Goal: Task Accomplishment & Management: Manage account settings

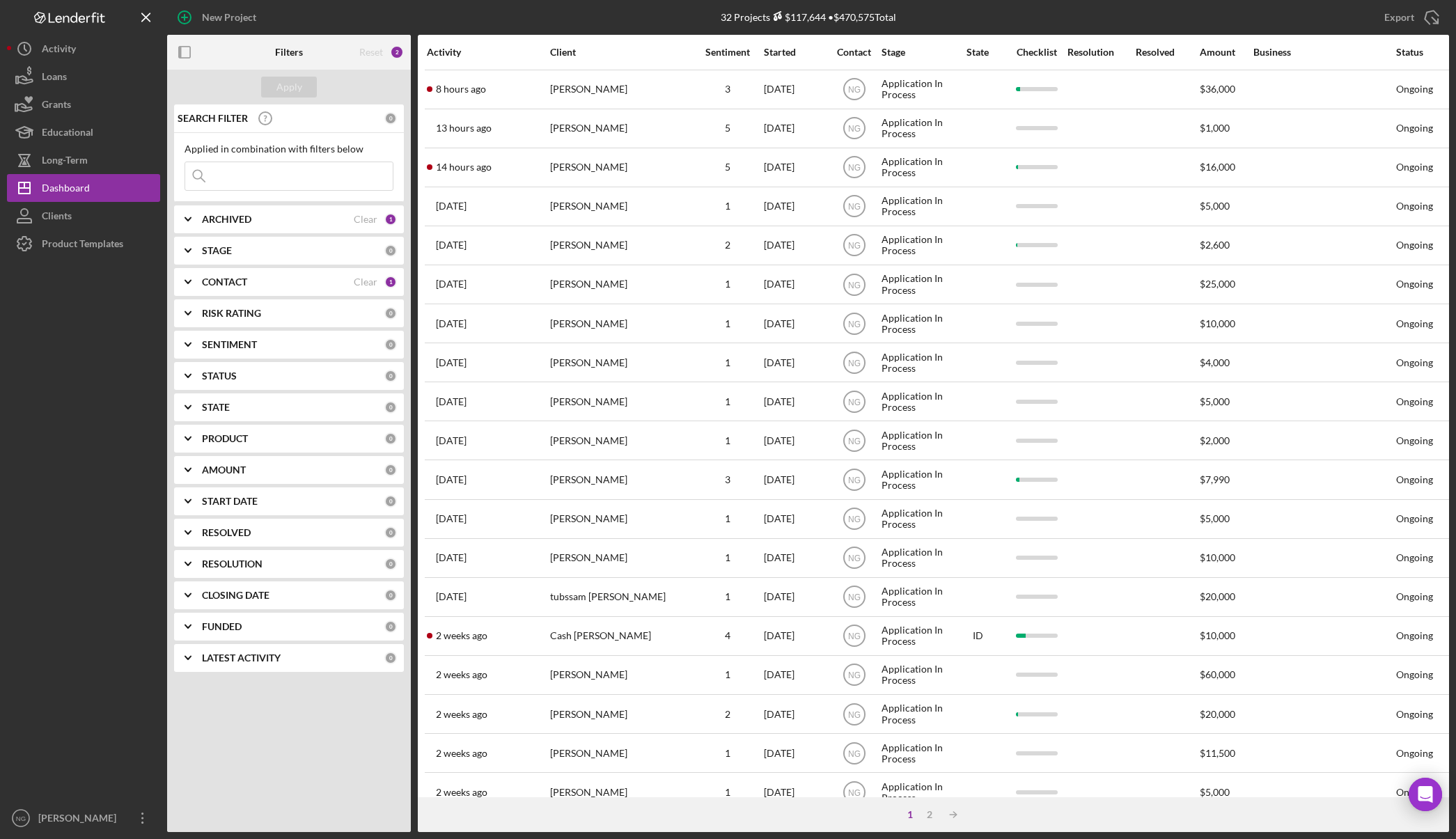
click at [102, 707] on div at bounding box center [83, 531] width 154 height 547
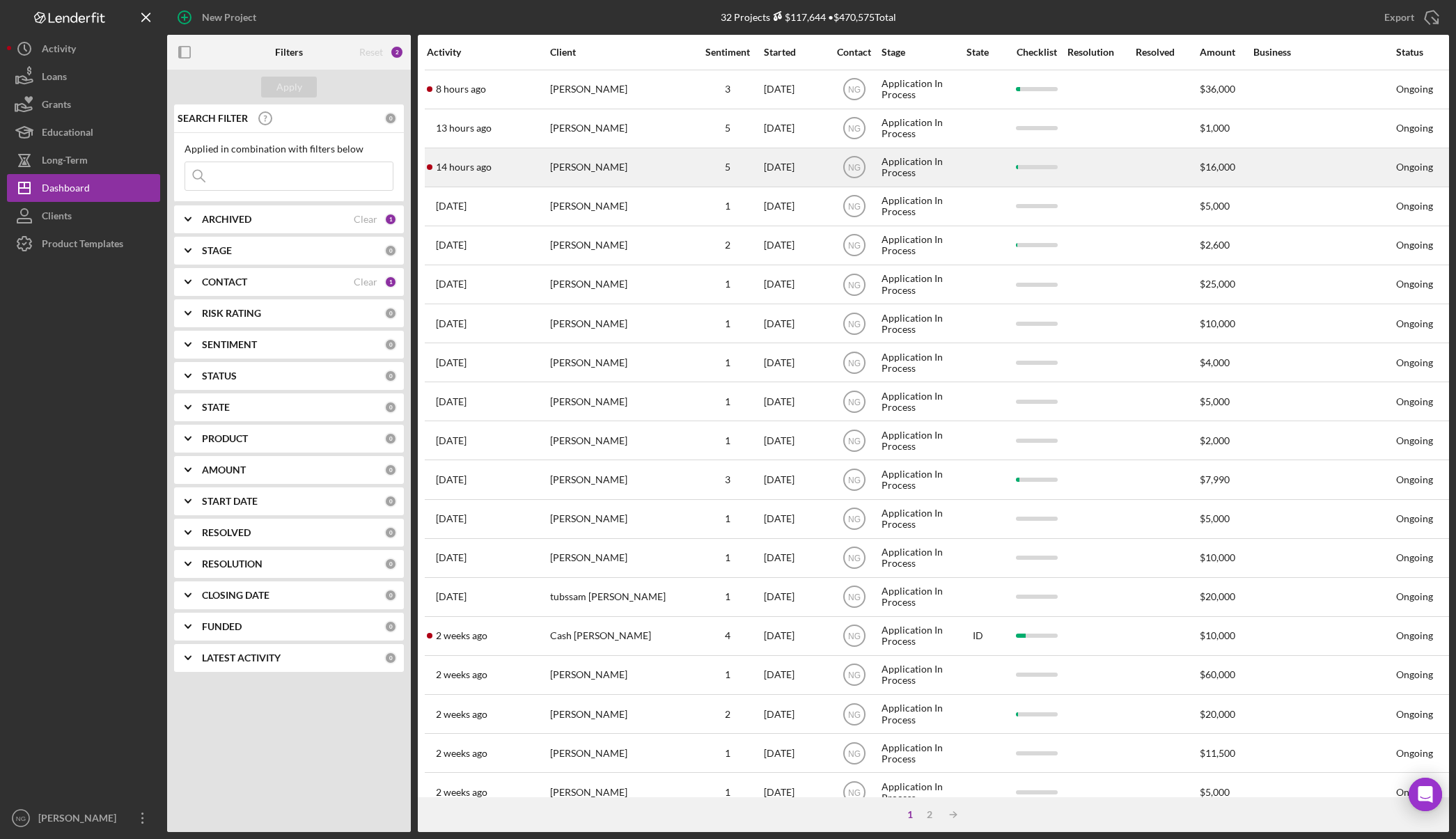
click at [582, 176] on div "[PERSON_NAME]" at bounding box center [619, 167] width 139 height 37
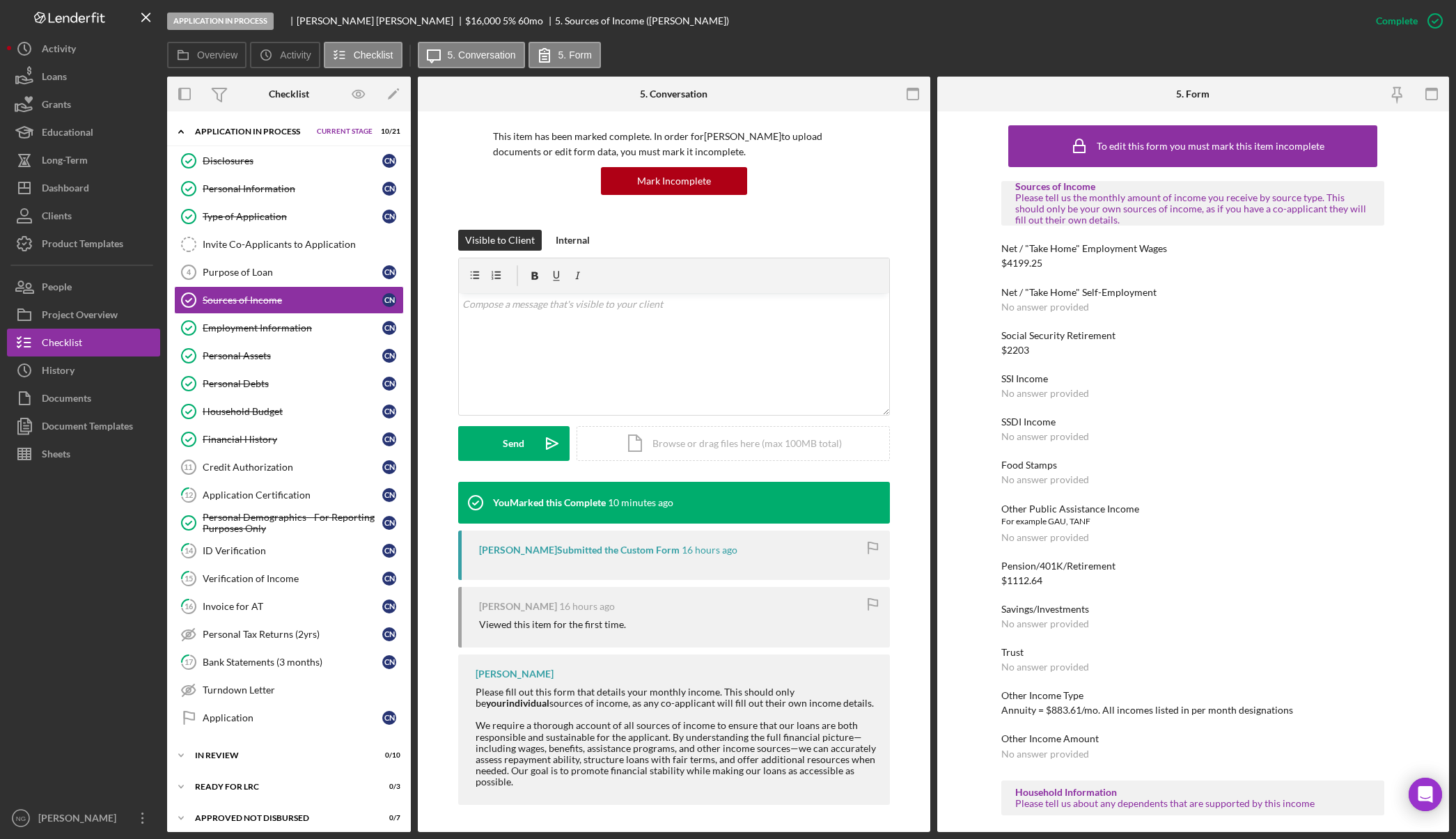
scroll to position [95, 0]
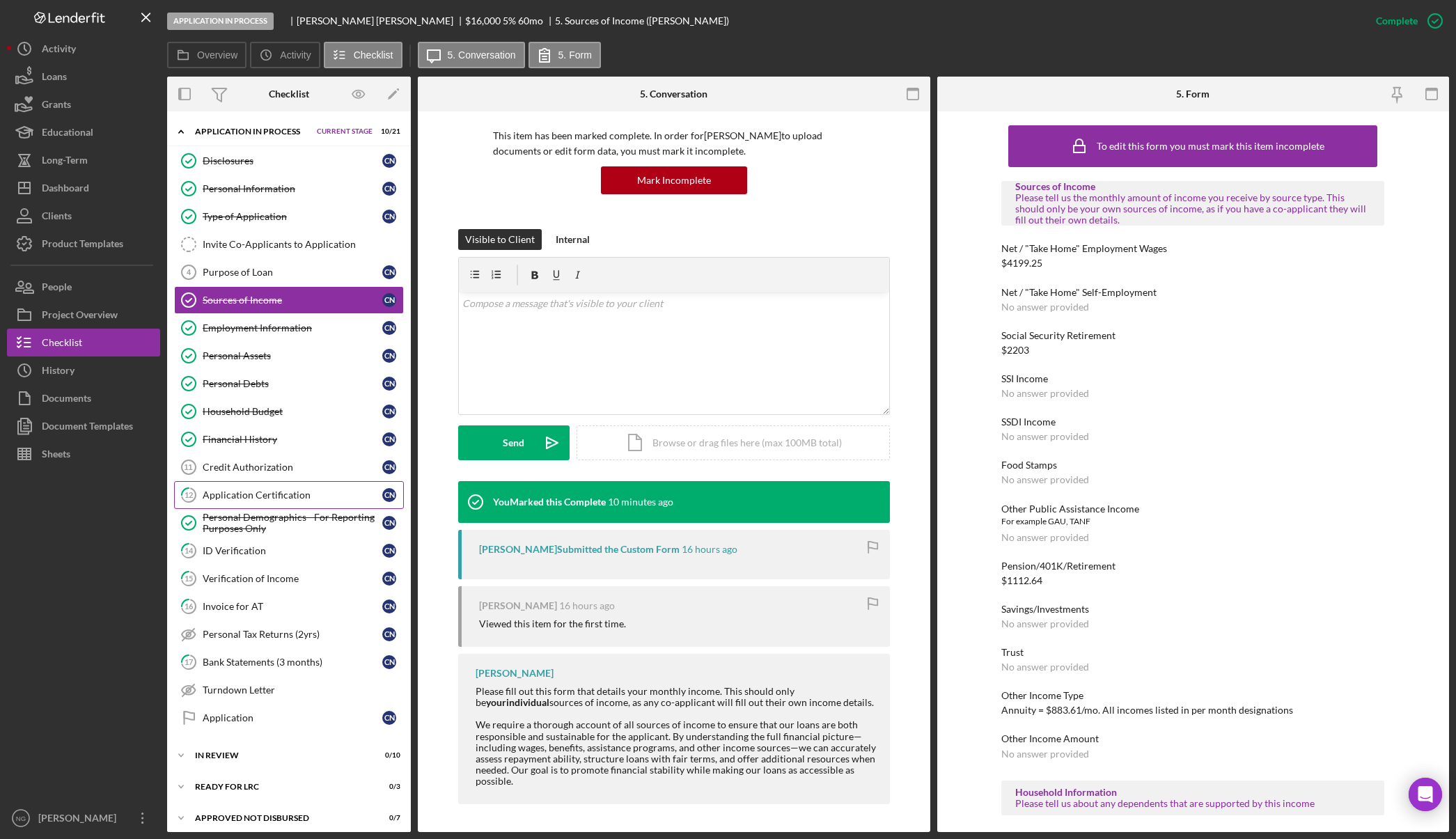
click at [260, 497] on div "Application Certification" at bounding box center [292, 496] width 180 height 11
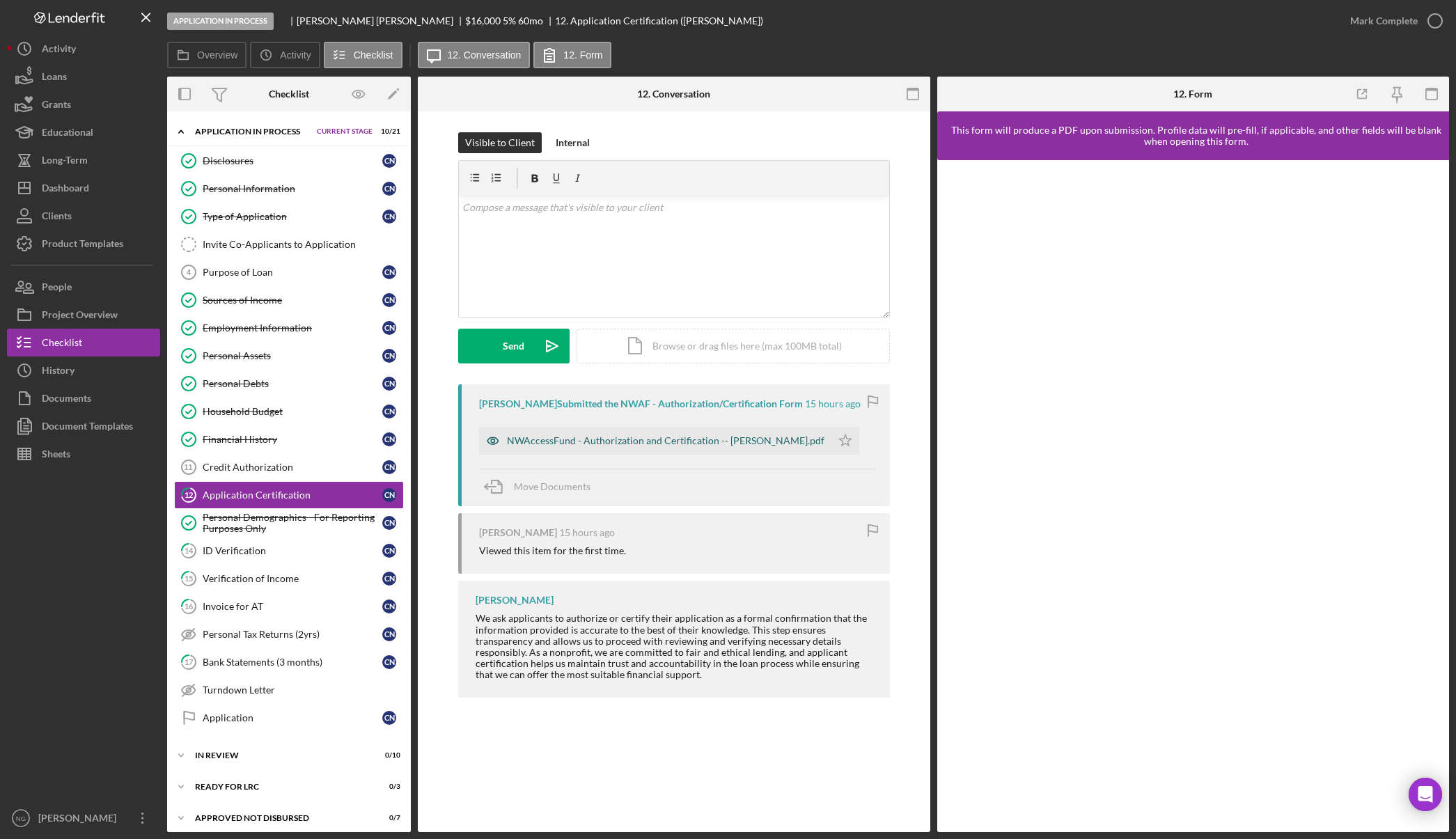
click at [678, 441] on div "NWAccessFund - Authorization and Certification -- [PERSON_NAME].pdf" at bounding box center [665, 441] width 317 height 11
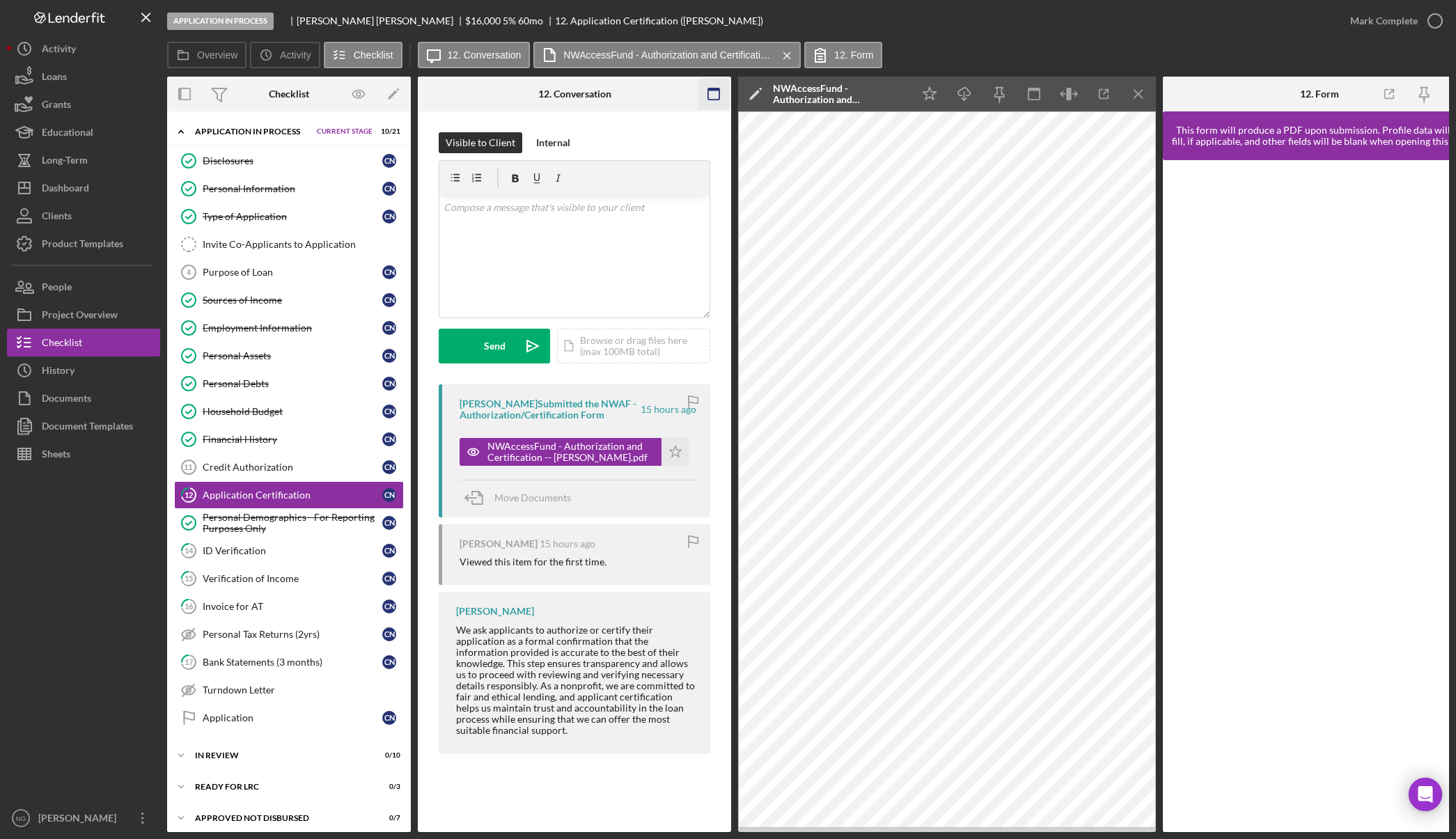
click at [709, 98] on icon "button" at bounding box center [714, 95] width 31 height 32
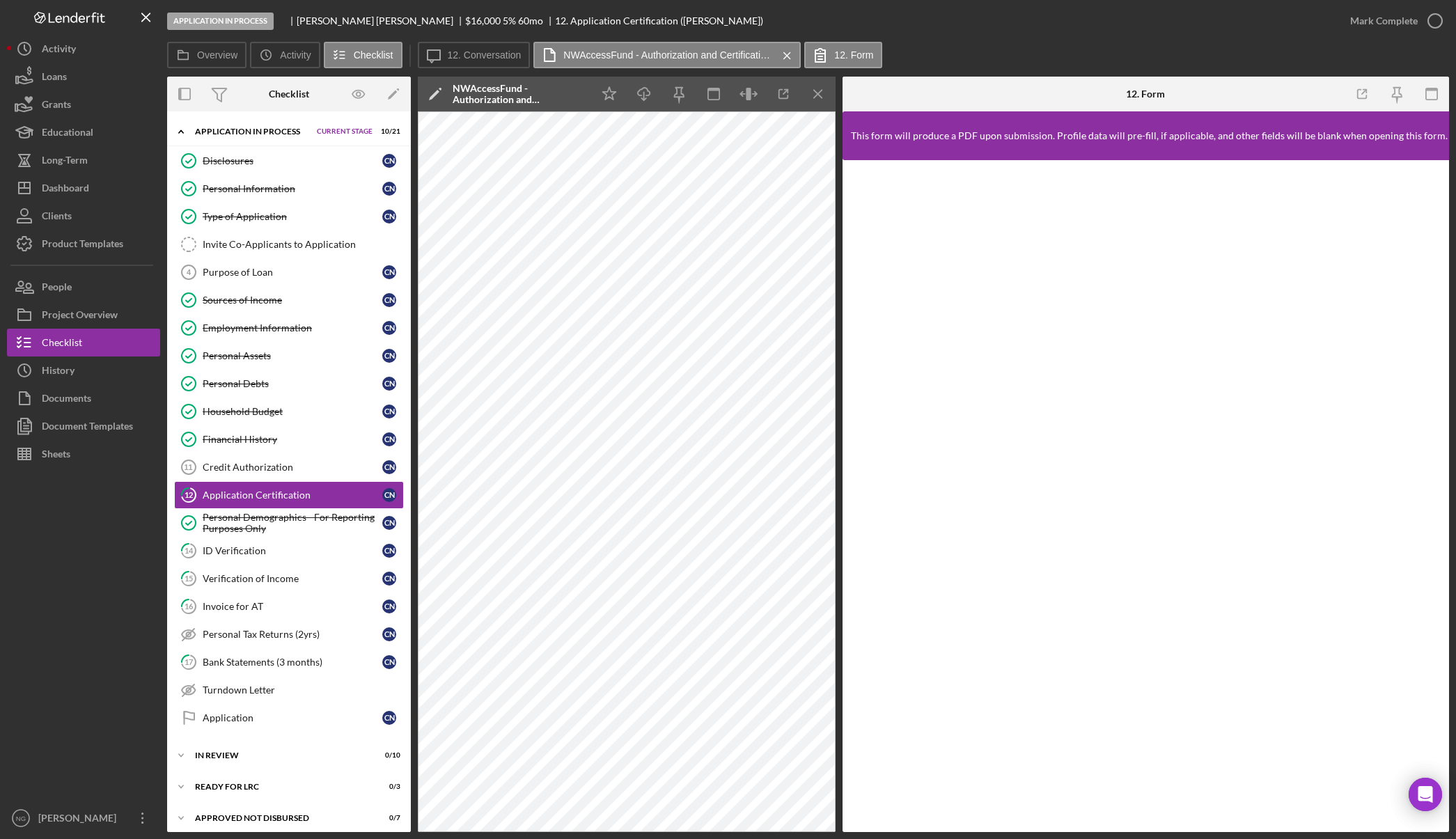
click at [103, 605] on div at bounding box center [83, 636] width 154 height 336
click at [69, 195] on div "Dashboard" at bounding box center [65, 190] width 47 height 32
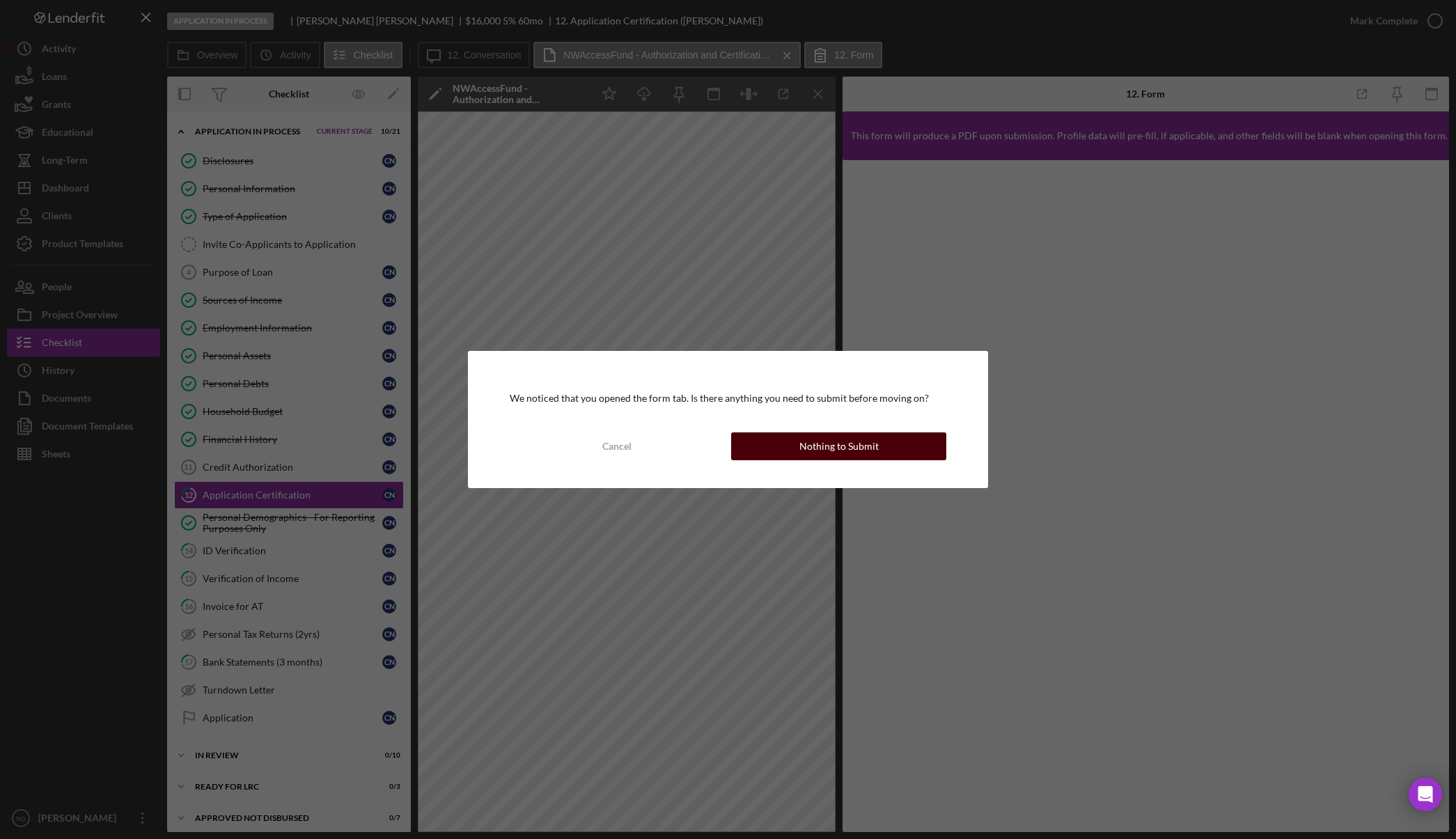
click at [794, 440] on button "Nothing to Submit" at bounding box center [838, 446] width 215 height 28
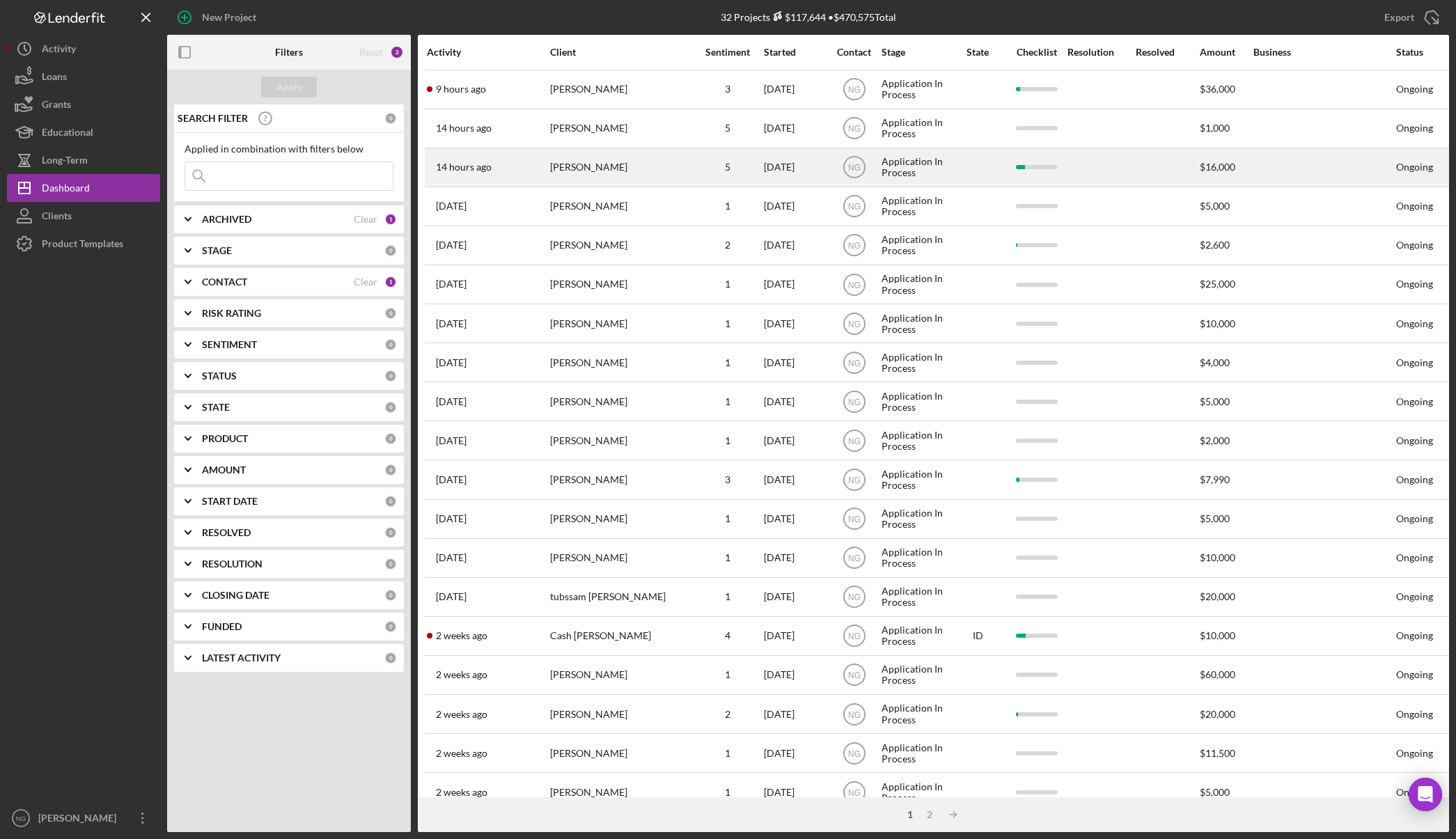
click at [602, 165] on div "[PERSON_NAME]" at bounding box center [619, 167] width 139 height 37
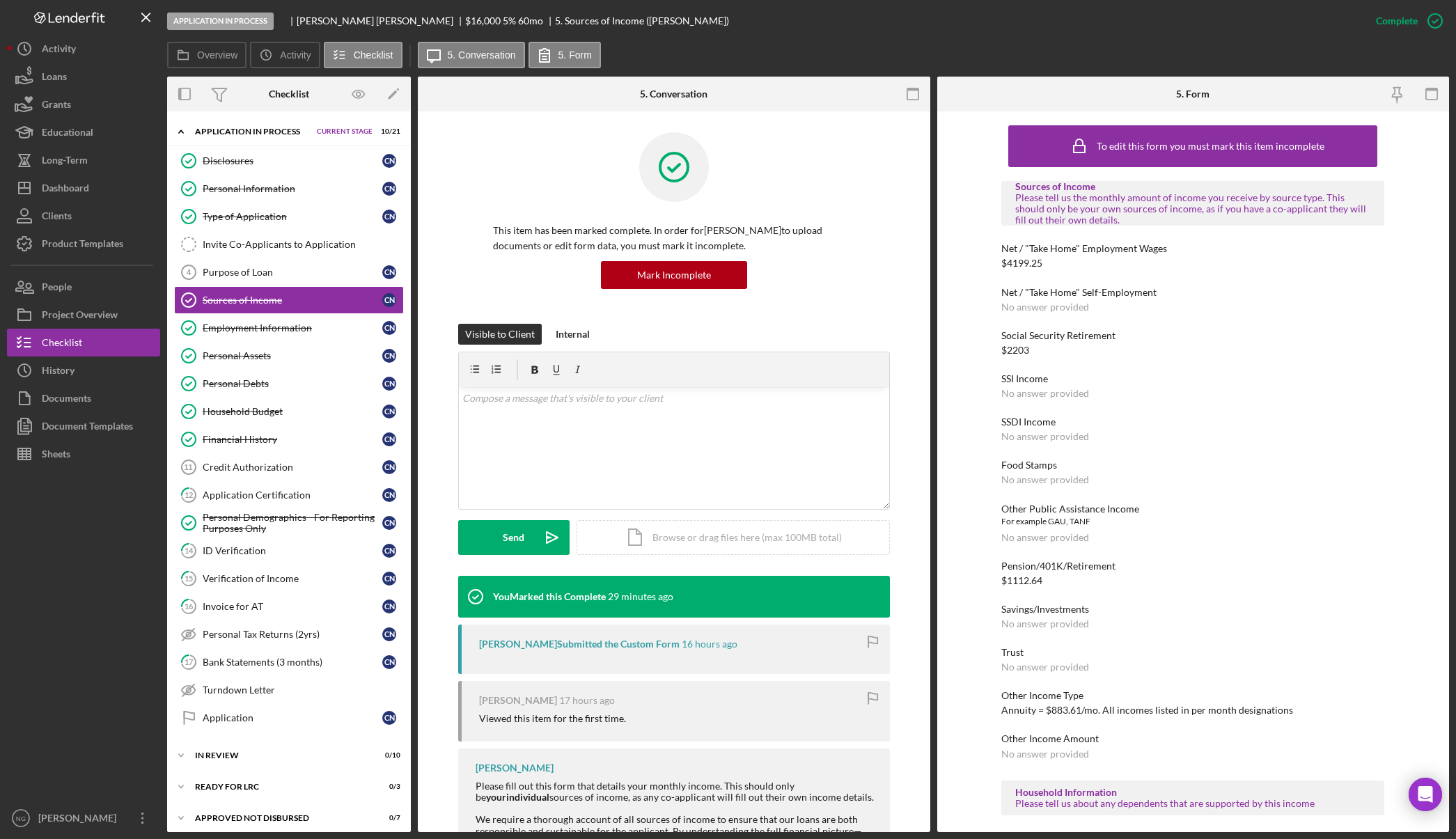
click at [108, 616] on div at bounding box center [83, 636] width 154 height 336
click at [90, 192] on button "Icon/Dashboard Dashboard" at bounding box center [83, 187] width 154 height 28
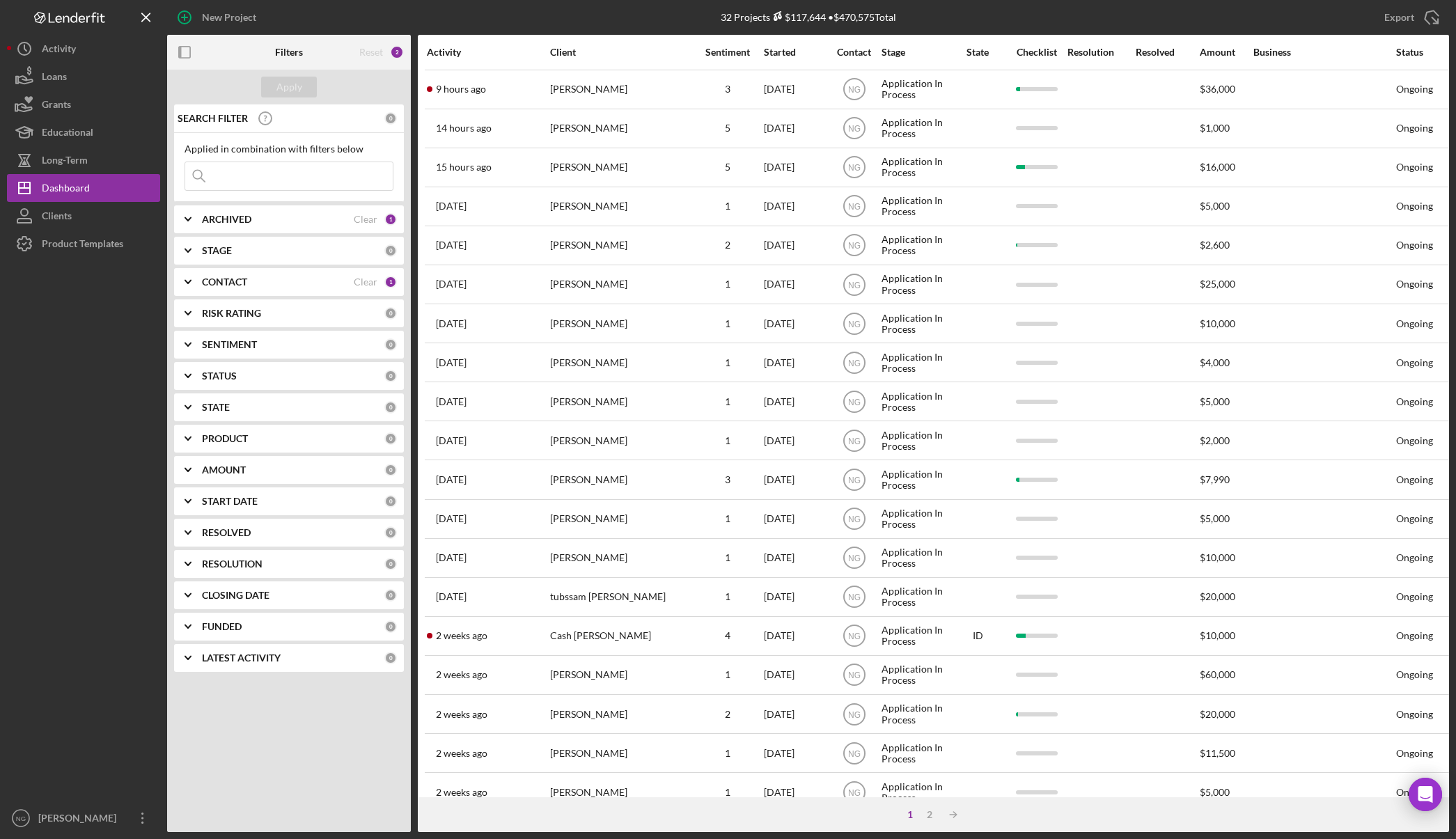
click at [244, 284] on b "CONTACT" at bounding box center [224, 282] width 45 height 11
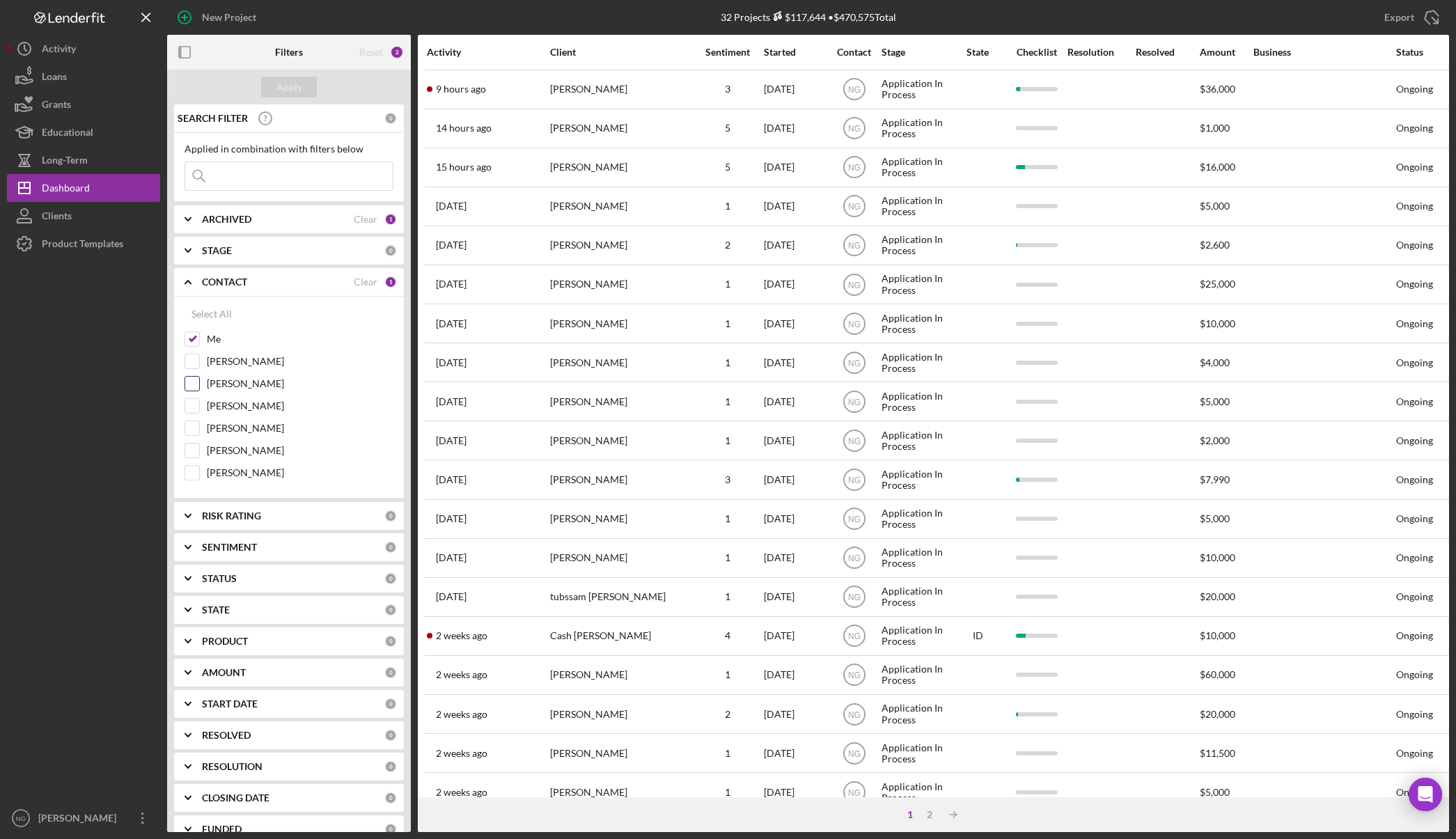
click at [195, 382] on input "Monie Frost" at bounding box center [192, 384] width 14 height 14
click at [312, 84] on button "Apply" at bounding box center [289, 87] width 56 height 21
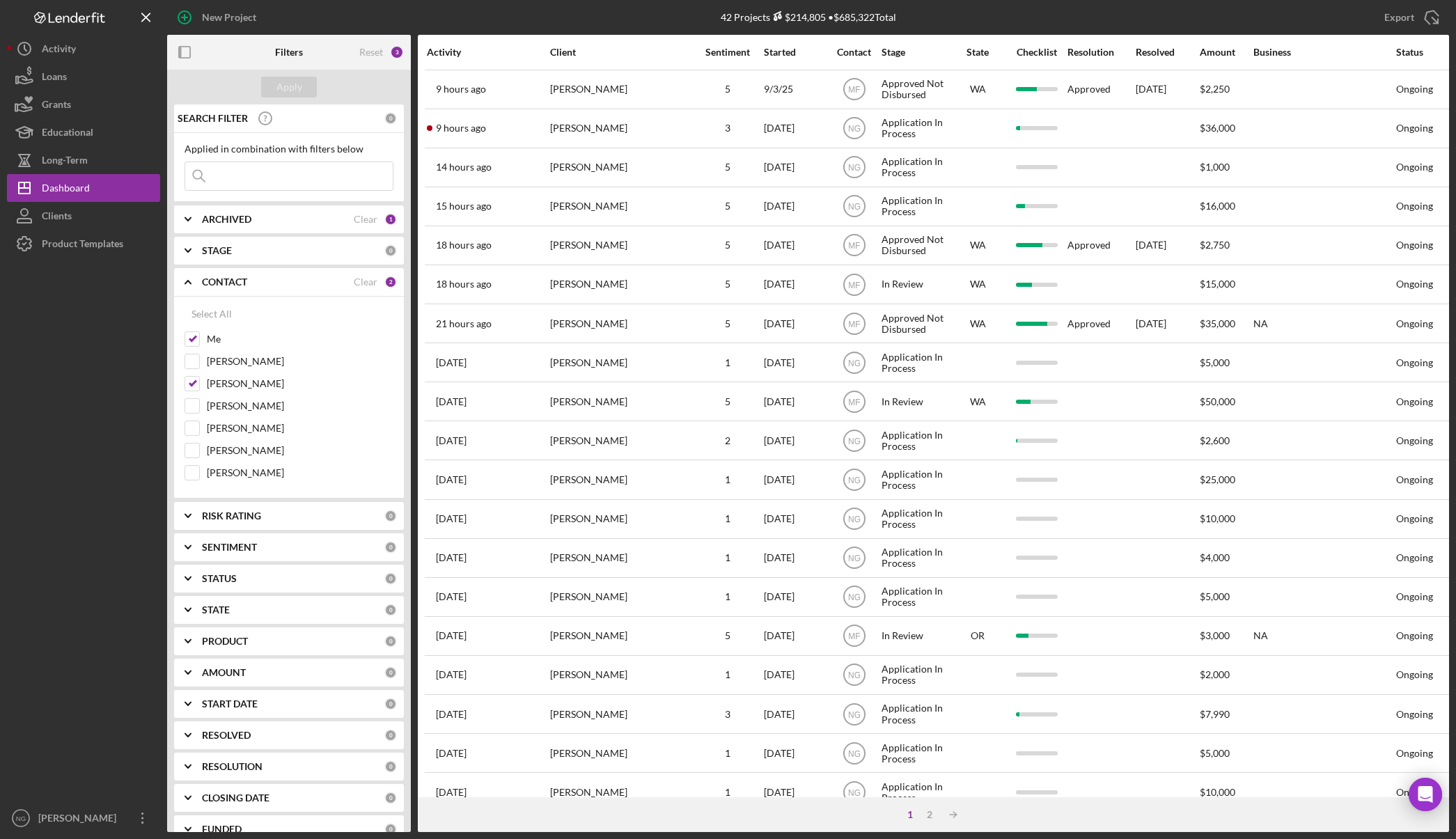
drag, startPoint x: 126, startPoint y: 520, endPoint x: 126, endPoint y: 510, distance: 10.0
click at [126, 520] on div at bounding box center [83, 531] width 154 height 547
drag, startPoint x: 195, startPoint y: 386, endPoint x: 207, endPoint y: 380, distance: 13.4
click at [195, 386] on input "Monie Frost" at bounding box center [192, 384] width 14 height 14
checkbox input "false"
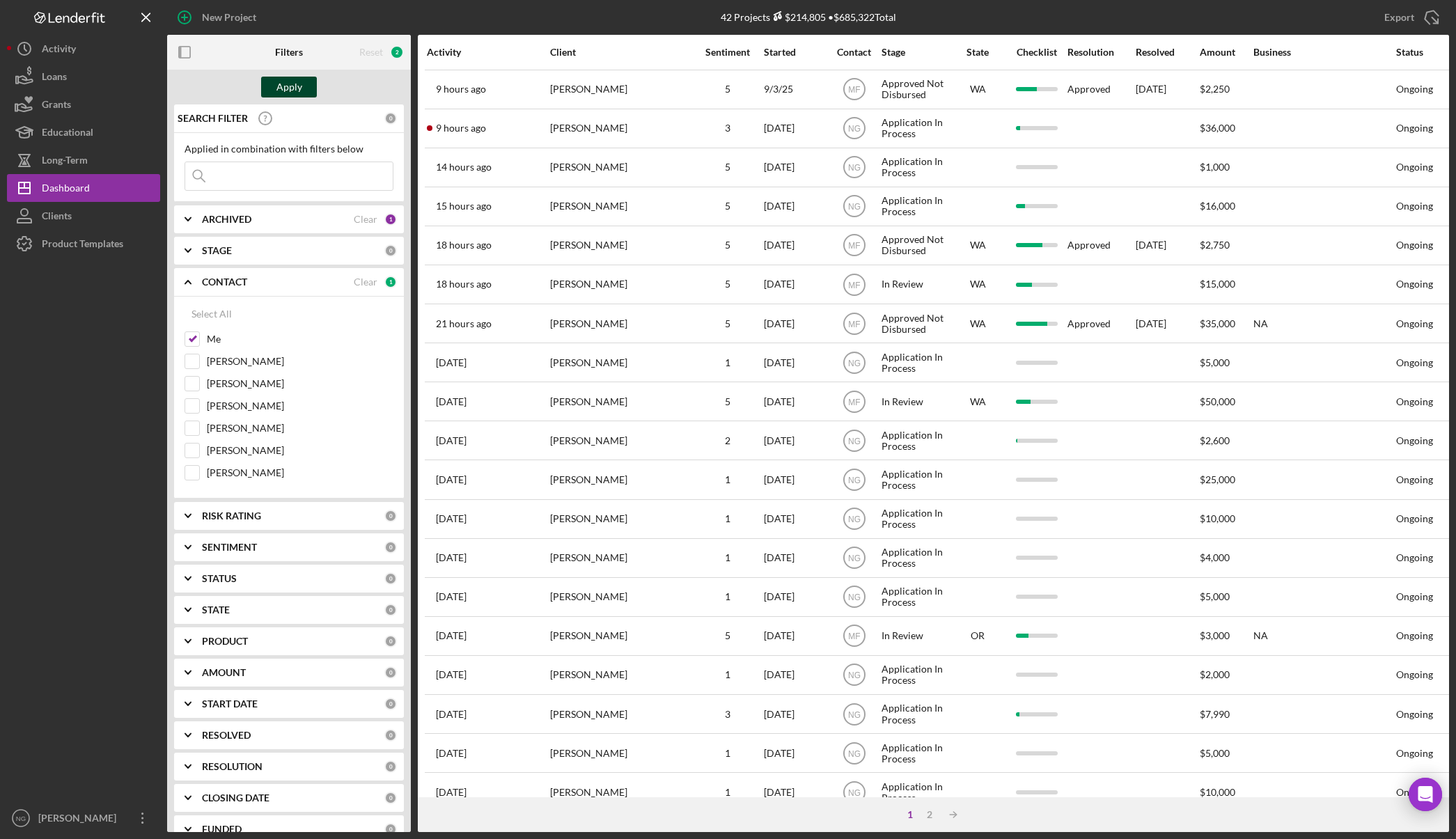
click at [298, 90] on div "Apply" at bounding box center [289, 87] width 26 height 21
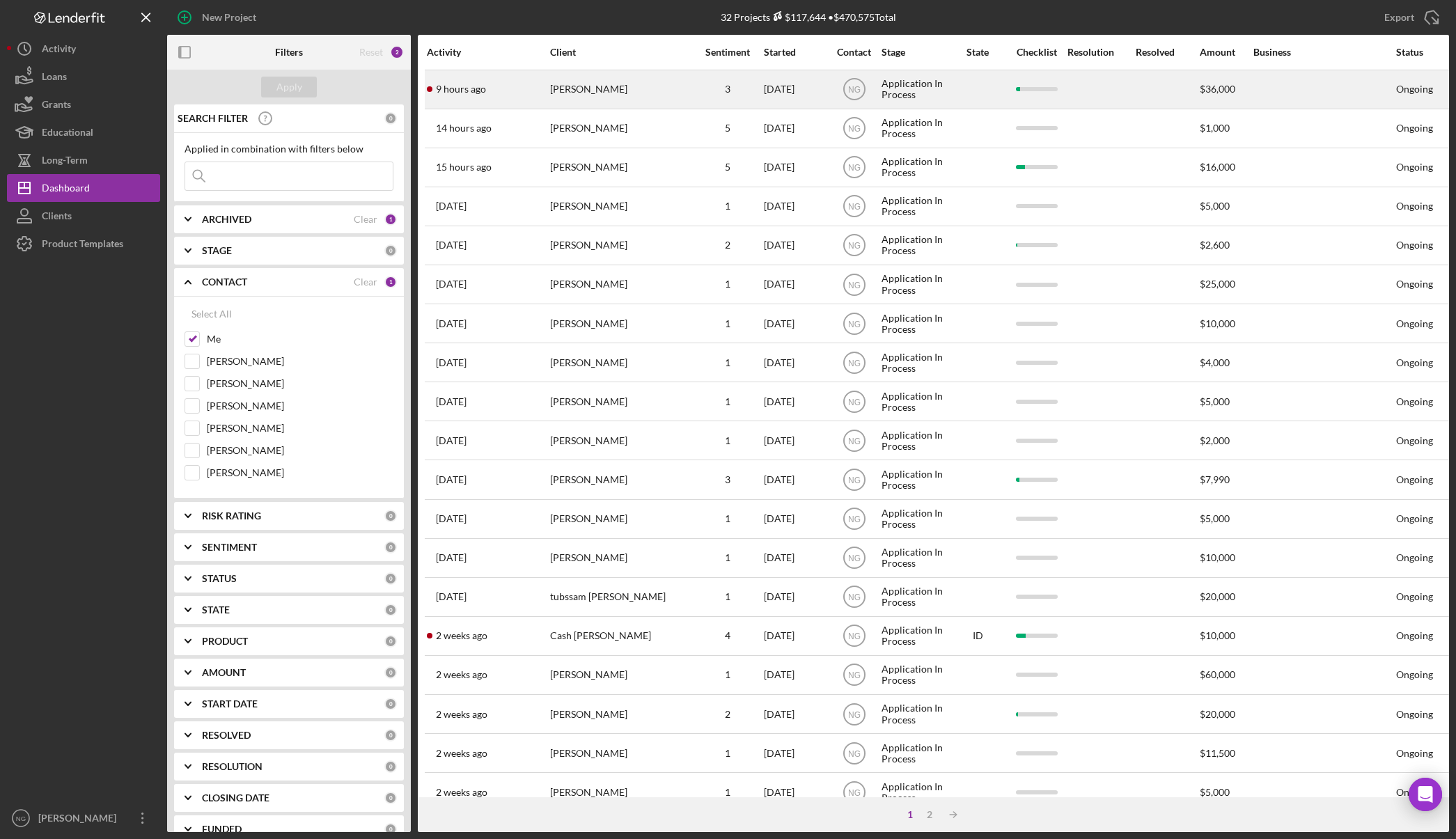
click at [587, 91] on div "Glen Koglin" at bounding box center [619, 89] width 139 height 37
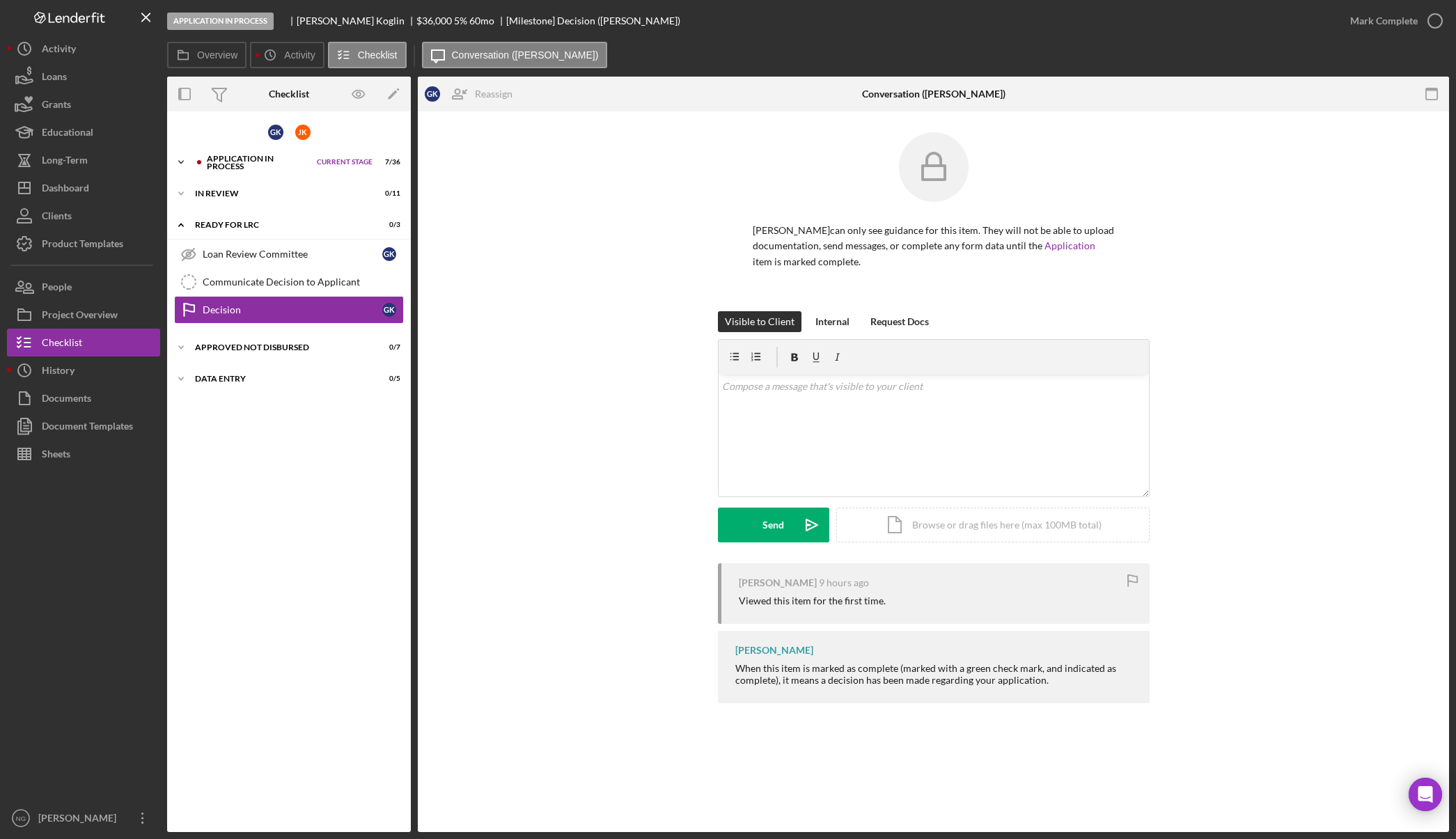
click at [227, 160] on div "Application In Process" at bounding box center [258, 162] width 103 height 16
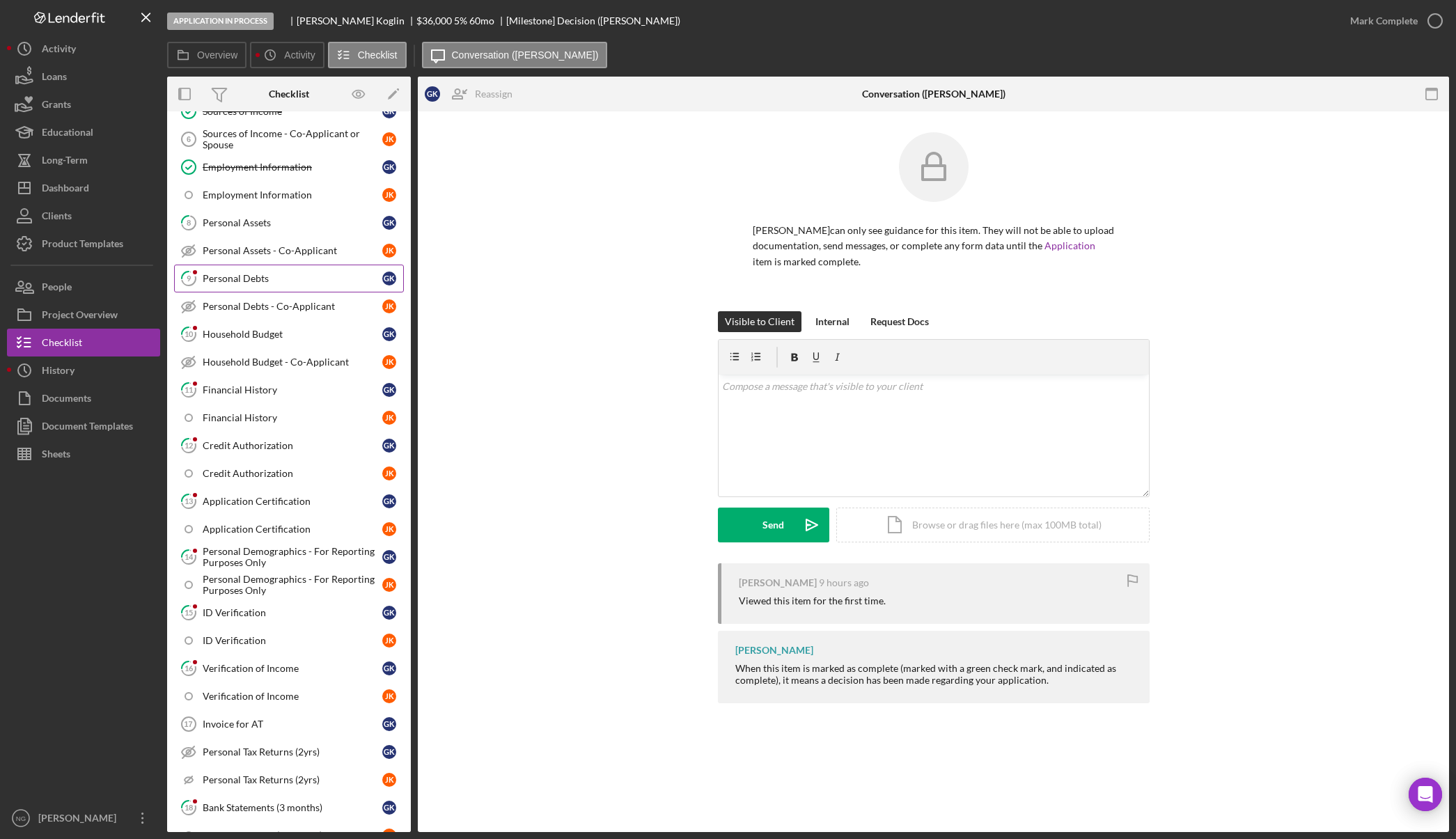
scroll to position [279, 0]
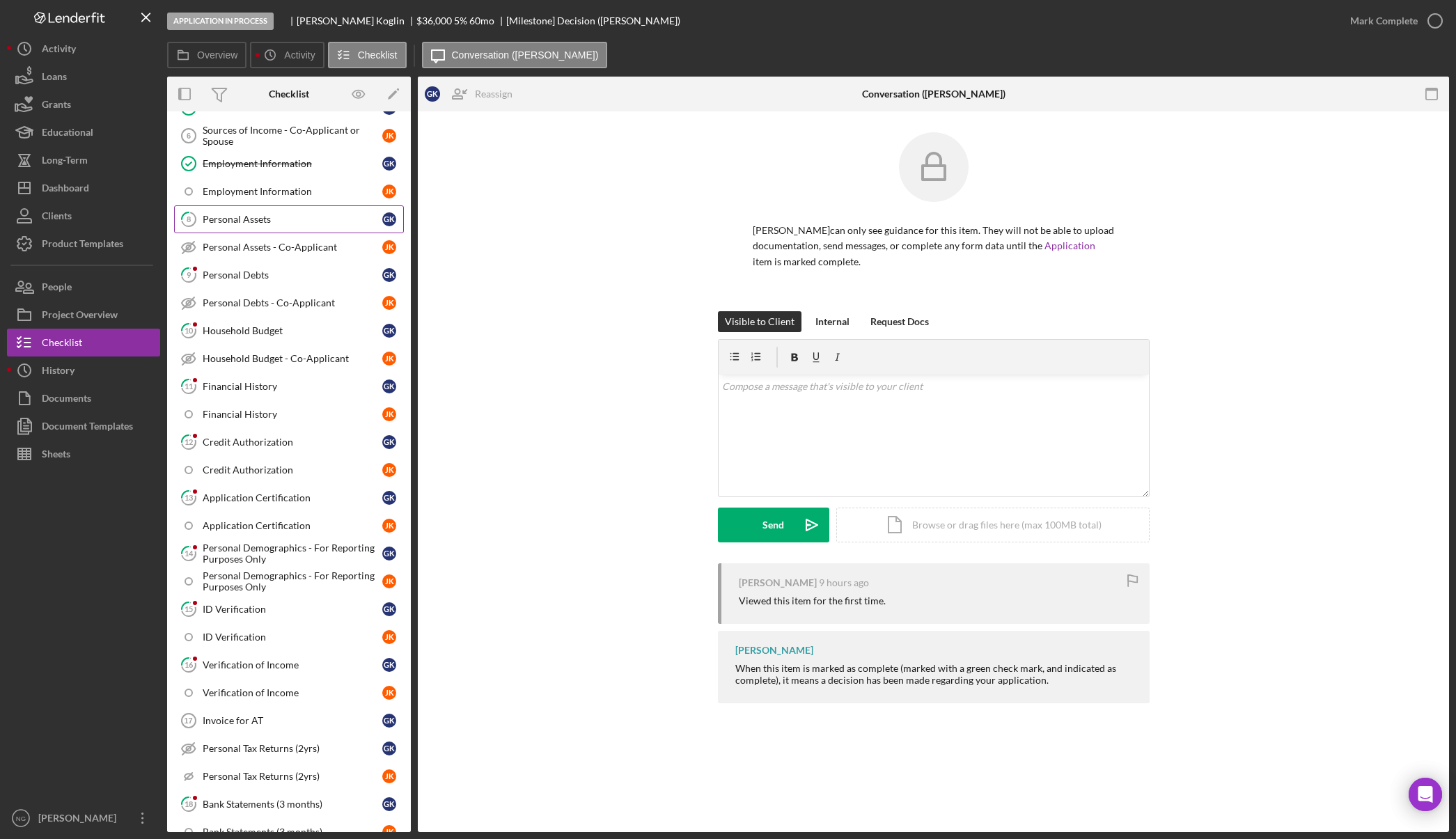
click at [264, 216] on div "Personal Assets" at bounding box center [292, 219] width 180 height 11
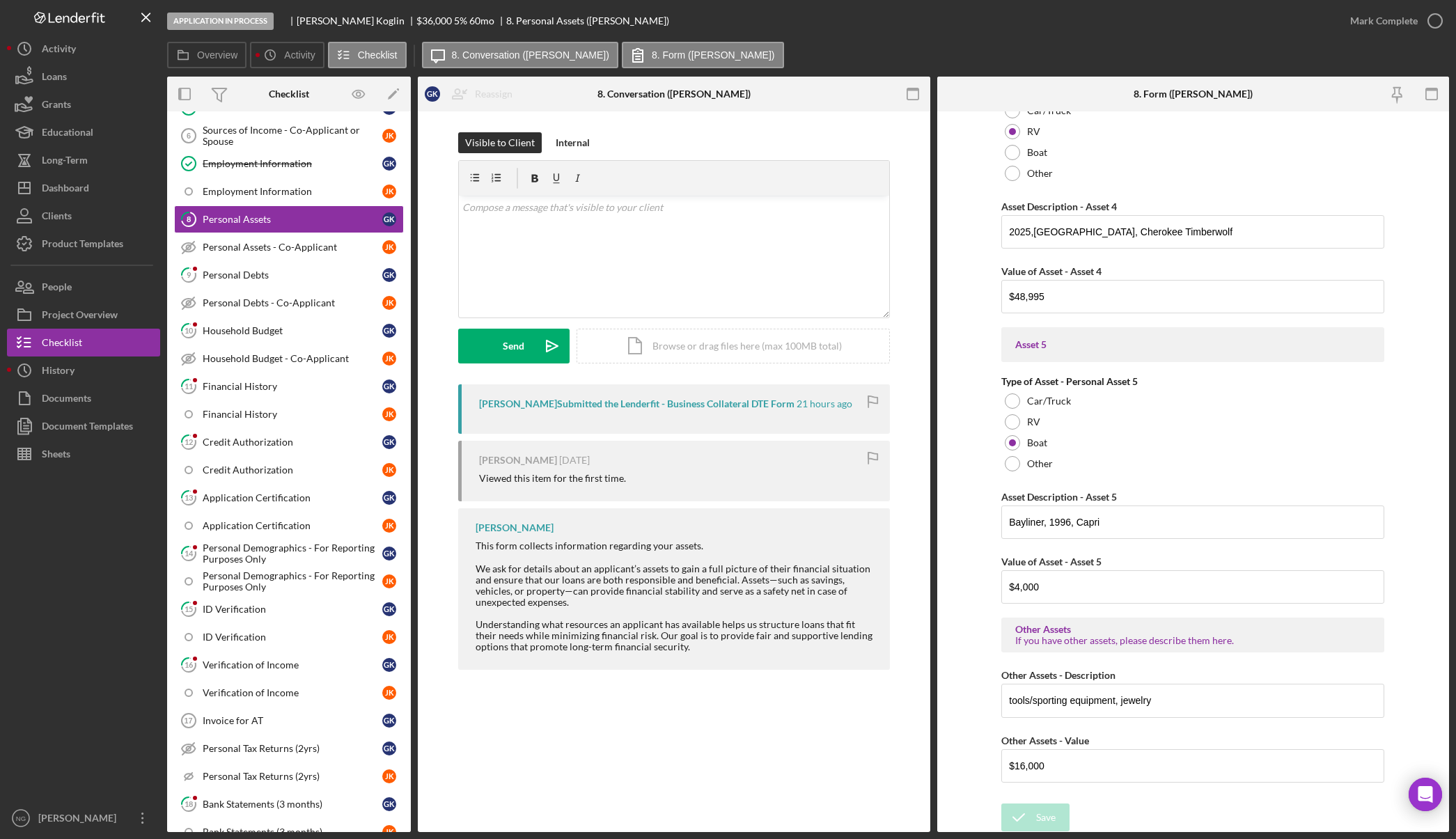
scroll to position [1798, 0]
click at [1402, 19] on div "Mark Complete" at bounding box center [1384, 20] width 68 height 28
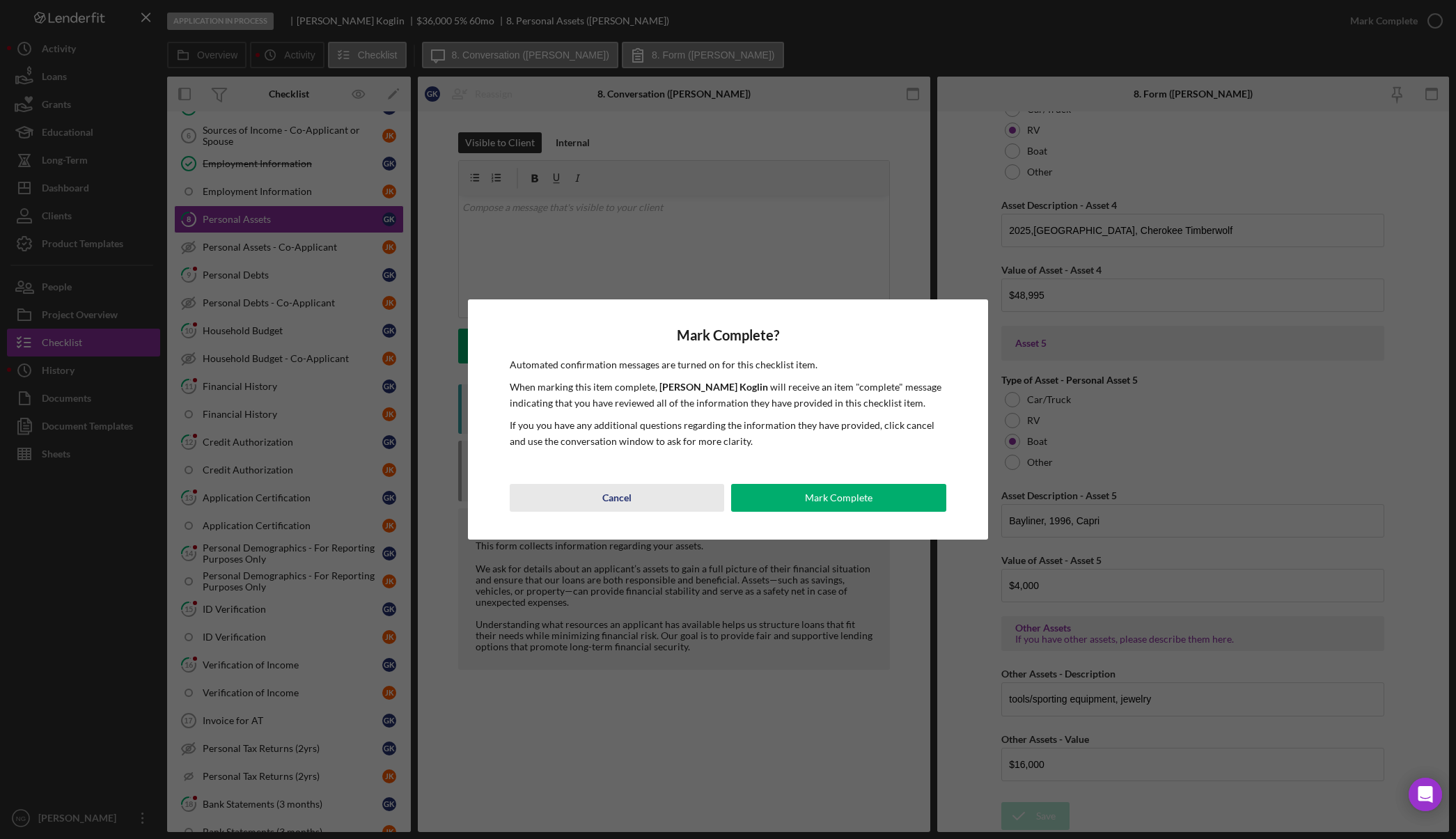
click at [627, 502] on div "Cancel" at bounding box center [617, 497] width 29 height 28
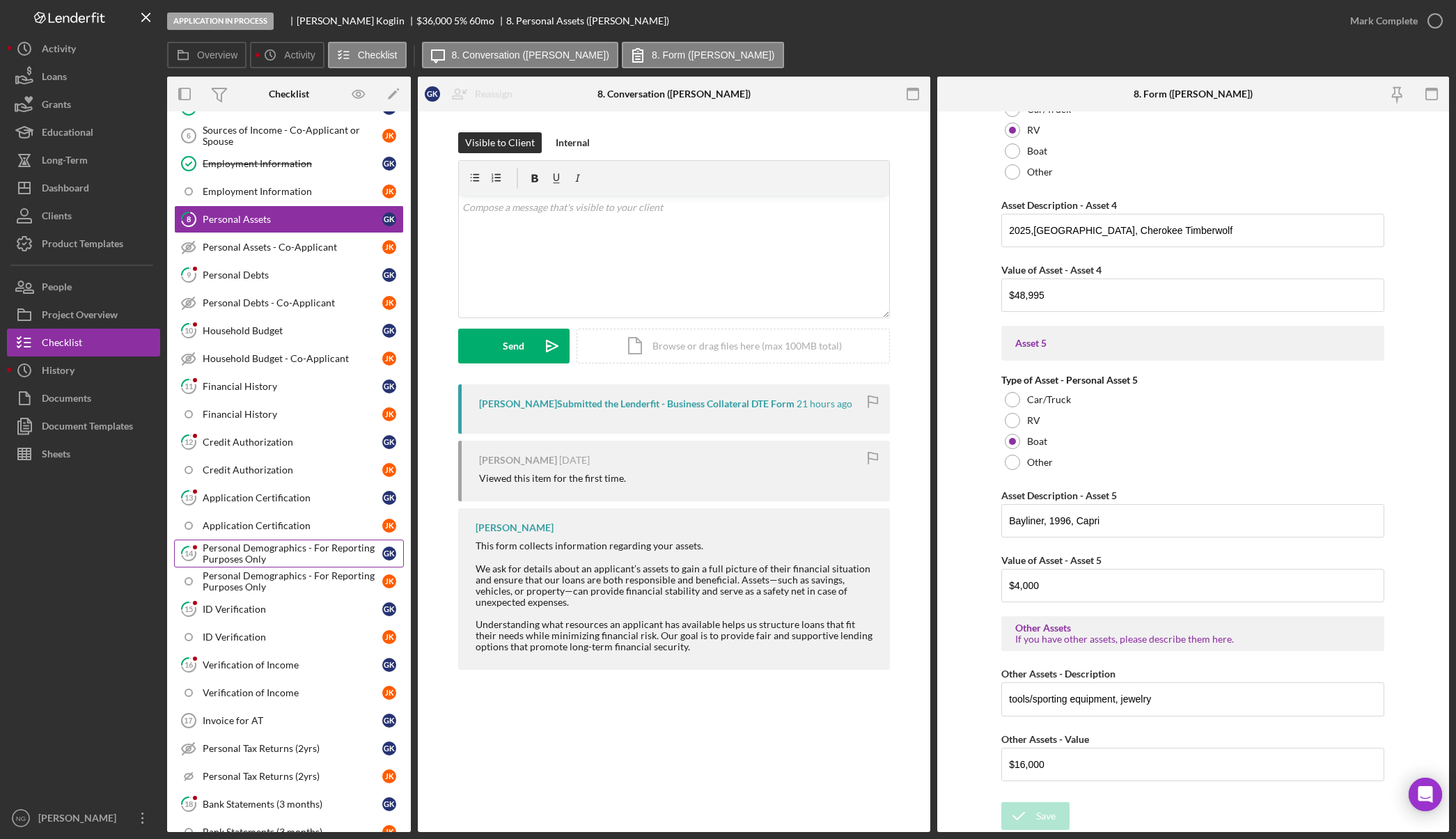
click at [273, 547] on div "Personal Demographics - For Reporting Purposes Only" at bounding box center [292, 554] width 180 height 22
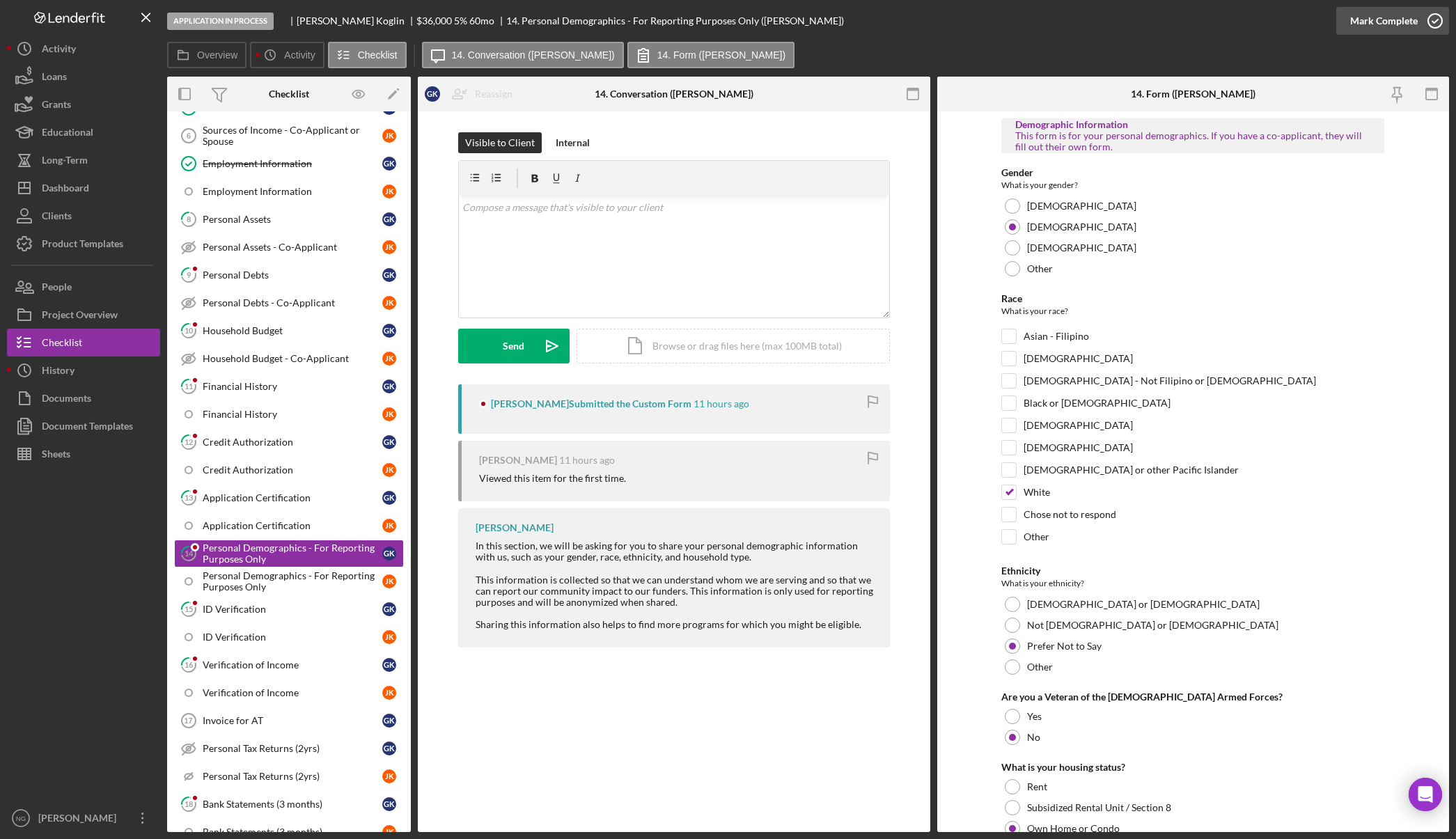
click at [1421, 25] on icon "button" at bounding box center [1435, 20] width 35 height 35
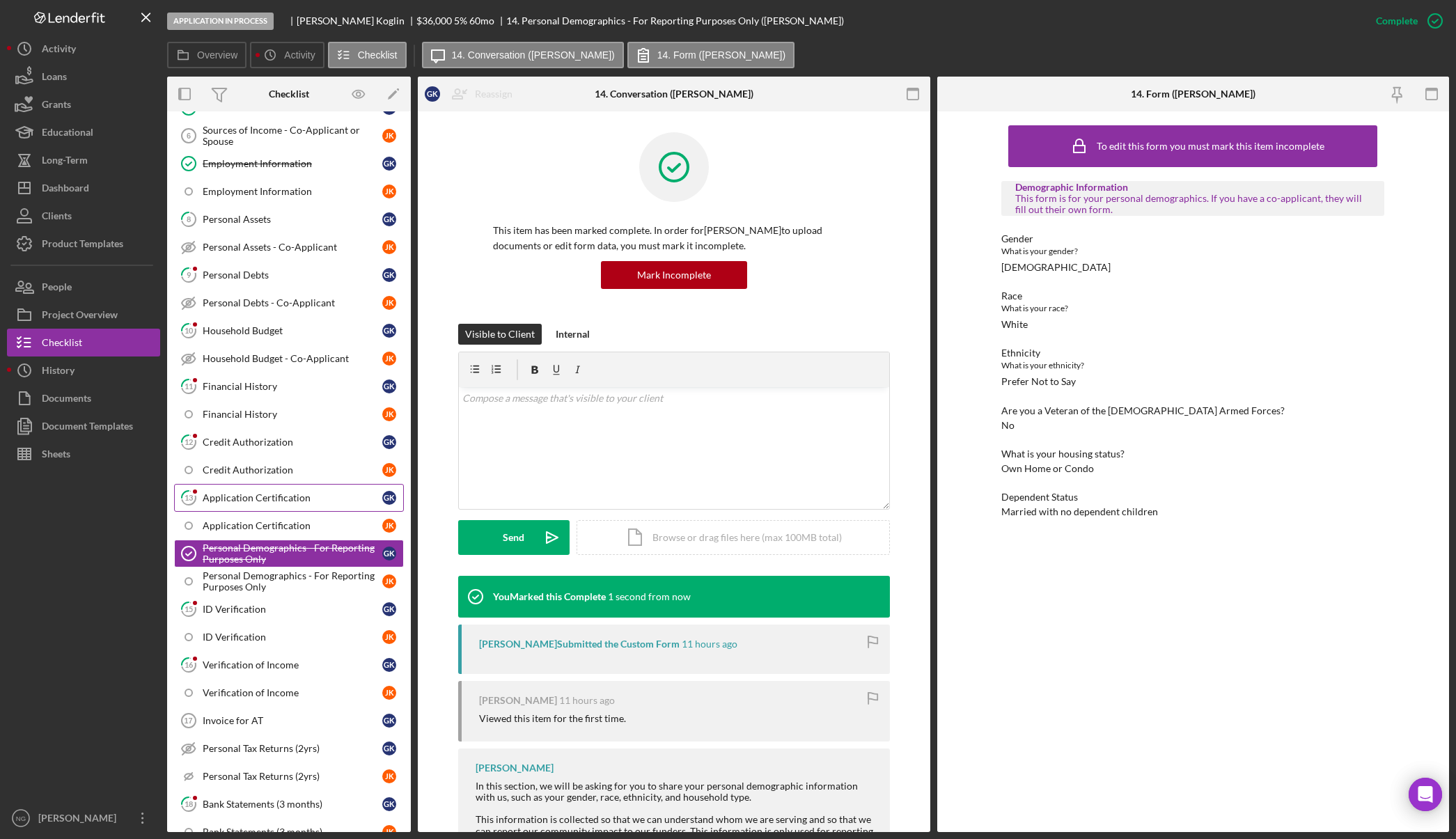
click at [237, 494] on div "Application Certification" at bounding box center [292, 498] width 180 height 11
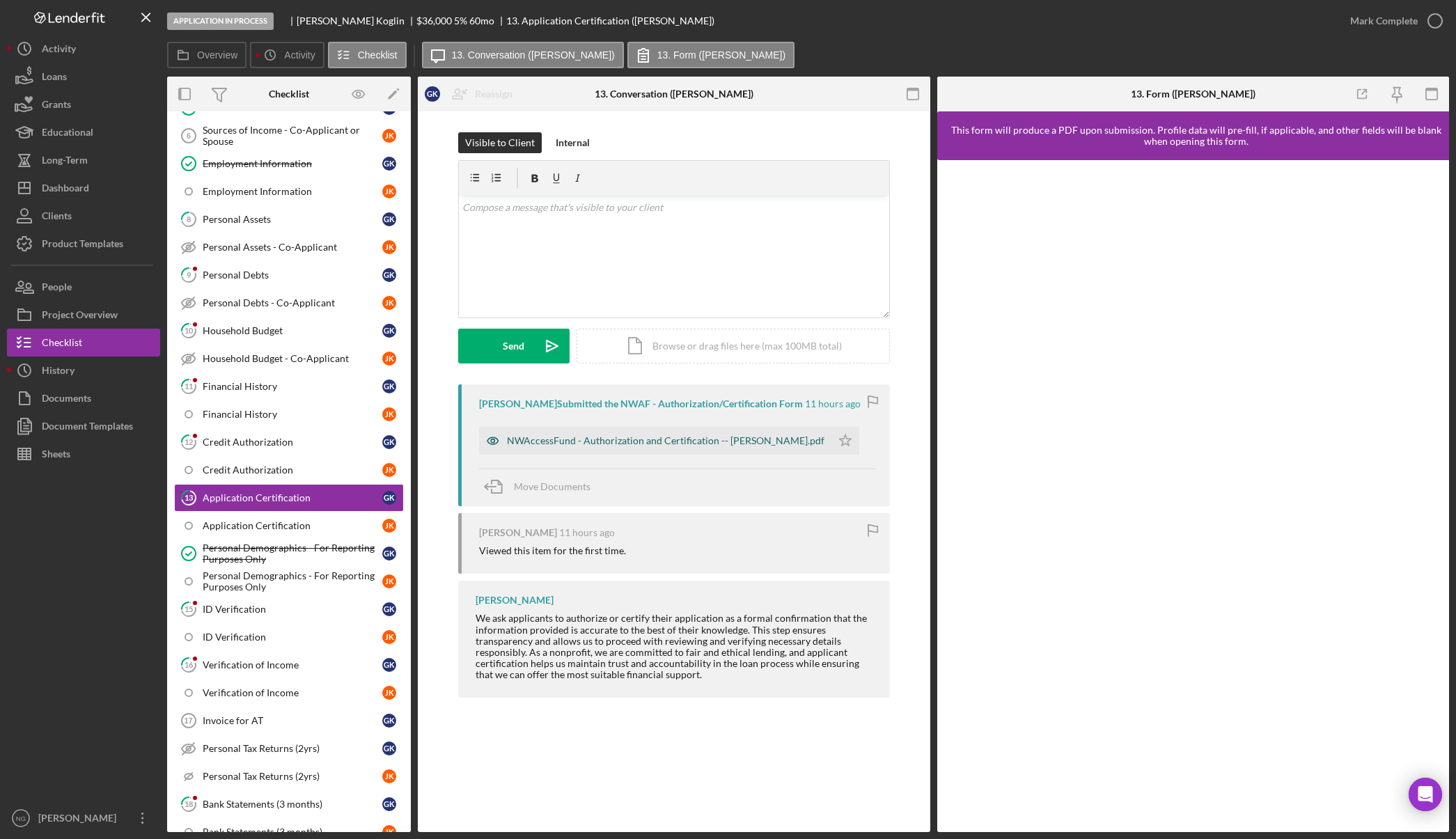
click at [658, 449] on div "NWAccessFund - Authorization and Certification -- Glen Koglin.pdf" at bounding box center [654, 440] width 352 height 28
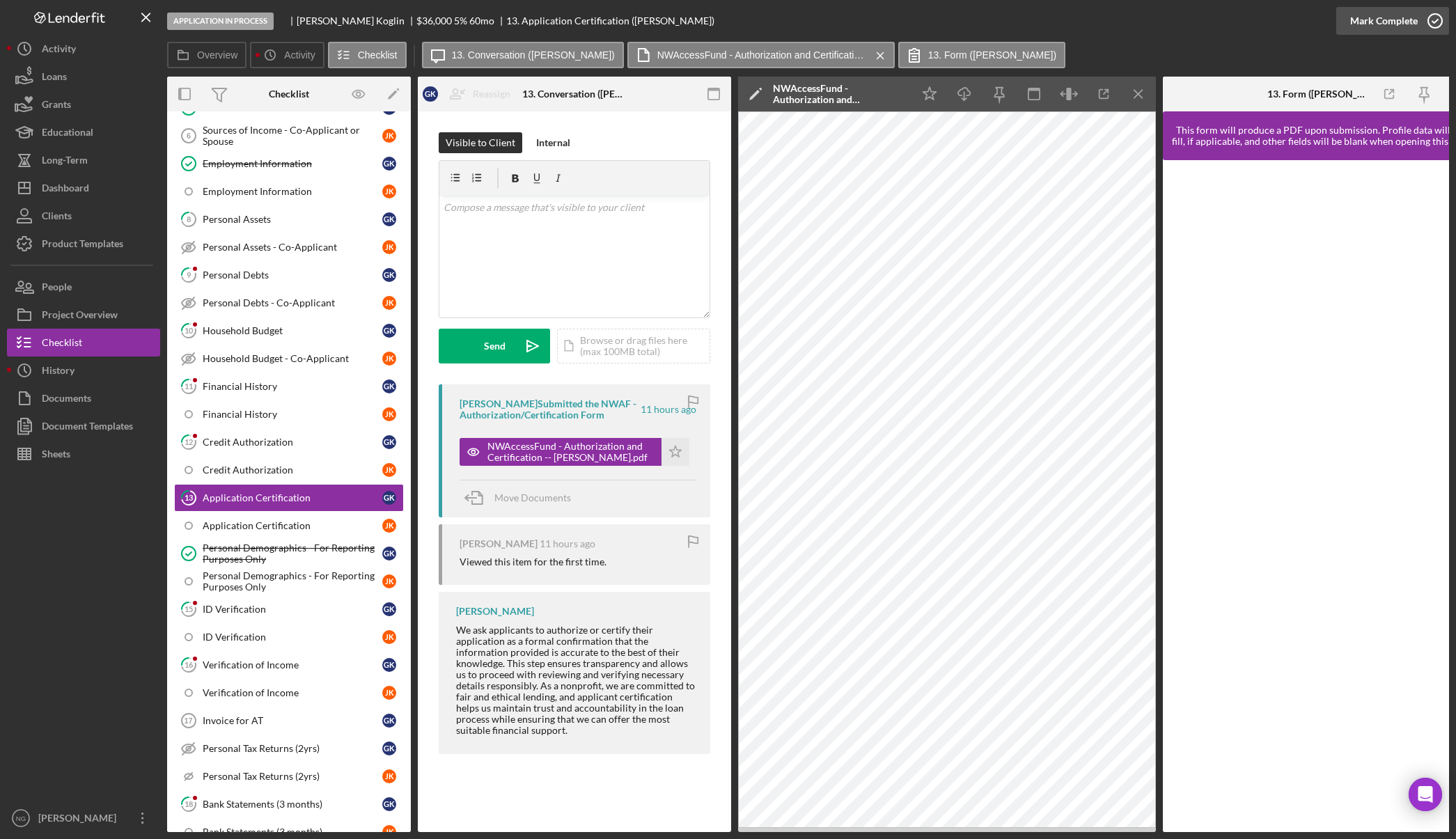
click at [1438, 19] on icon "button" at bounding box center [1435, 20] width 35 height 35
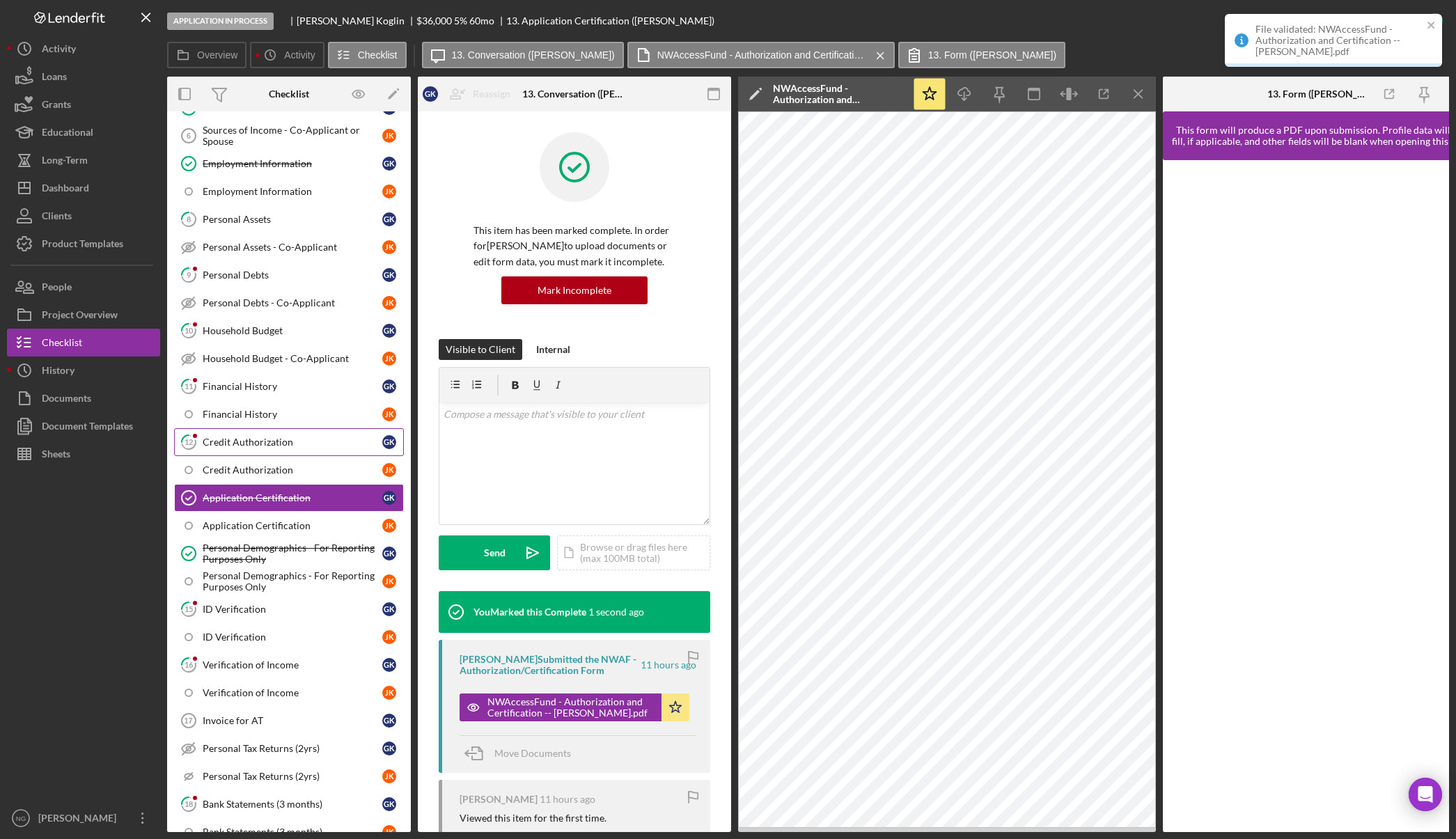
click at [287, 440] on div "Credit Authorization" at bounding box center [292, 442] width 180 height 11
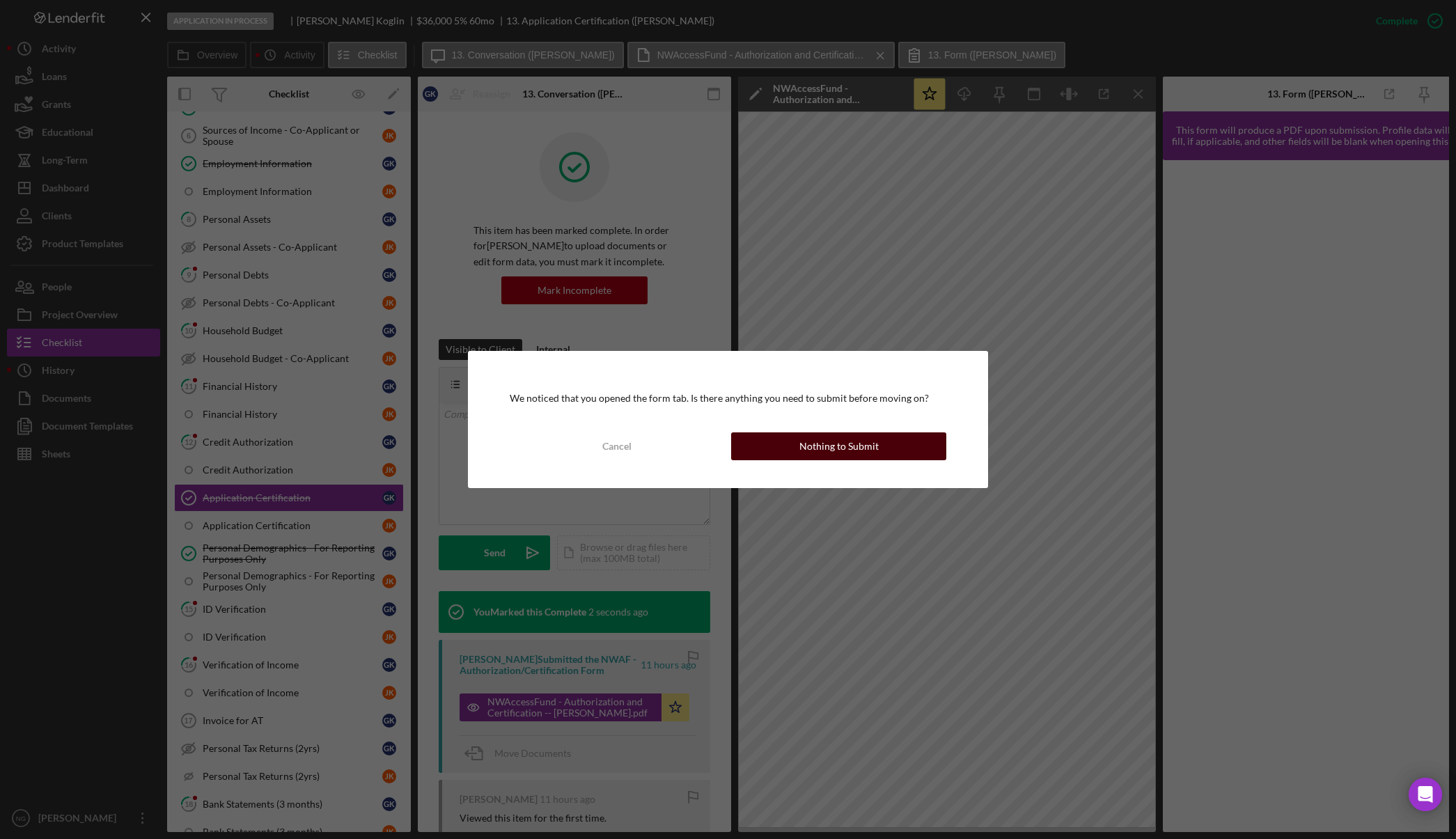
click at [807, 445] on div "Nothing to Submit" at bounding box center [839, 446] width 80 height 28
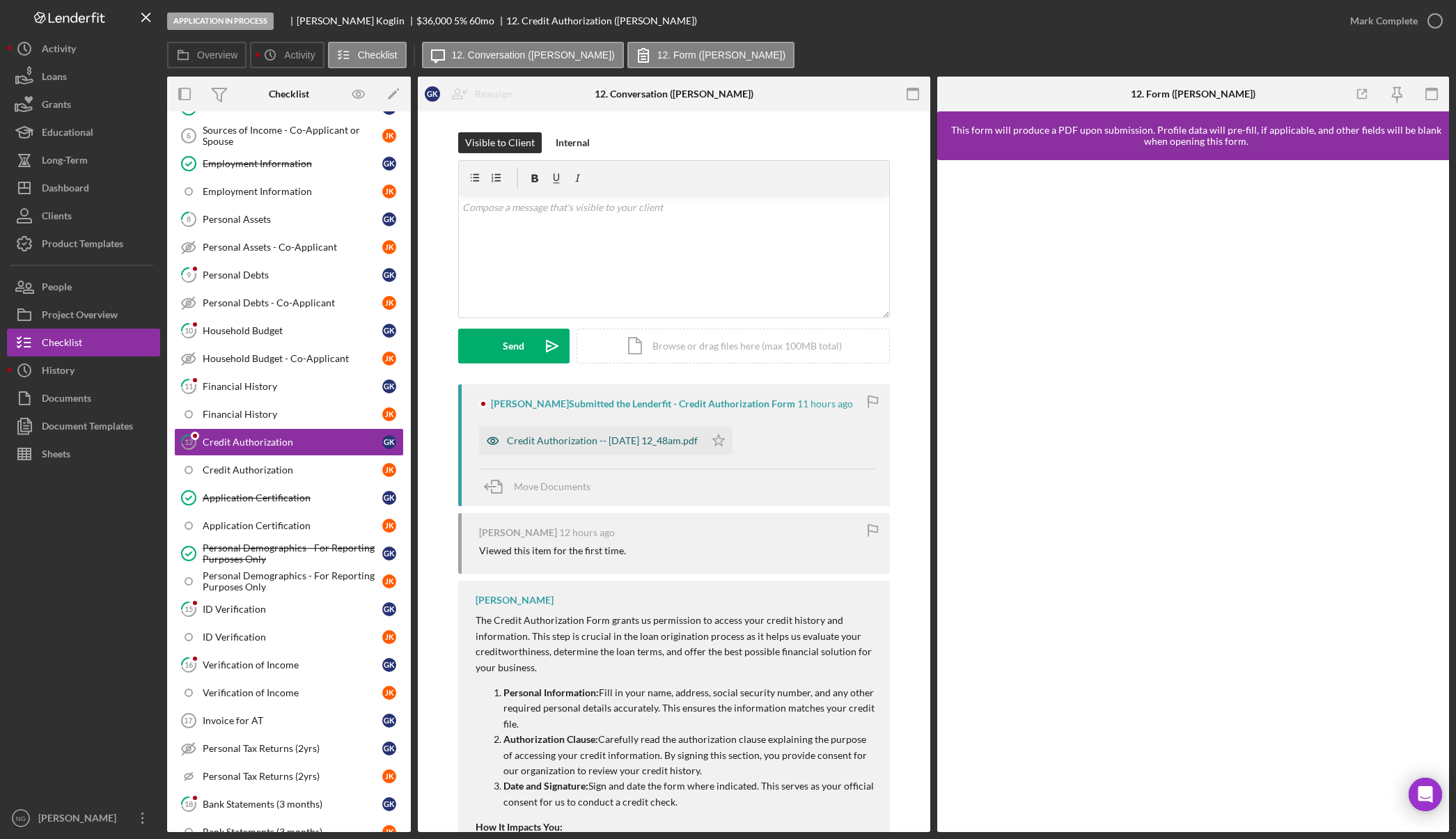
click at [669, 432] on div "Credit Authorization -- 2025-09-26 12_48am.pdf" at bounding box center [591, 440] width 225 height 28
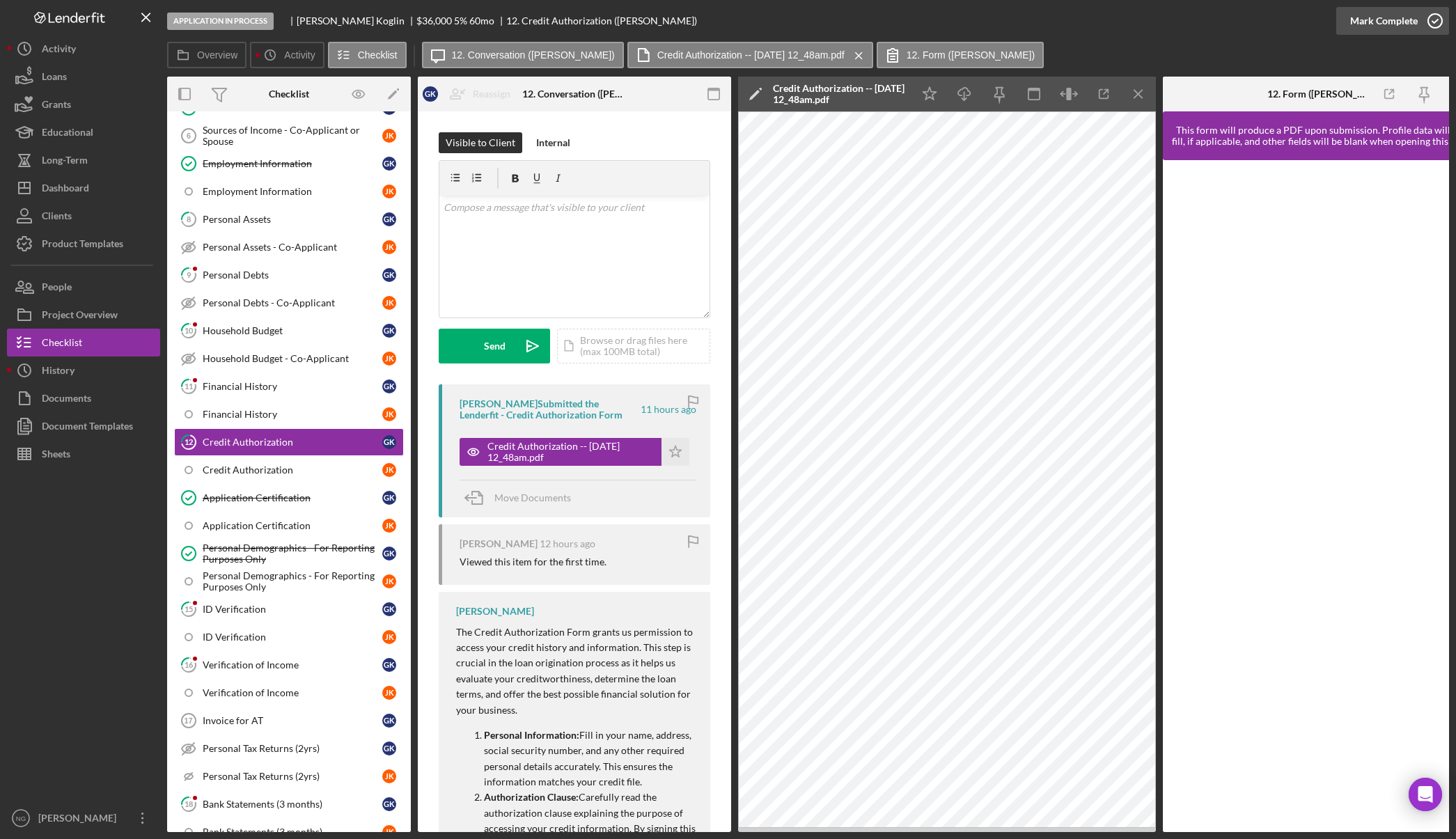
click at [1432, 24] on icon "button" at bounding box center [1435, 20] width 35 height 35
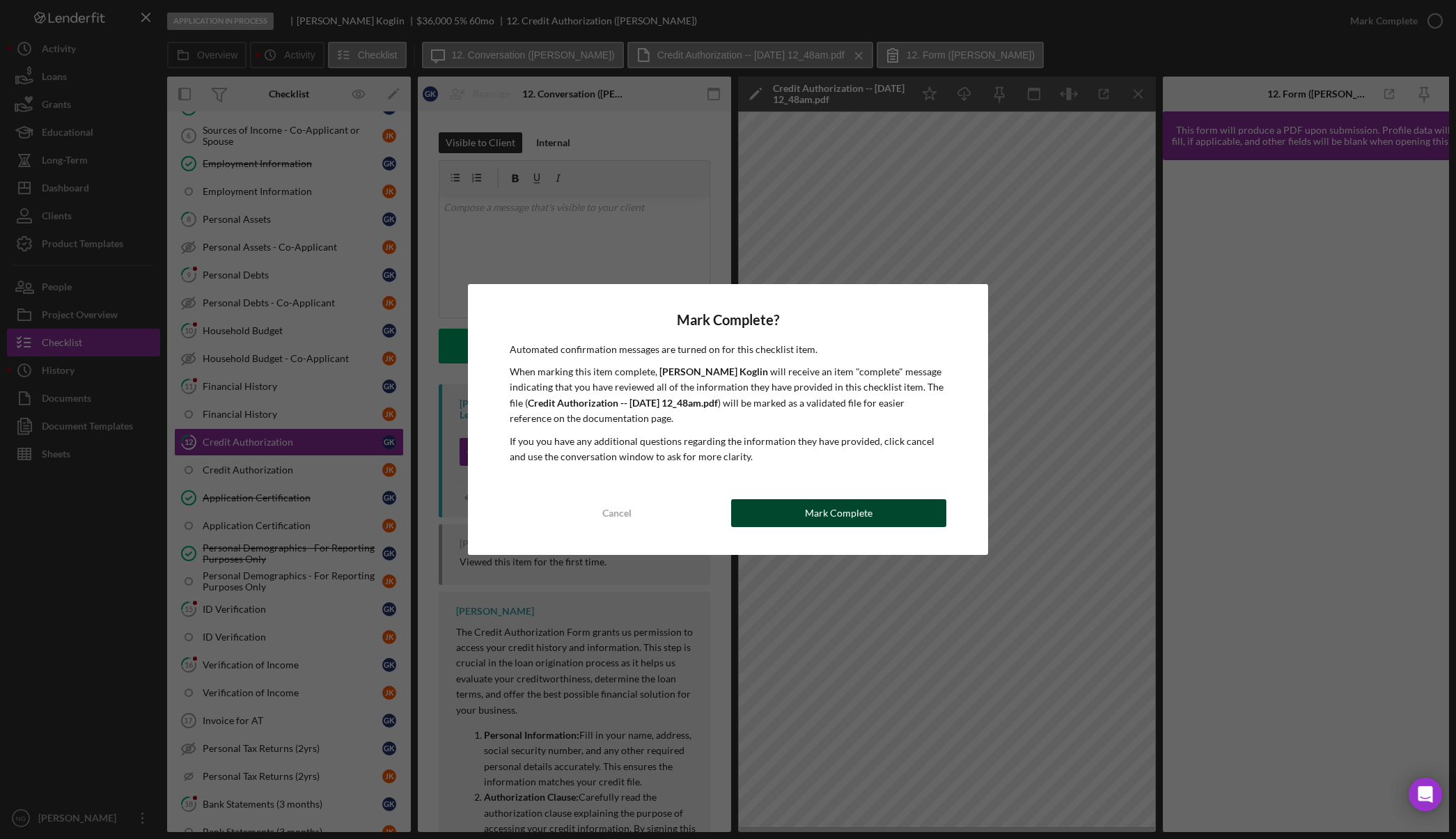
click at [843, 514] on div "Mark Complete" at bounding box center [839, 513] width 68 height 28
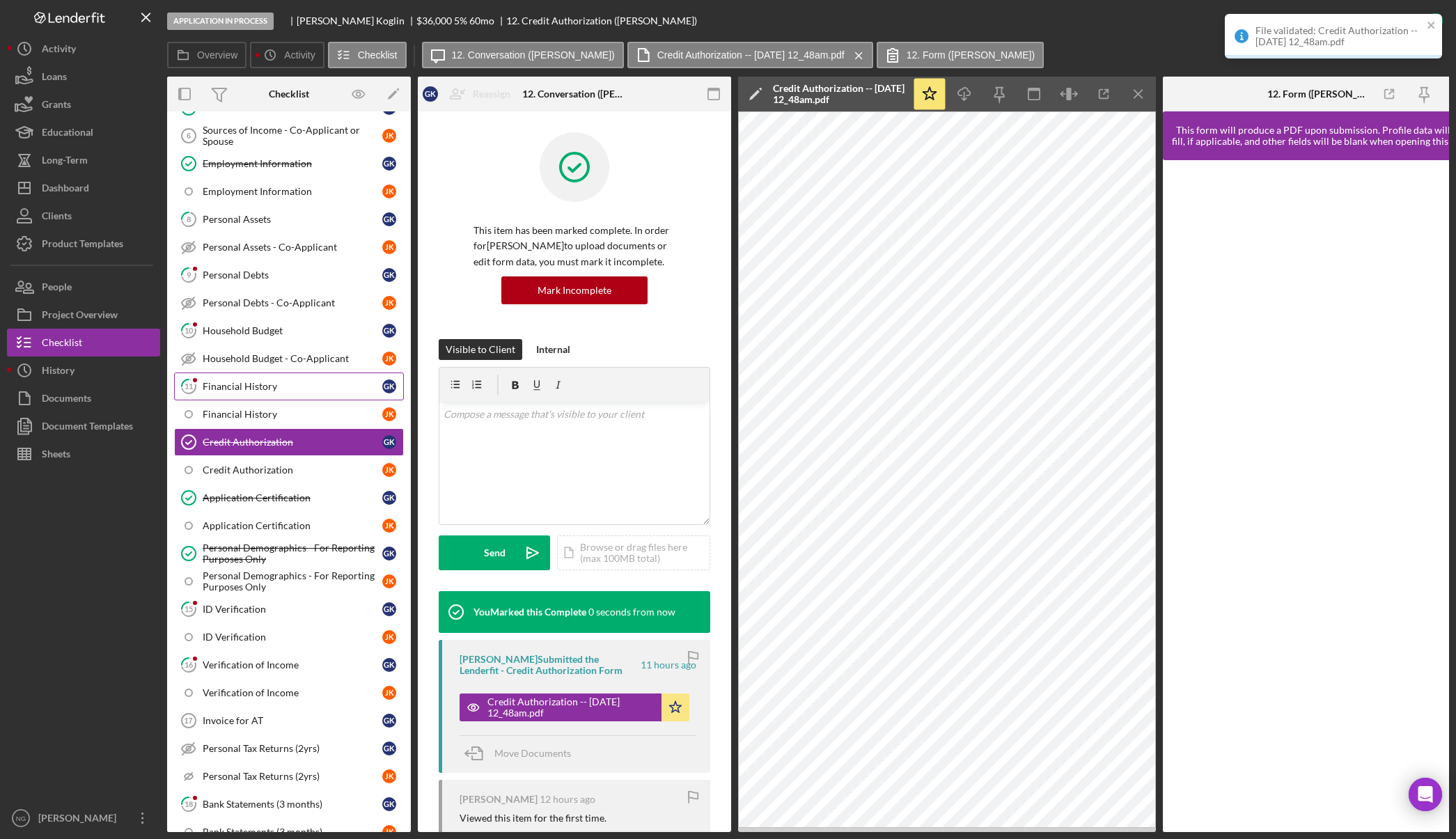
click at [311, 399] on link "11 Financial History G K" at bounding box center [289, 386] width 230 height 28
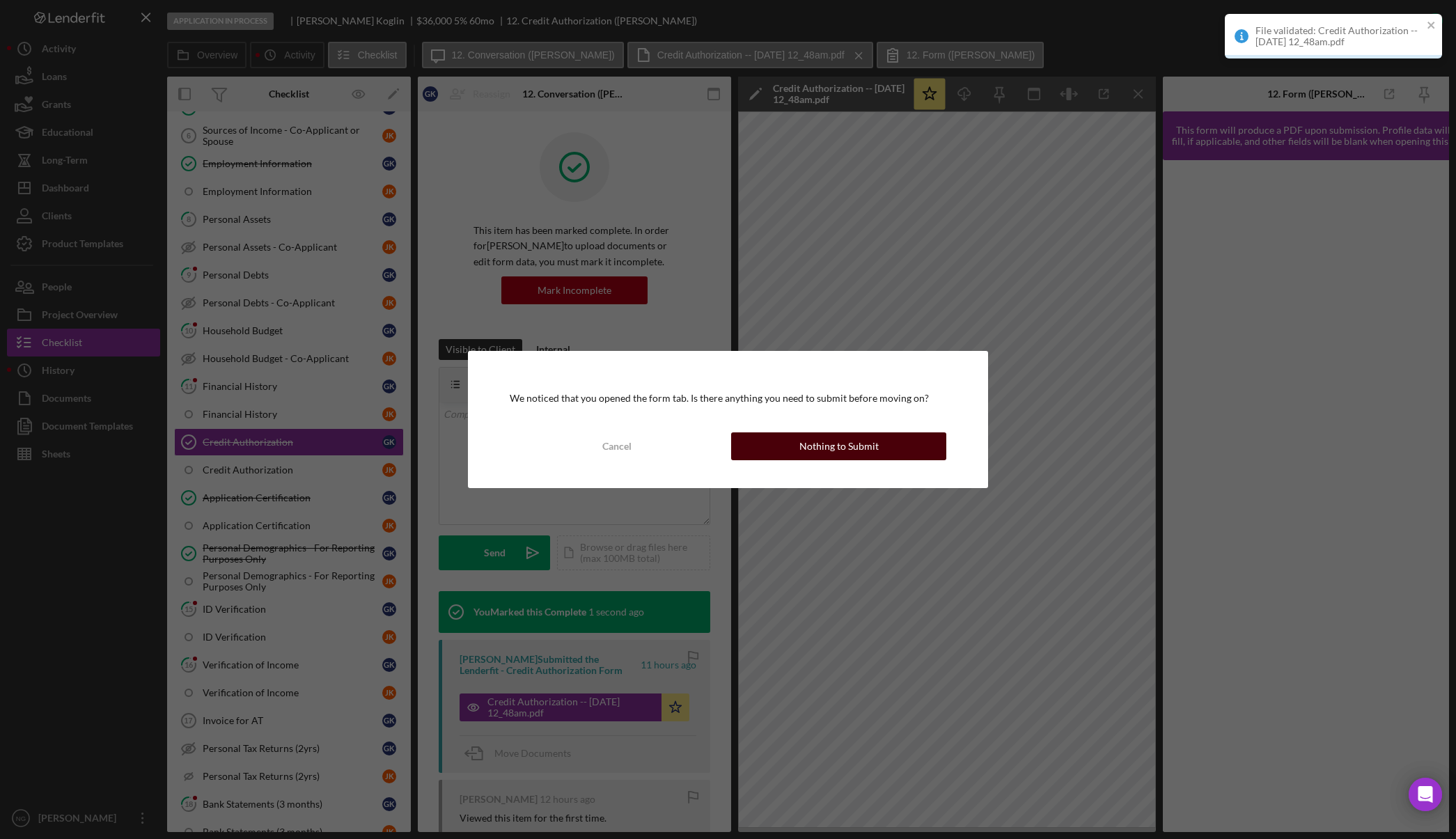
click at [849, 446] on div "Nothing to Submit" at bounding box center [839, 446] width 80 height 28
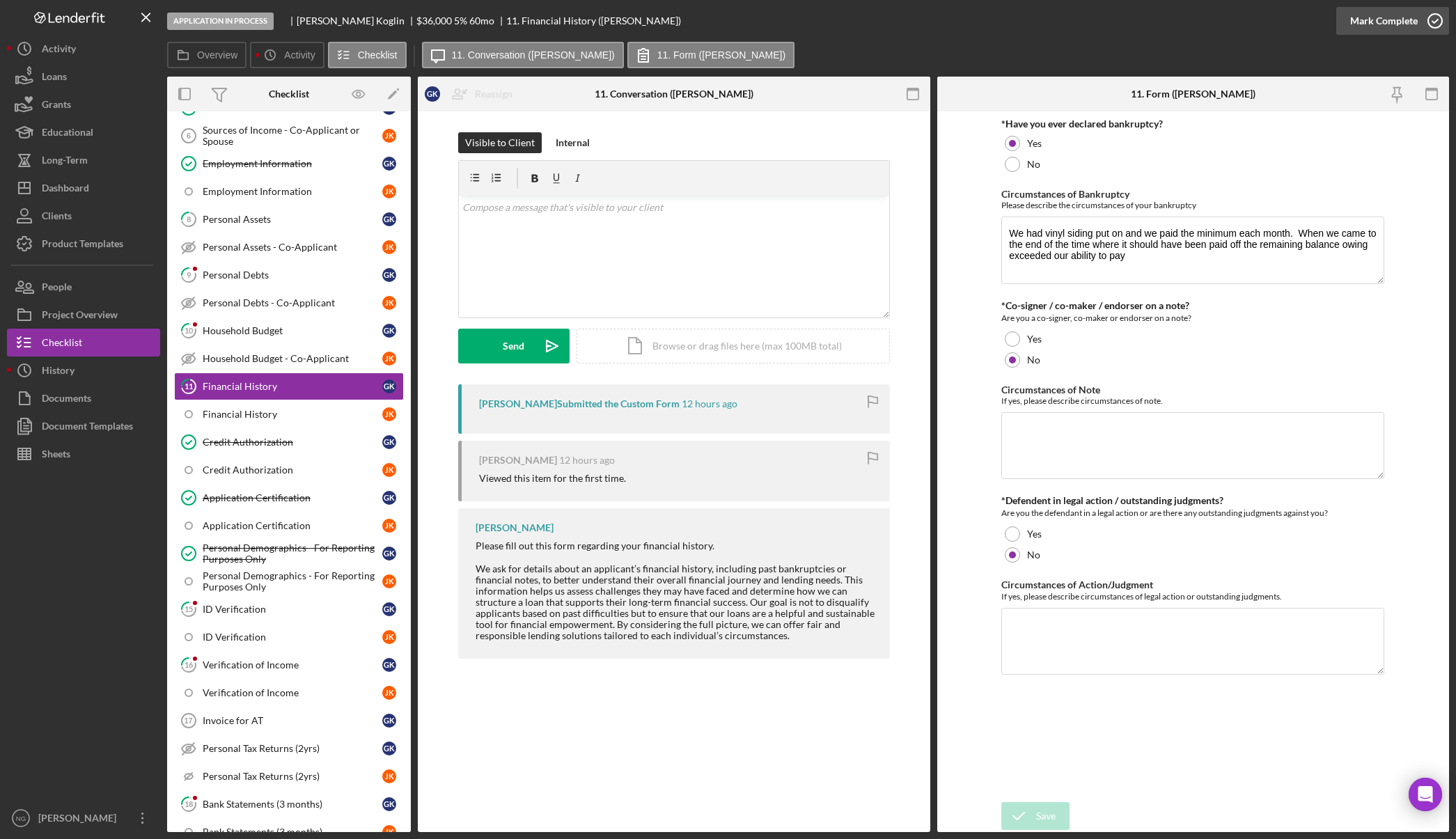
click at [1432, 25] on icon "button" at bounding box center [1435, 20] width 35 height 35
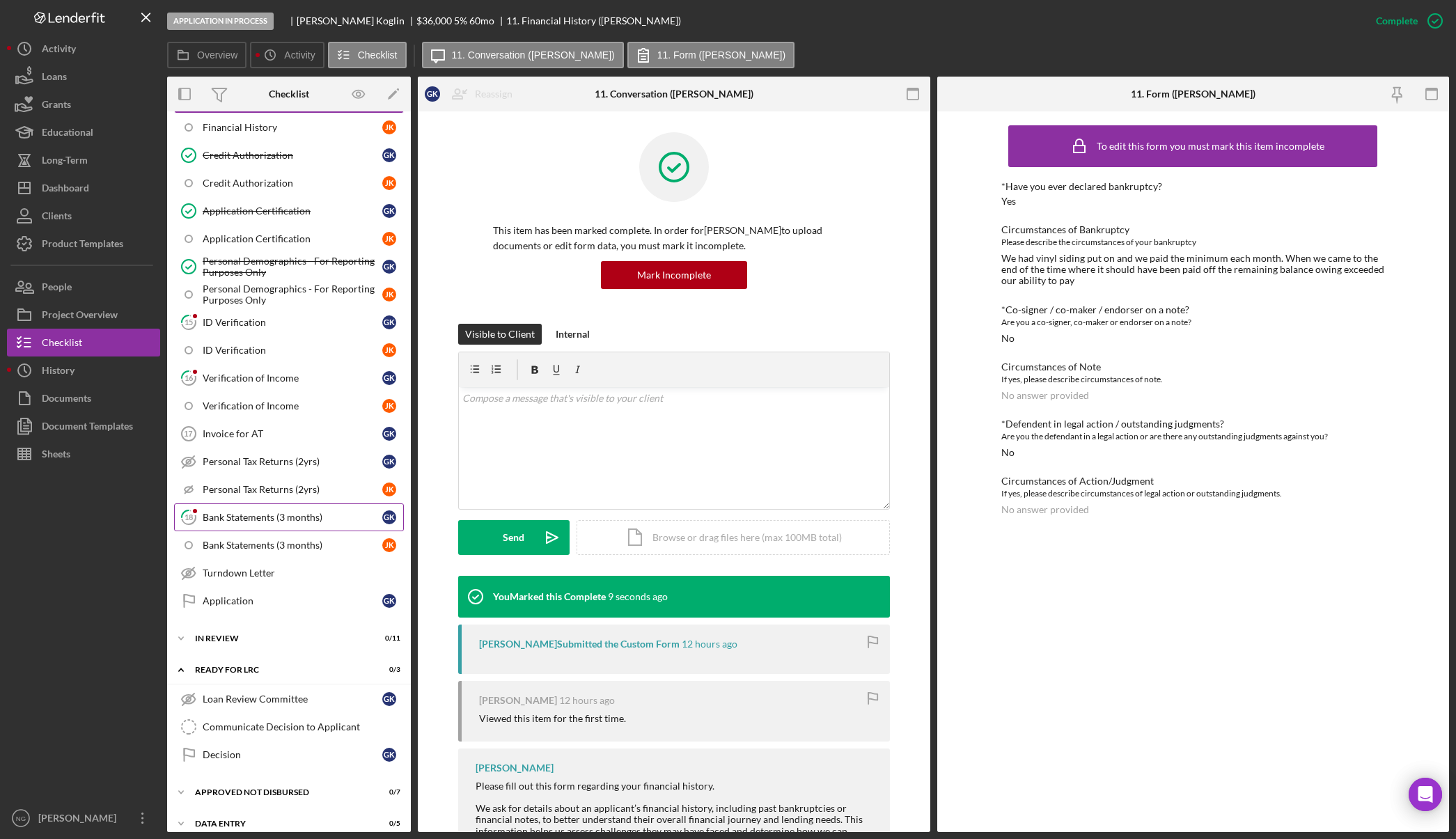
scroll to position [579, 0]
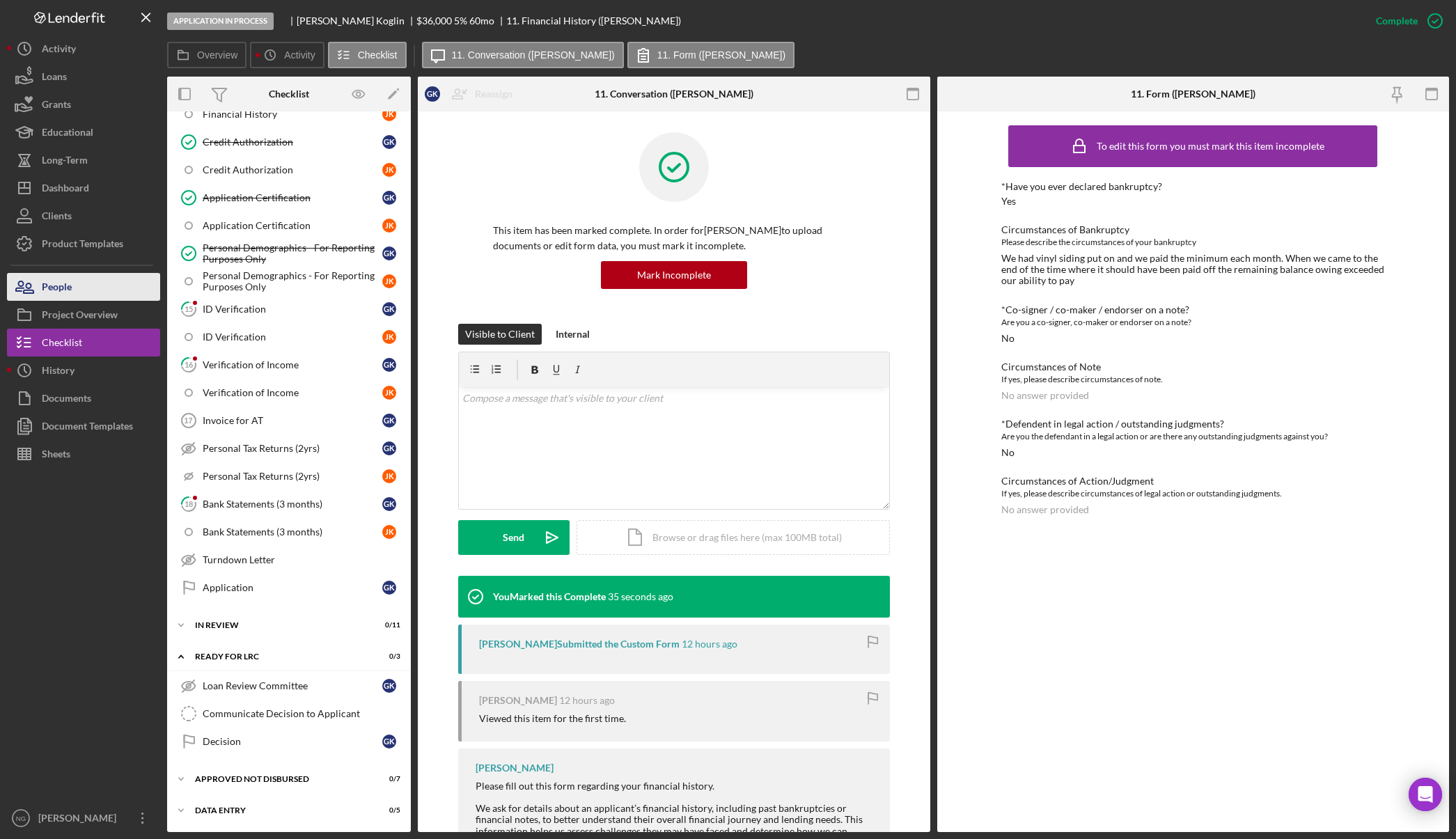
click at [104, 297] on button "People" at bounding box center [83, 287] width 154 height 28
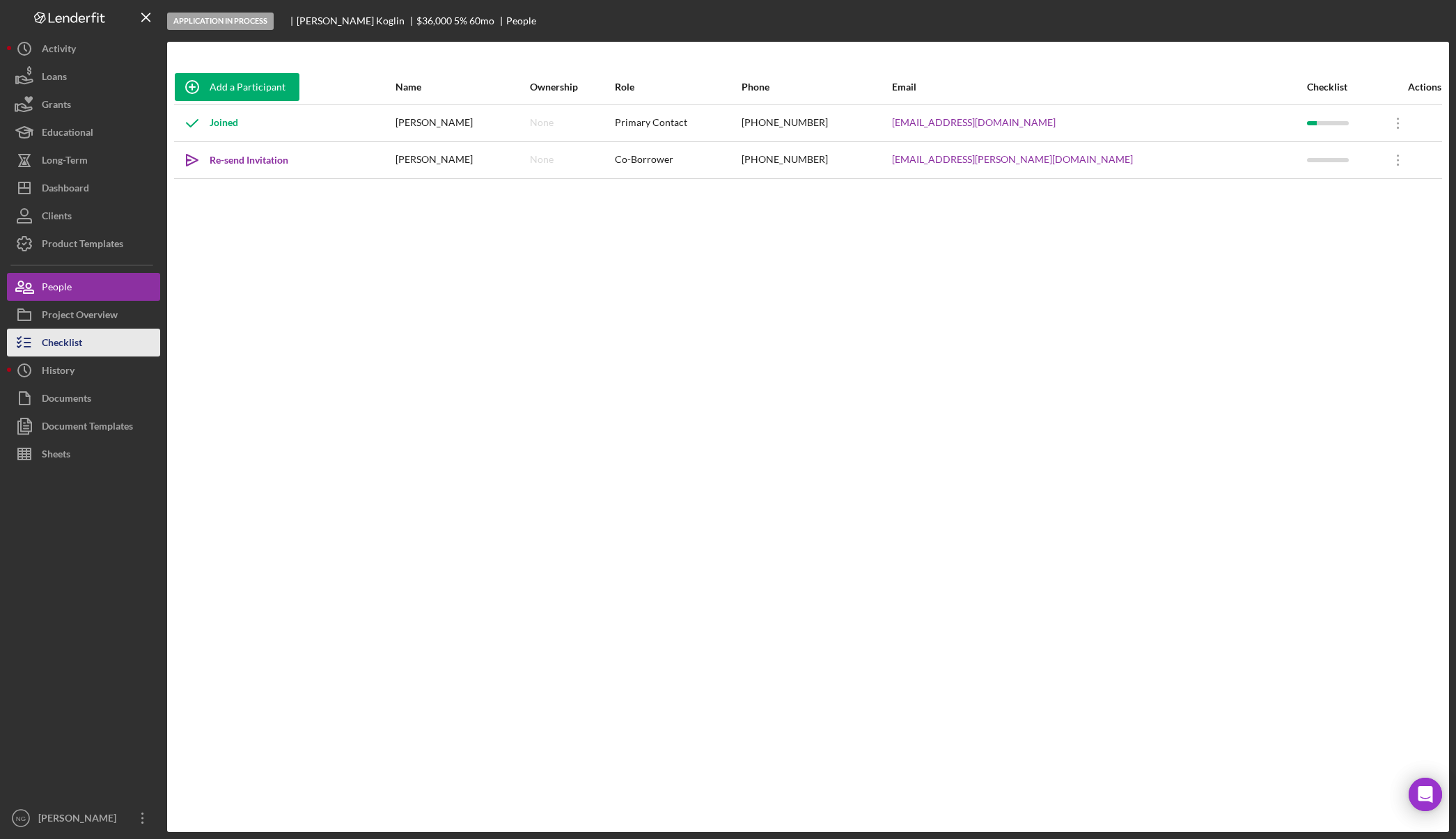
click at [89, 340] on button "Checklist" at bounding box center [83, 342] width 154 height 28
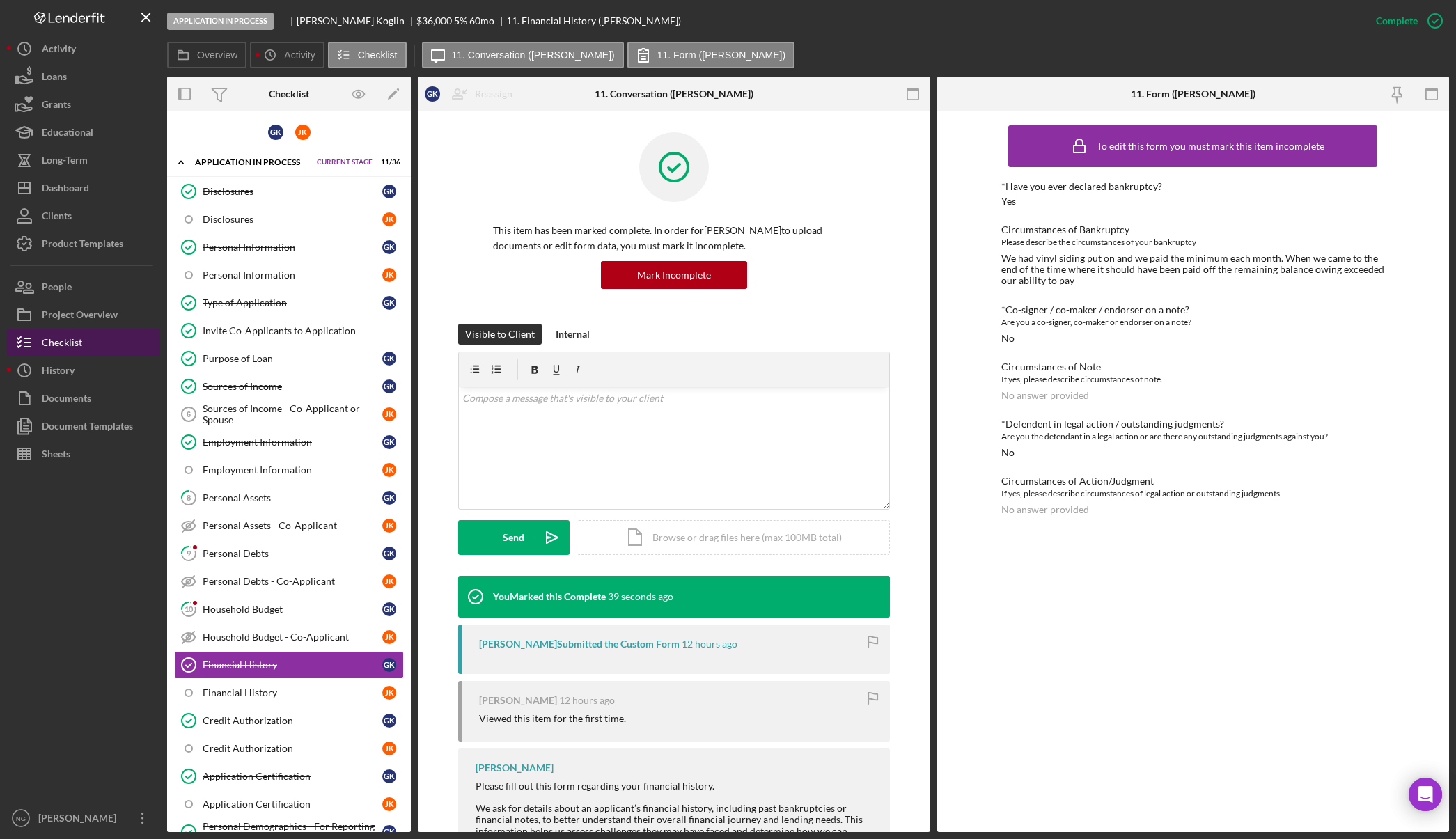
scroll to position [193, 0]
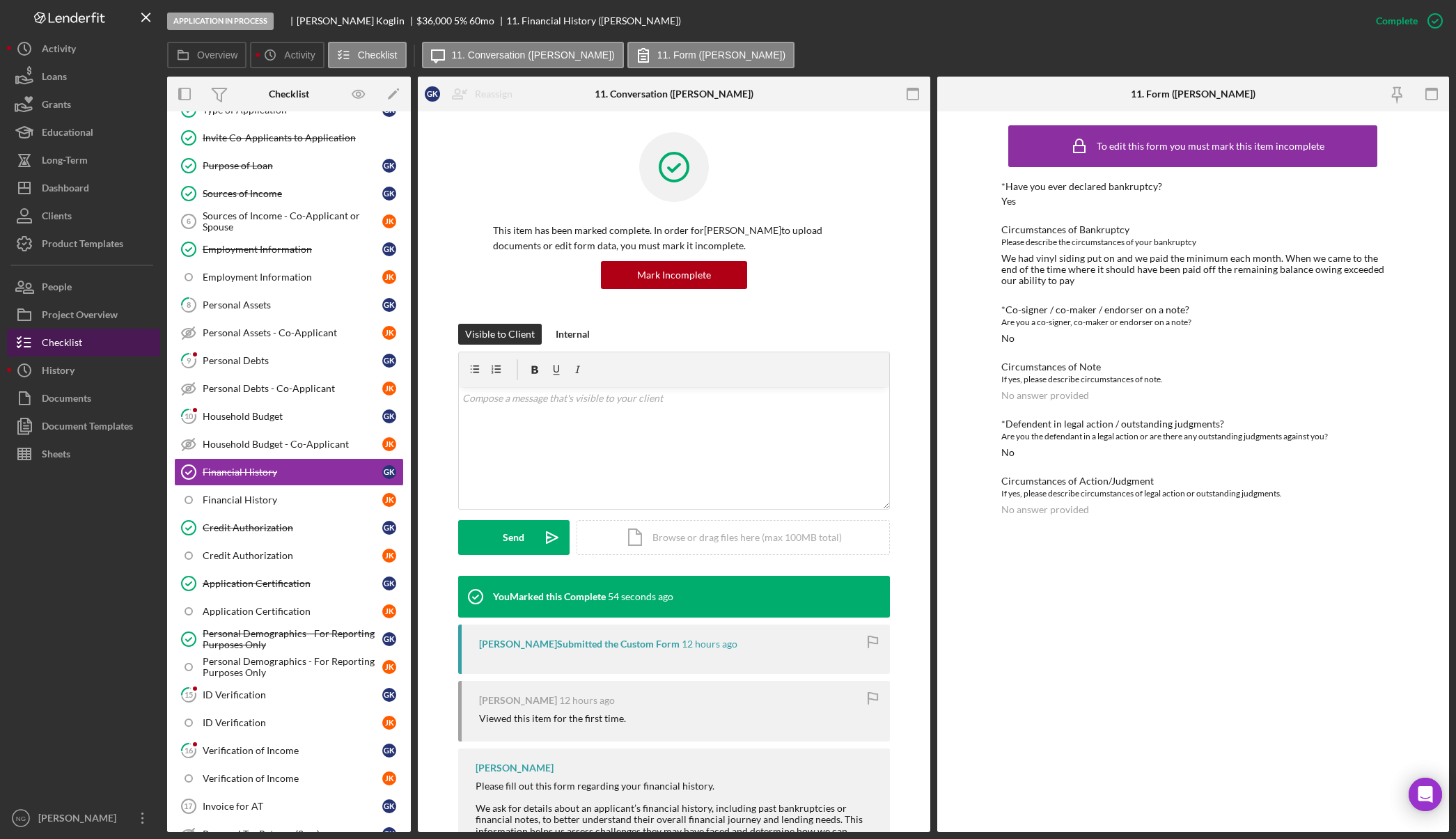
click at [86, 340] on button "Checklist" at bounding box center [83, 342] width 154 height 28
click at [69, 374] on div "History" at bounding box center [58, 373] width 33 height 32
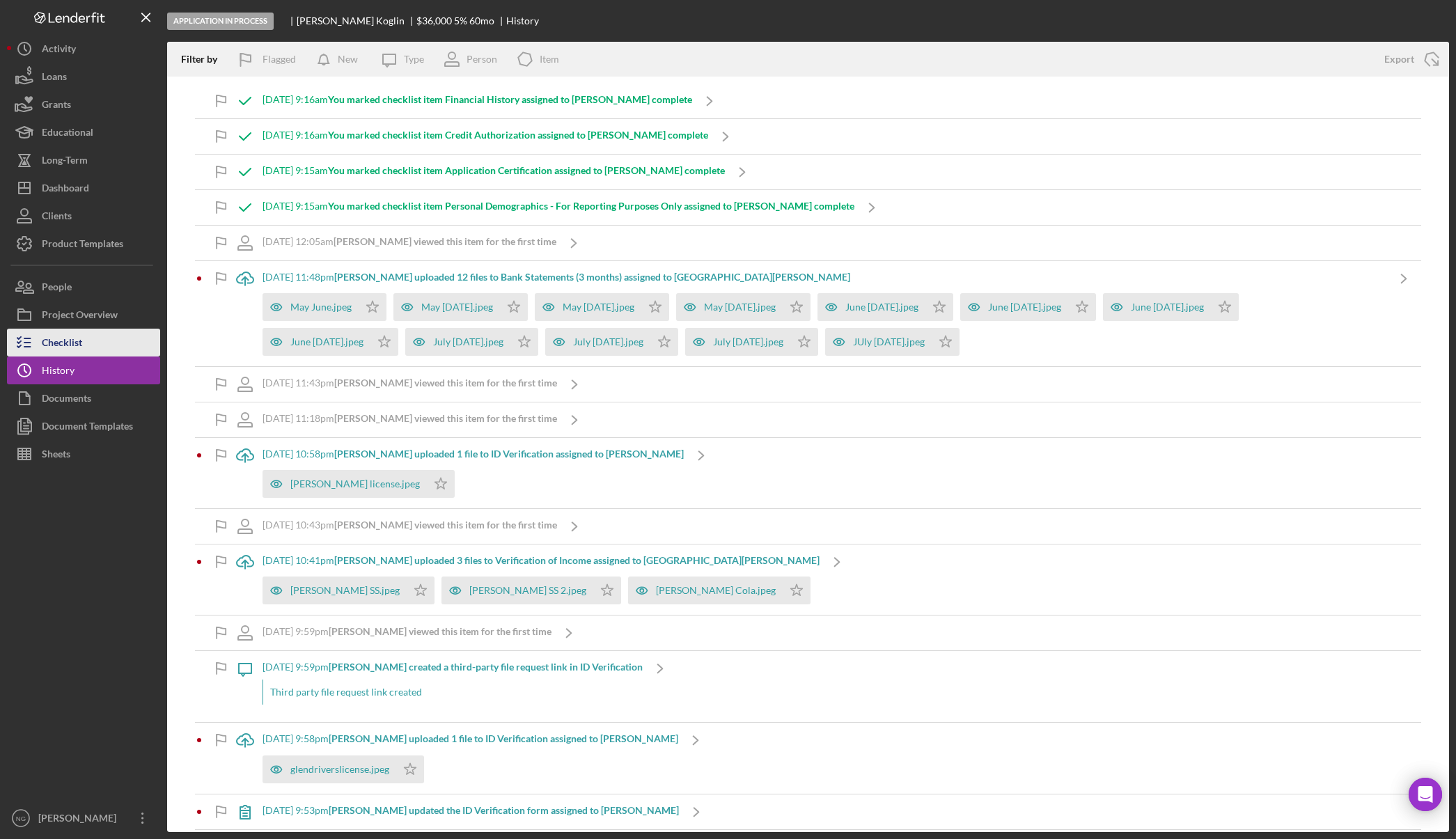
click at [63, 340] on div "Checklist" at bounding box center [61, 344] width 40 height 32
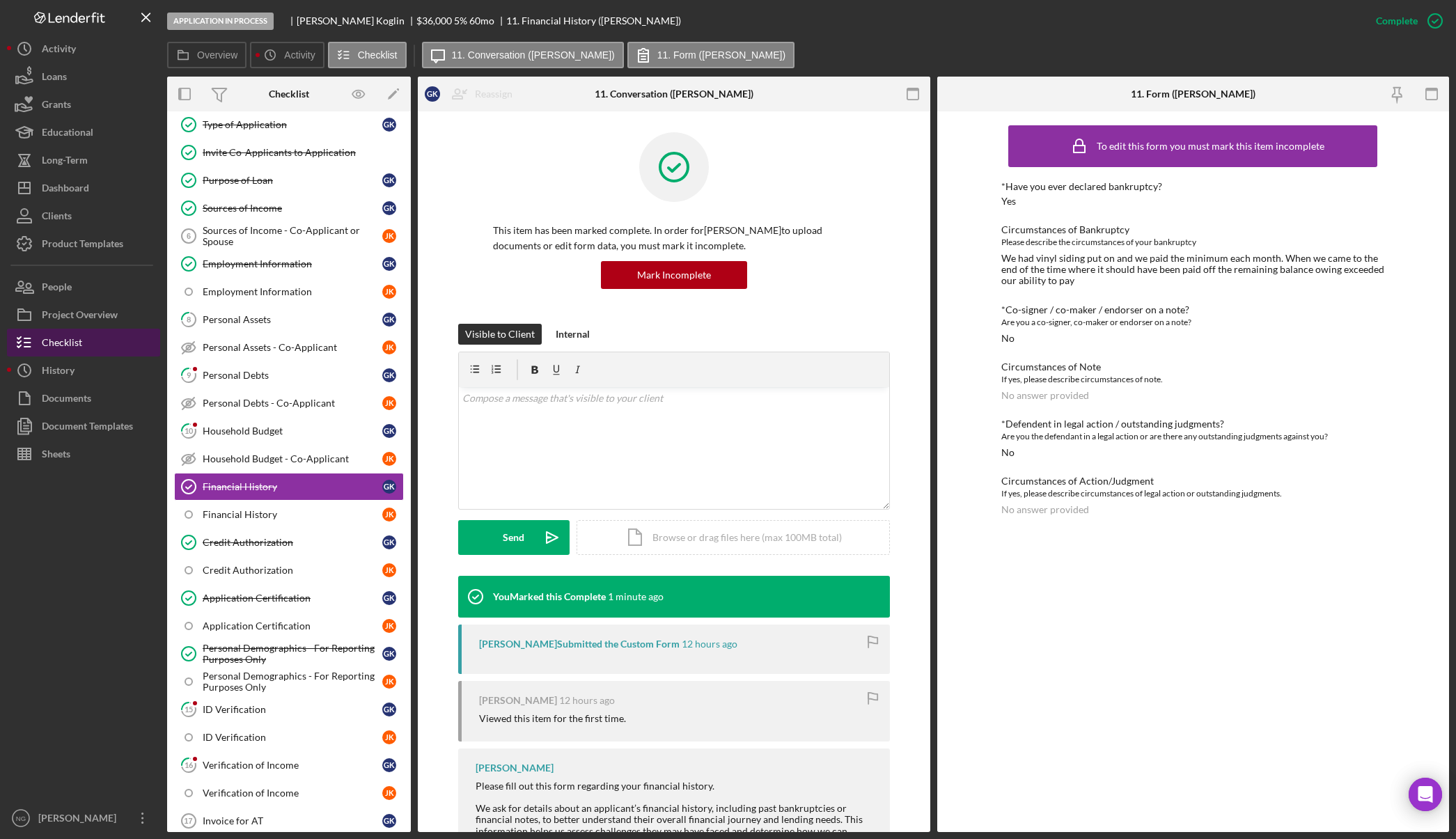
scroll to position [193, 0]
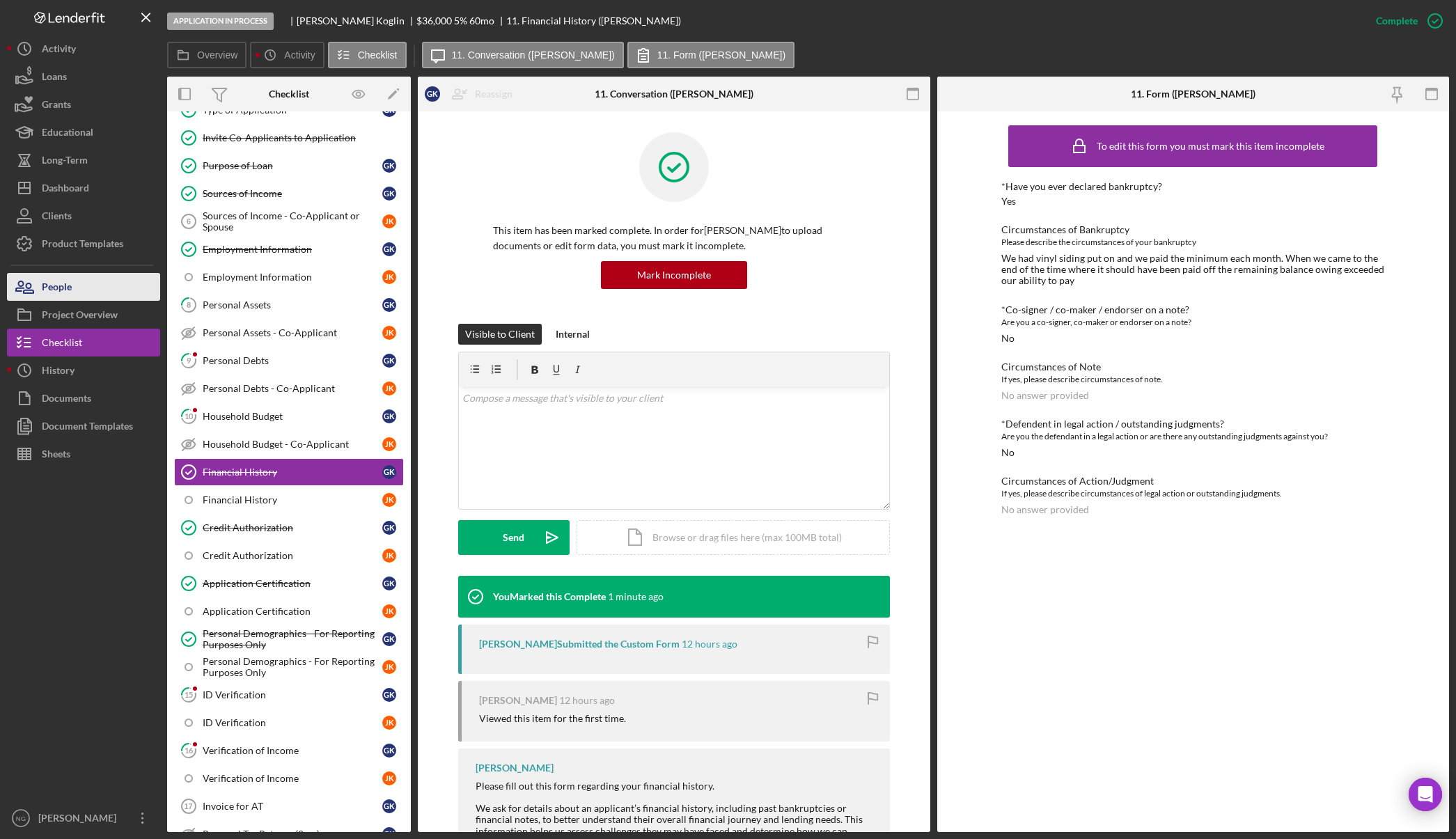
click at [56, 300] on div "People" at bounding box center [57, 289] width 30 height 32
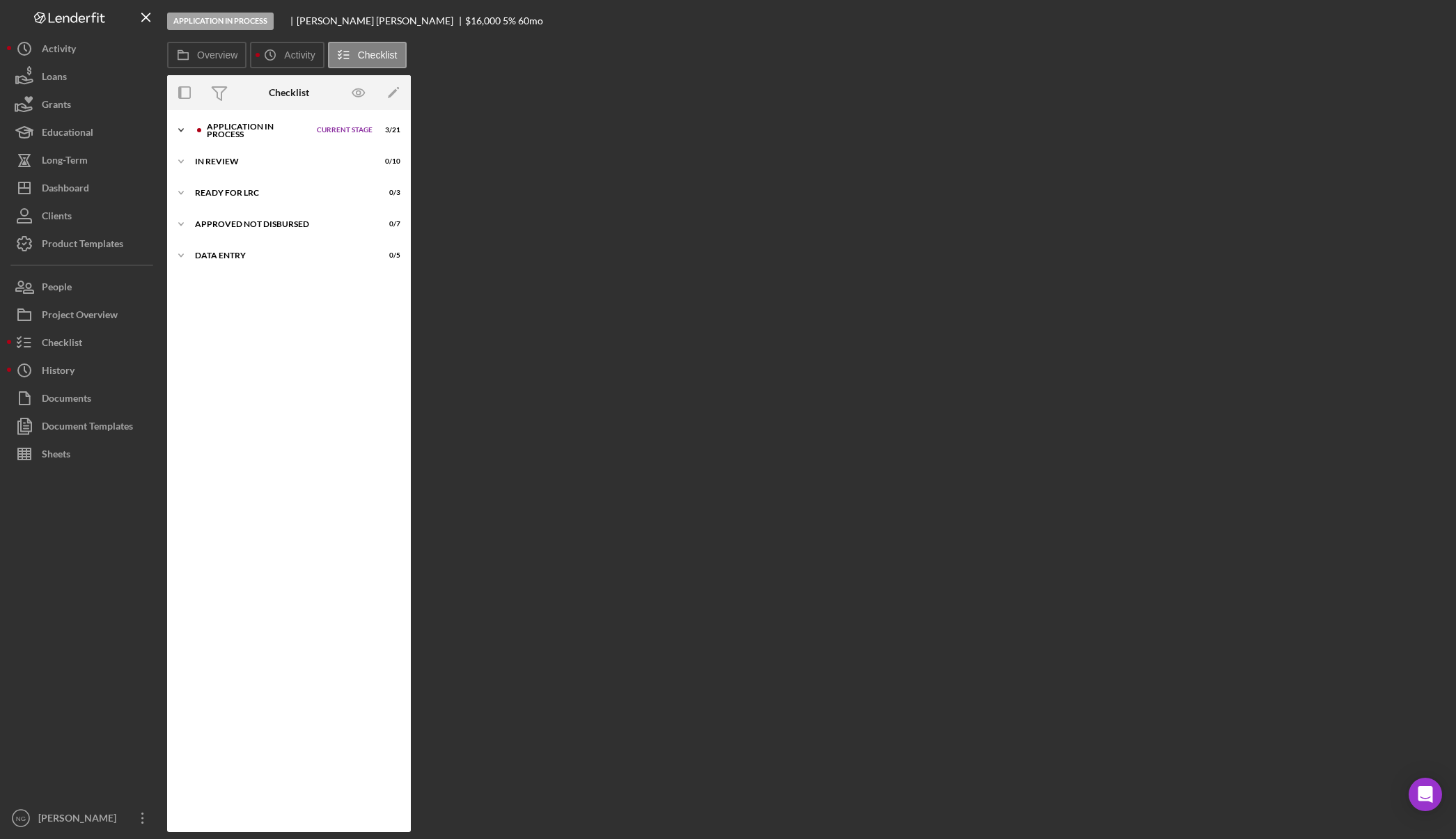
click at [249, 128] on div "Application In Process" at bounding box center [258, 131] width 103 height 16
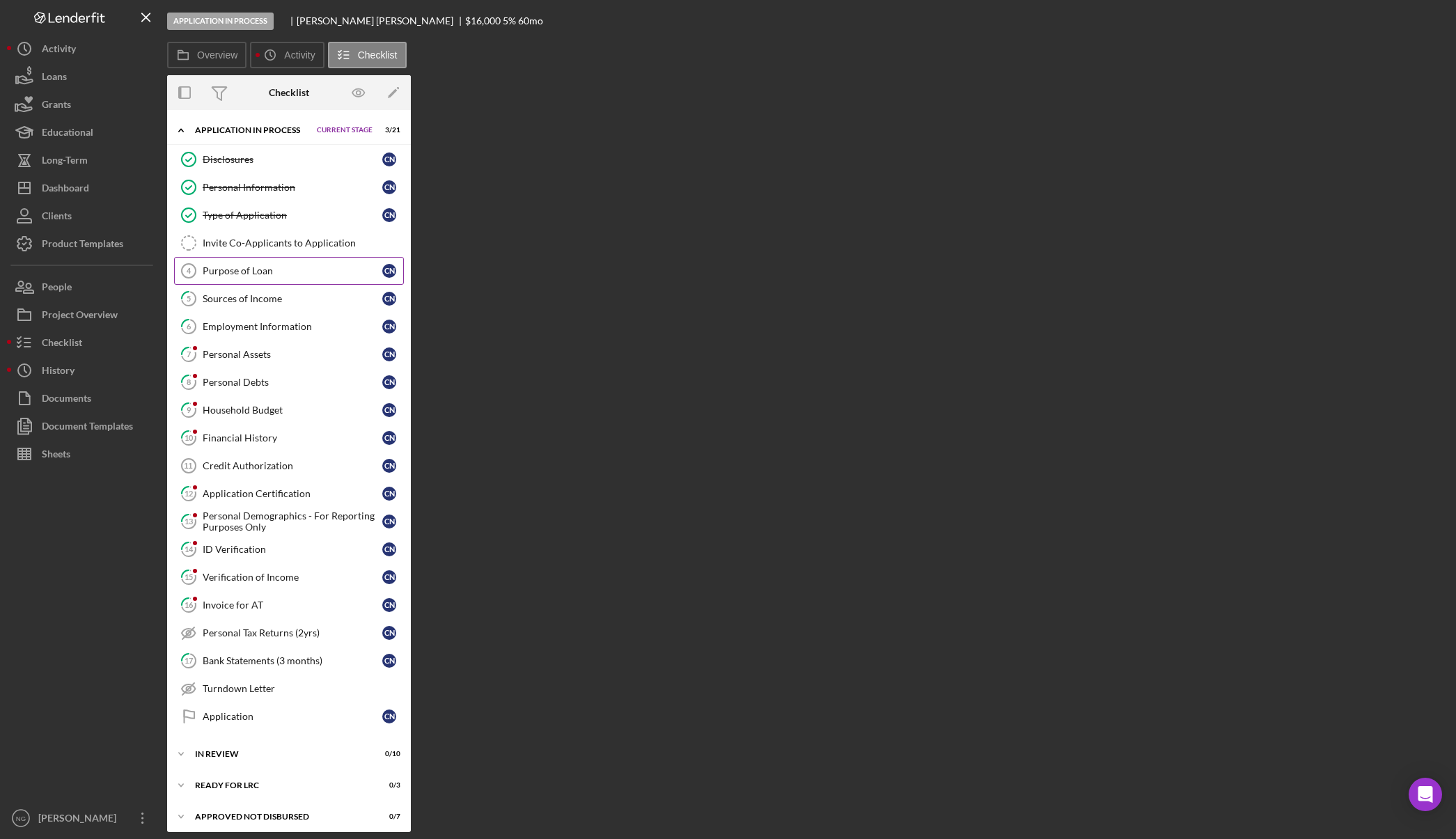
click at [257, 275] on div "Purpose of Loan" at bounding box center [292, 271] width 180 height 11
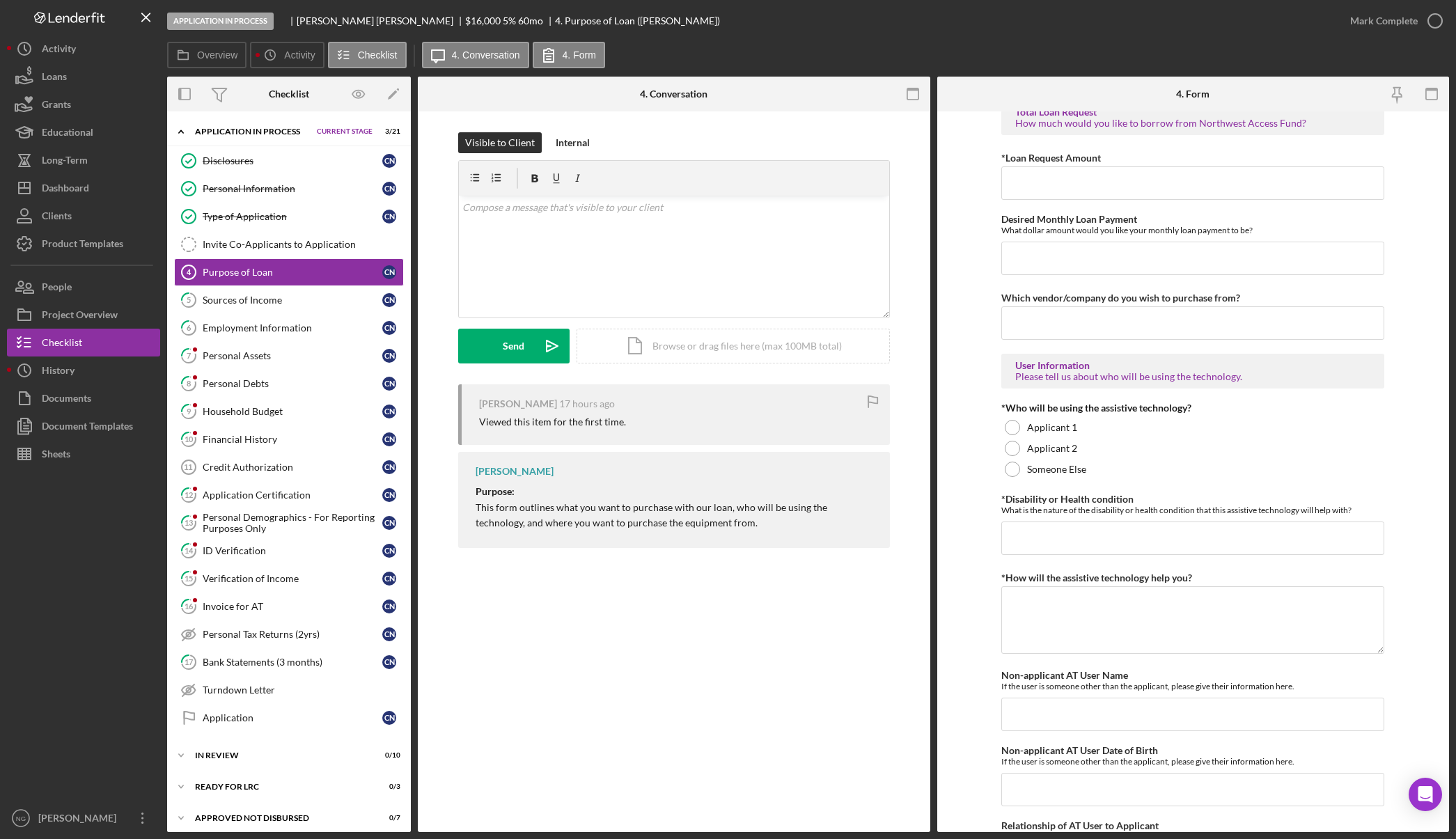
scroll to position [960, 0]
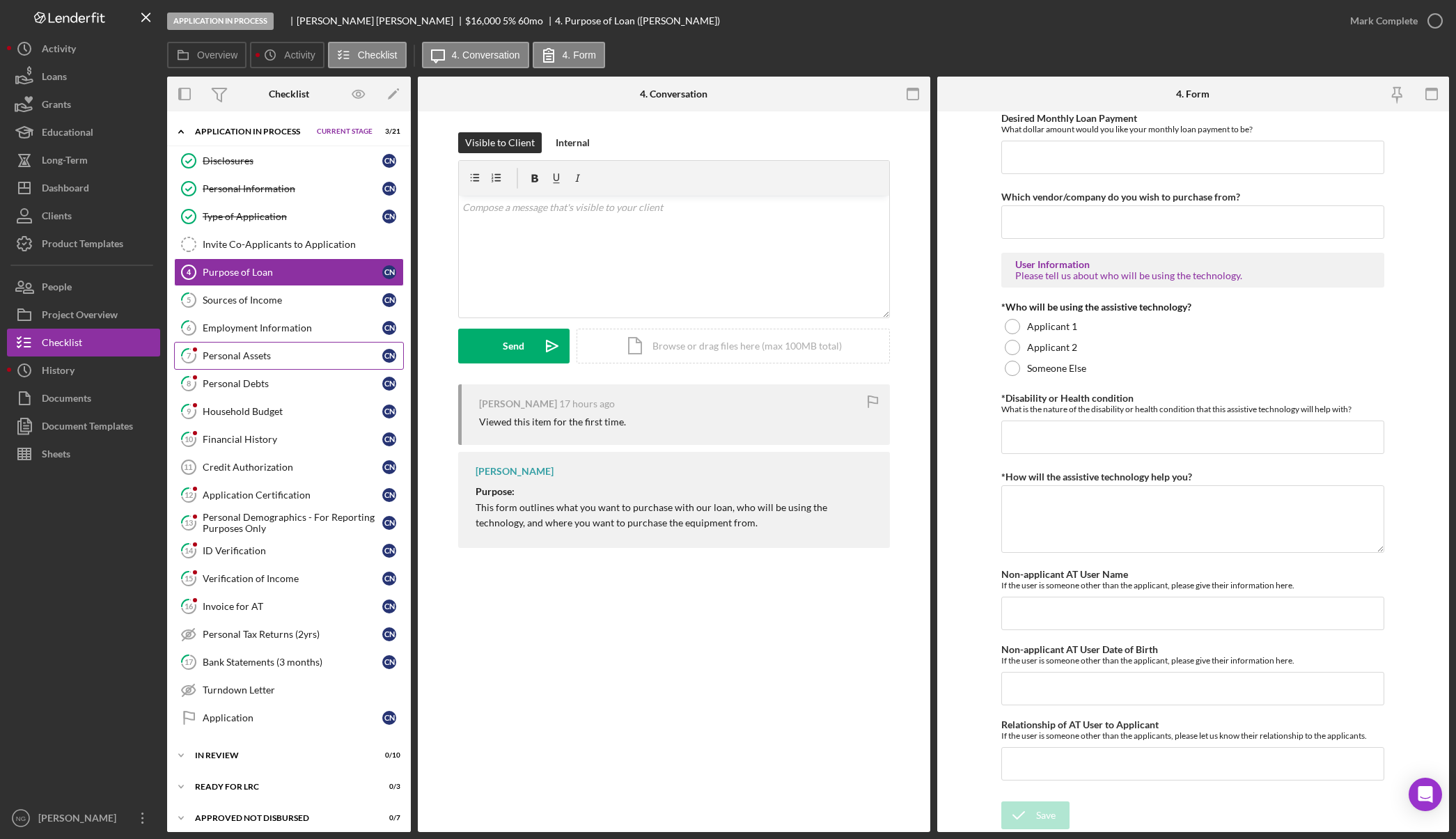
click at [261, 355] on div "Personal Assets" at bounding box center [292, 356] width 180 height 11
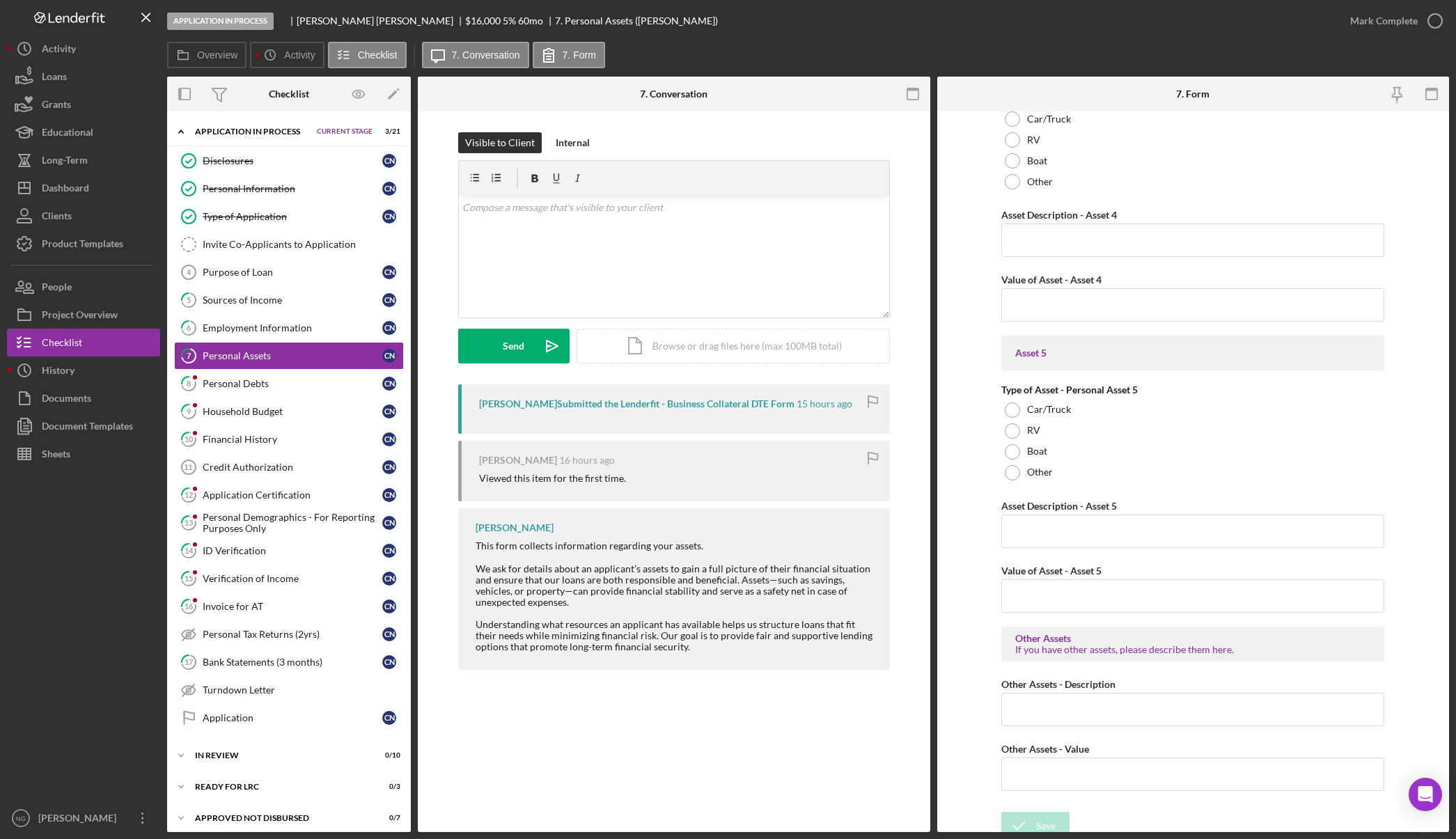
scroll to position [1844, 0]
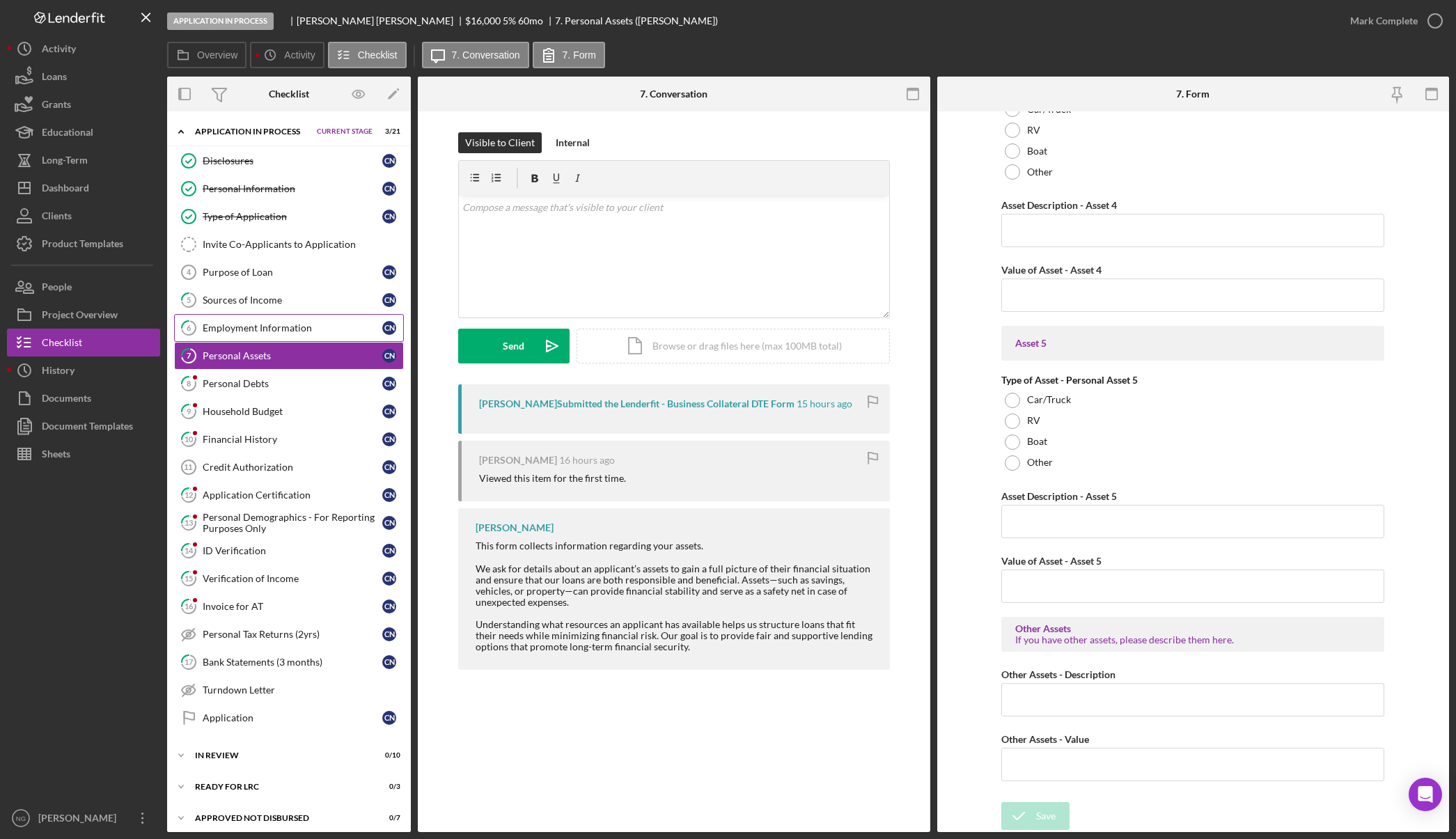
click at [232, 322] on div "Employment Information" at bounding box center [292, 328] width 180 height 11
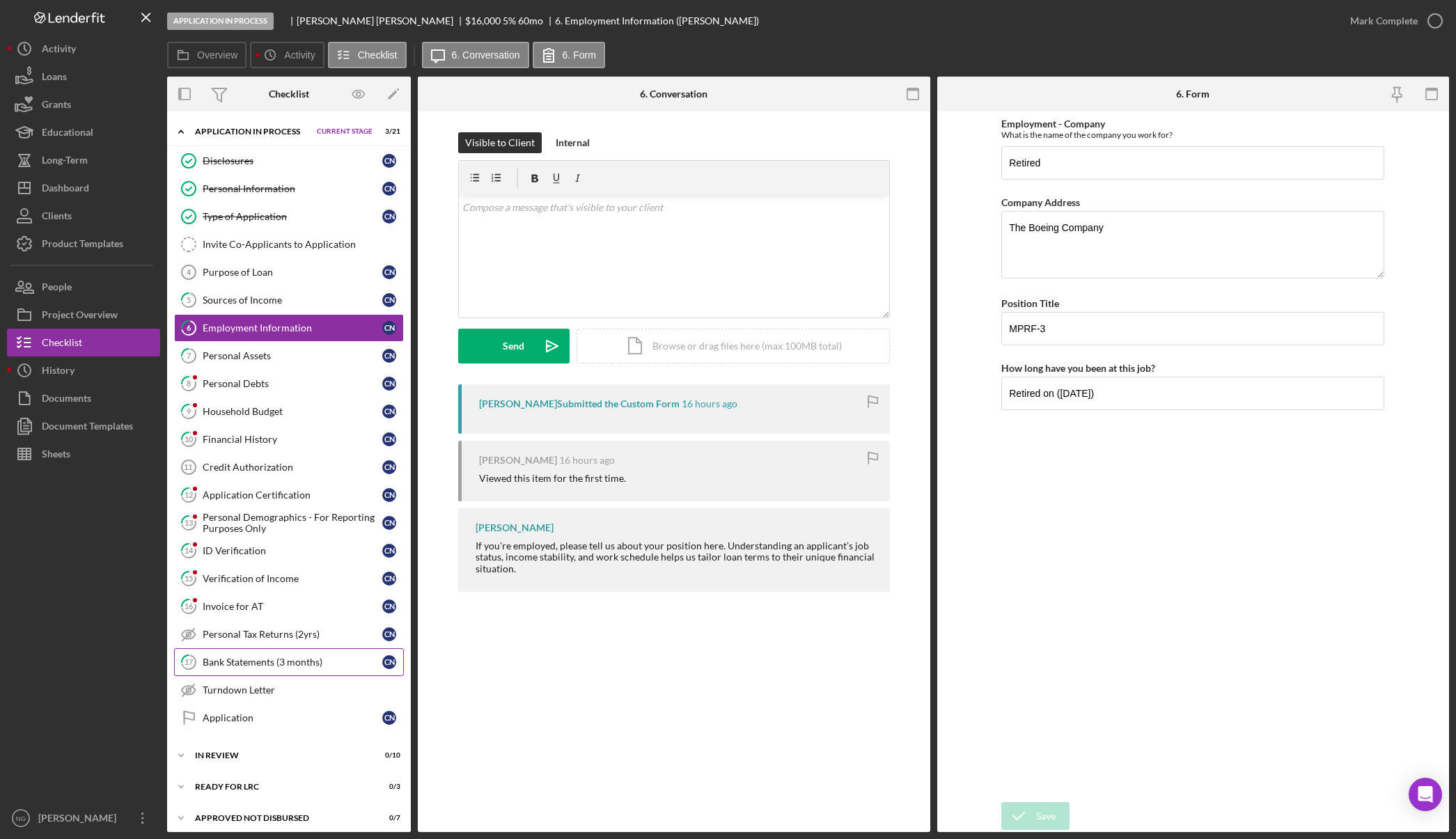
click at [217, 654] on link "17 Bank Statements (3 months) C N" at bounding box center [289, 662] width 230 height 28
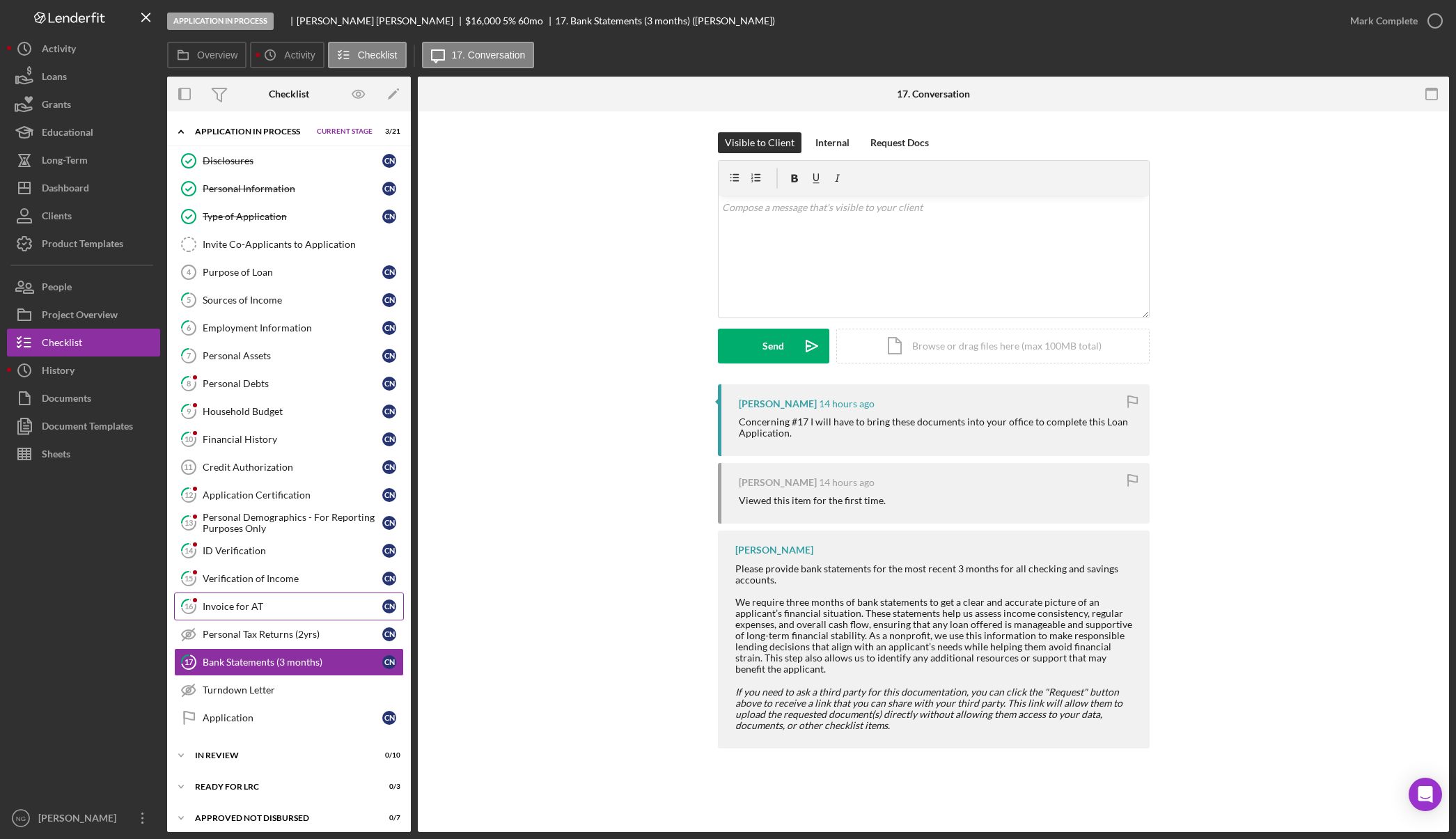
click at [254, 612] on div "Invoice for AT" at bounding box center [292, 607] width 180 height 11
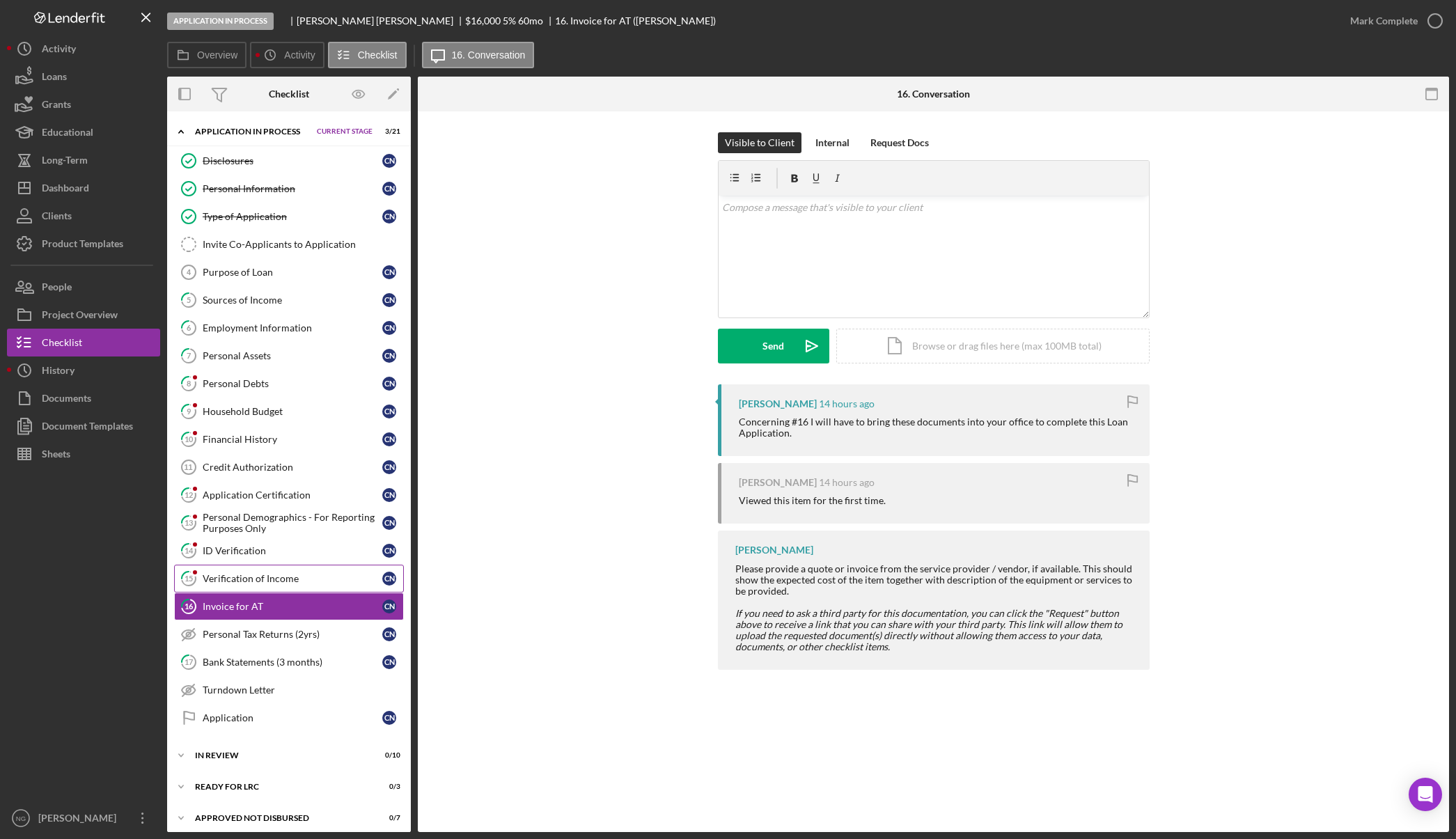
click at [276, 579] on div "Verification of Income" at bounding box center [292, 579] width 180 height 11
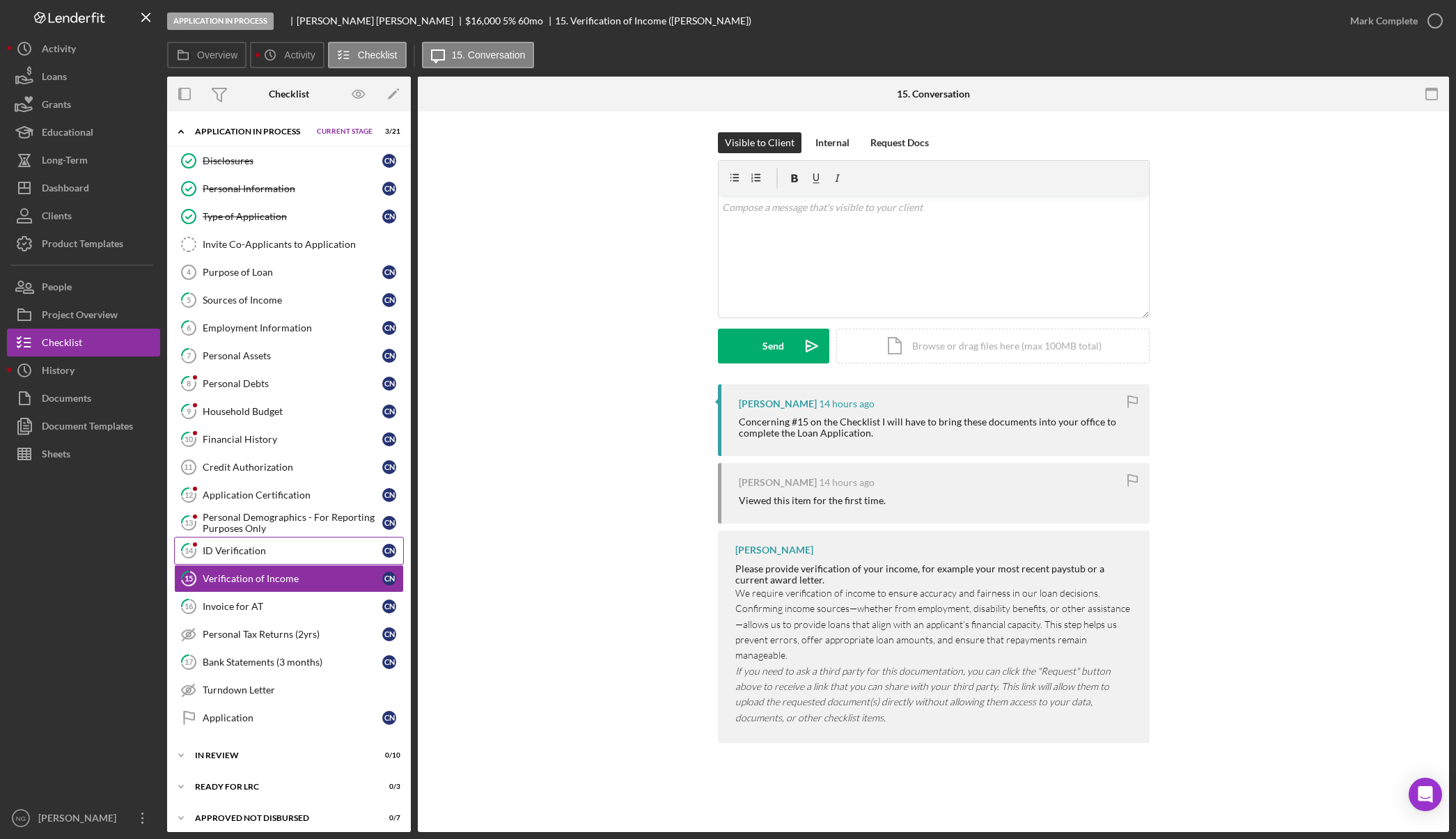
click at [287, 557] on link "14 ID Verification C N" at bounding box center [289, 551] width 230 height 28
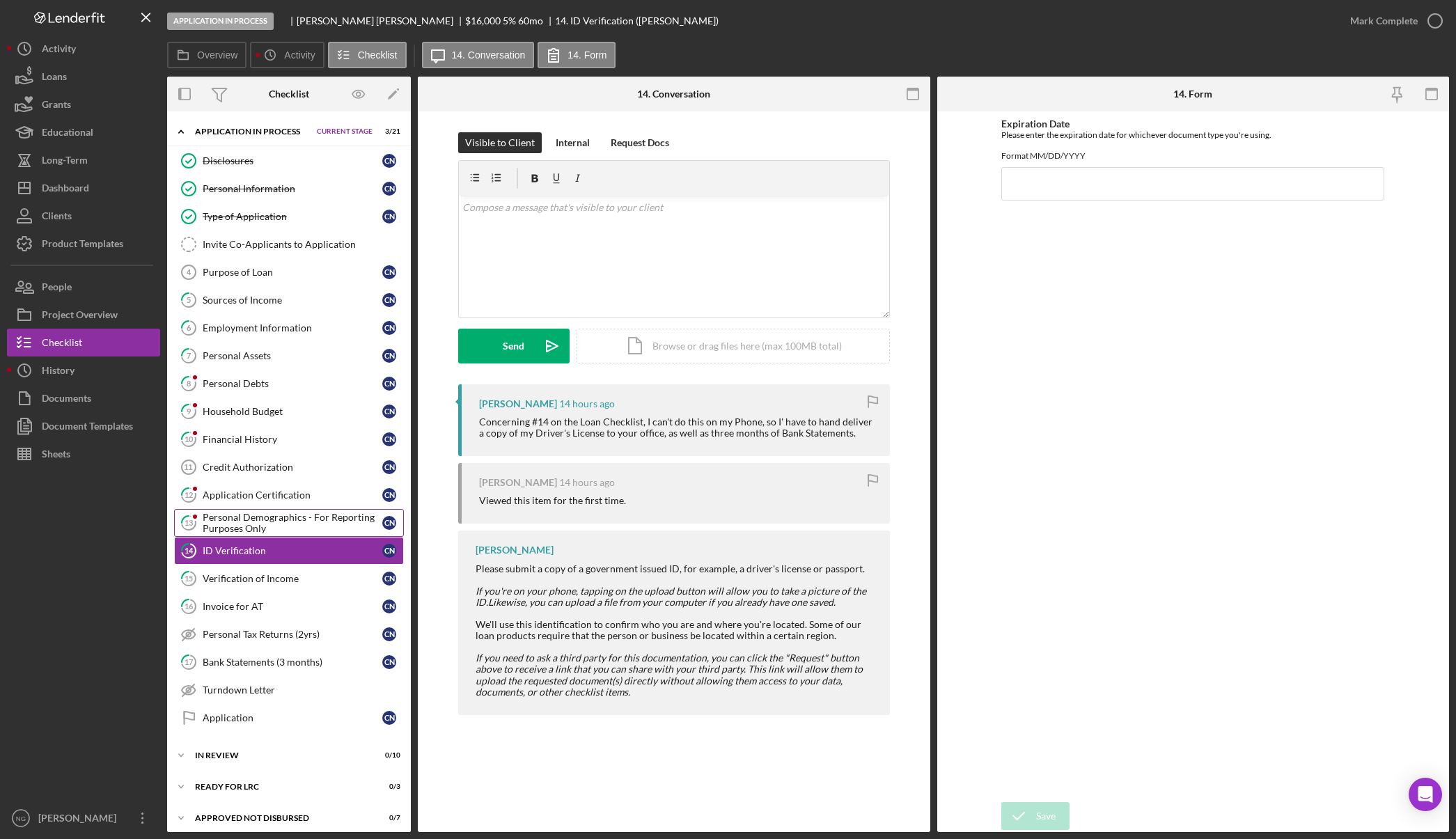
click at [306, 531] on div "Personal Demographics - For Reporting Purposes Only" at bounding box center [292, 523] width 180 height 22
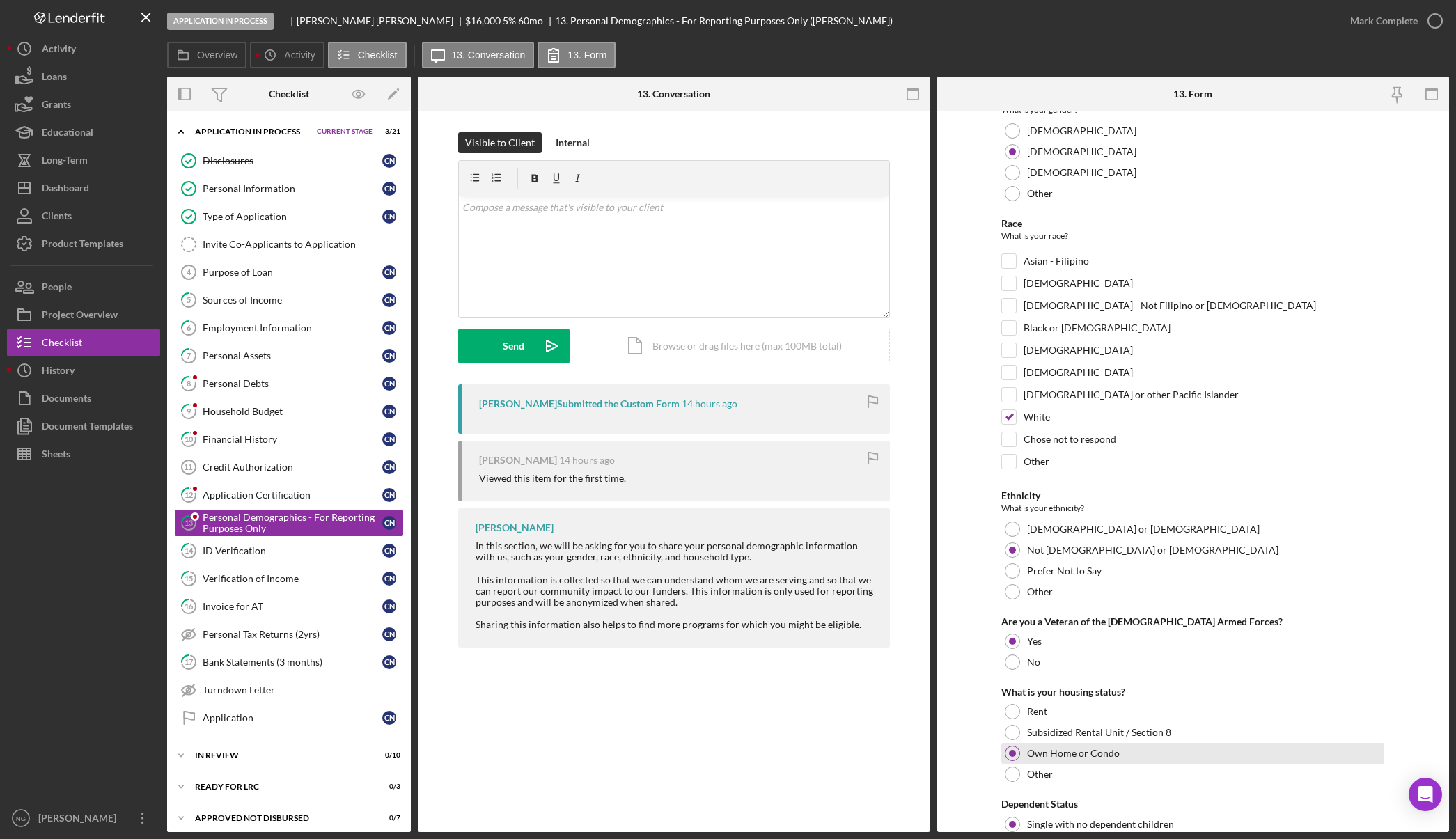
scroll to position [213, 0]
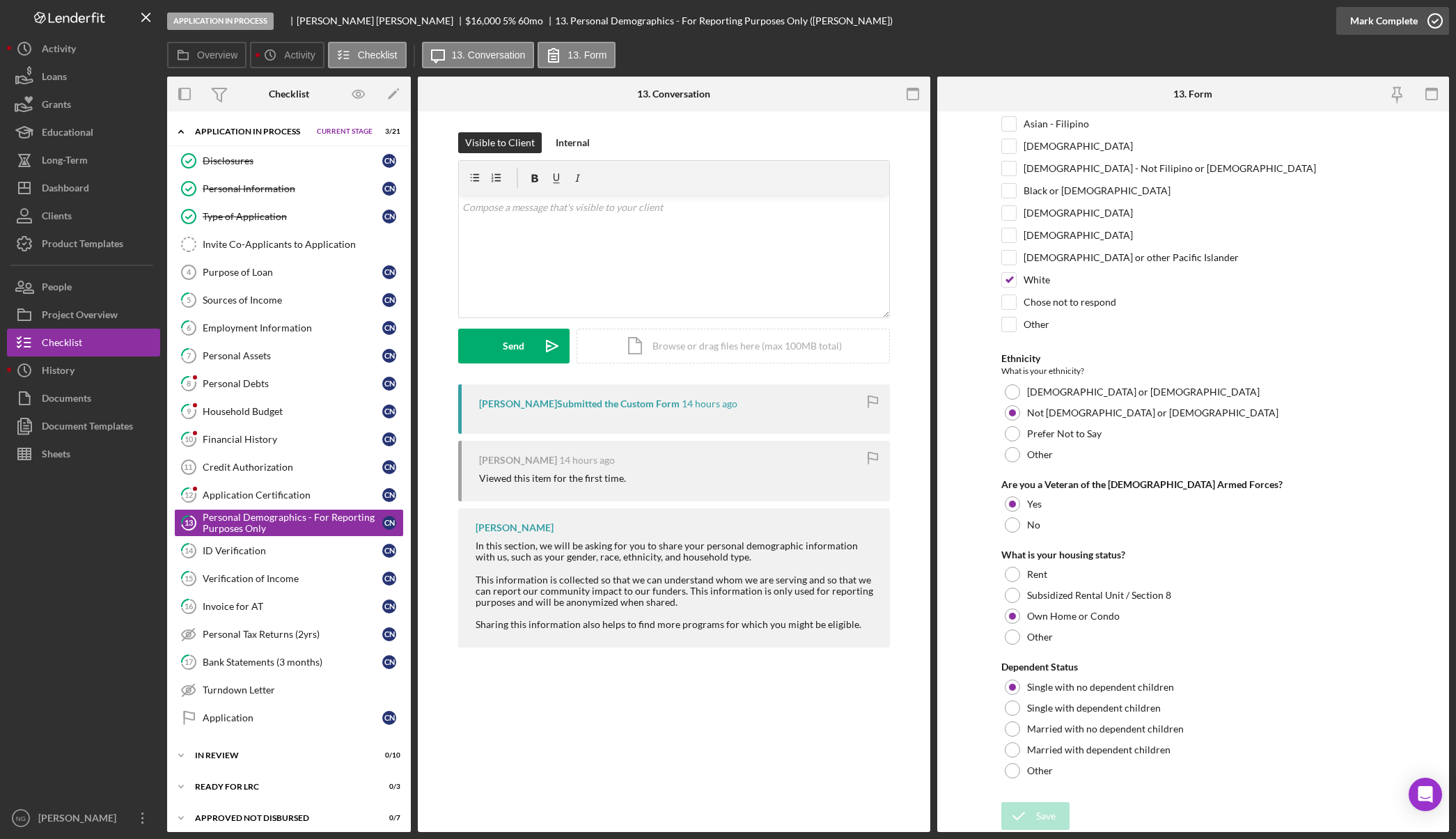
click at [1441, 24] on icon "button" at bounding box center [1435, 20] width 35 height 35
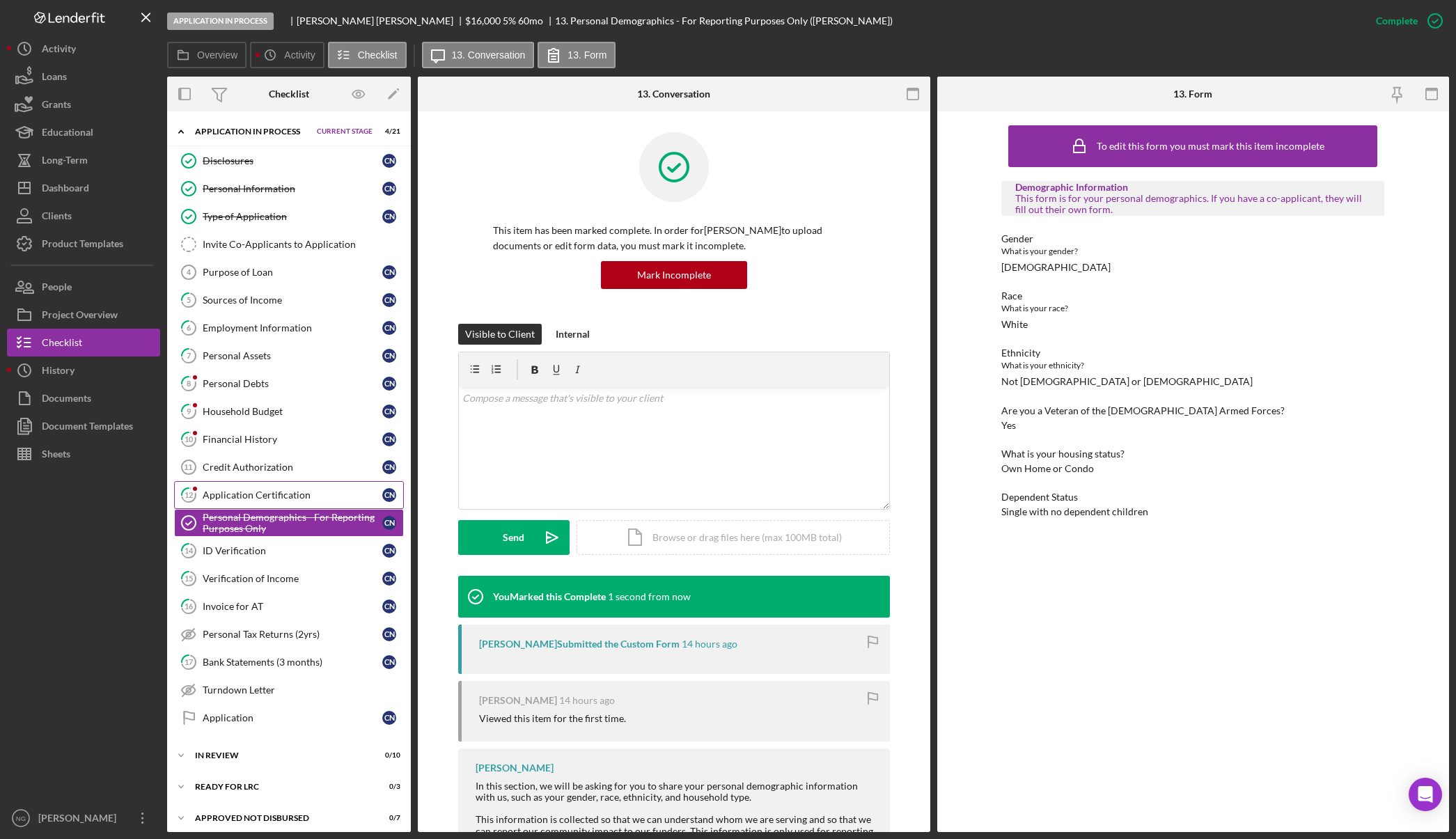
click at [265, 496] on div "Application Certification" at bounding box center [292, 496] width 180 height 11
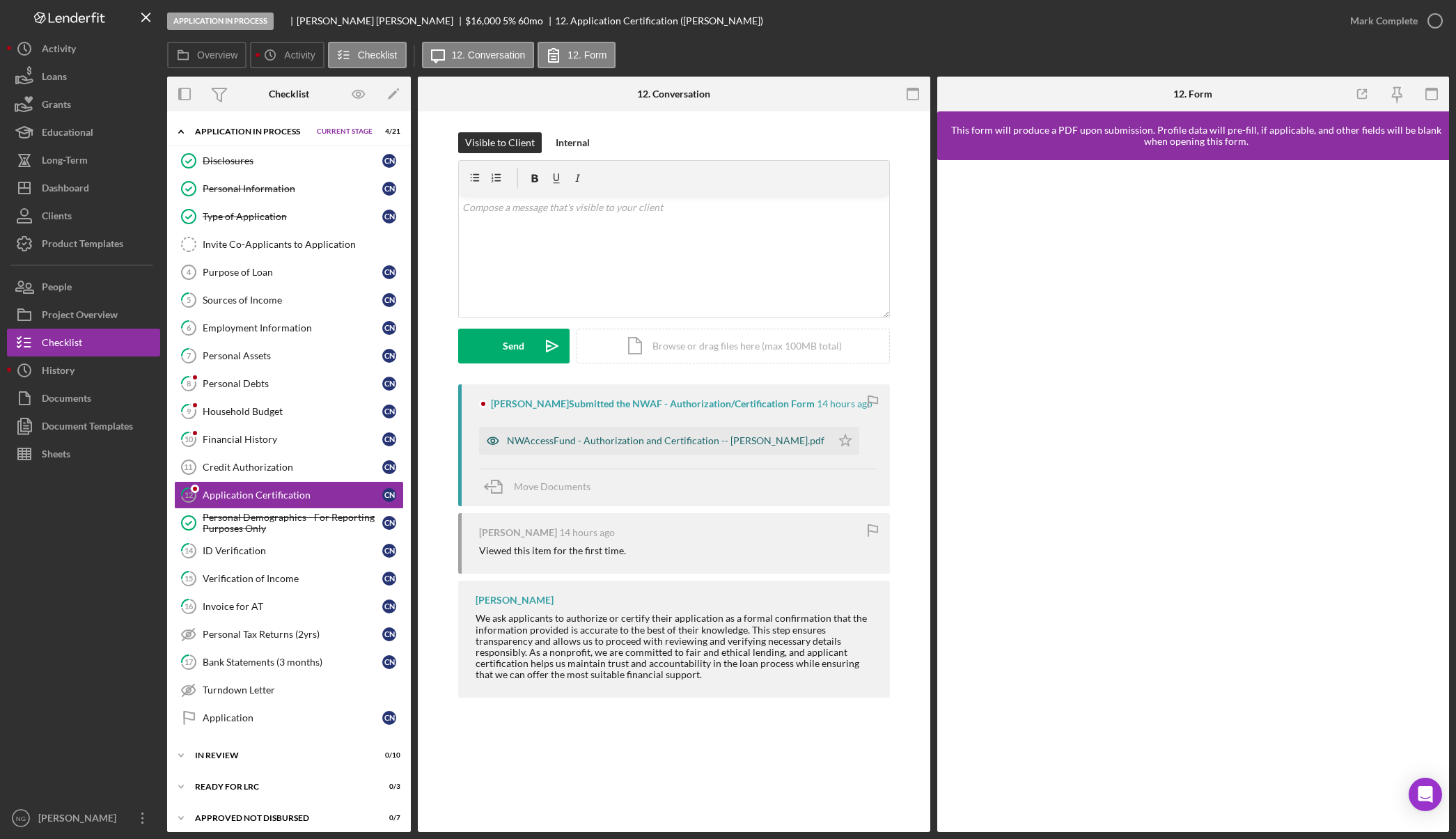
click at [630, 444] on div "NWAccessFund - Authorization and Certification -- [PERSON_NAME].pdf" at bounding box center [665, 441] width 317 height 11
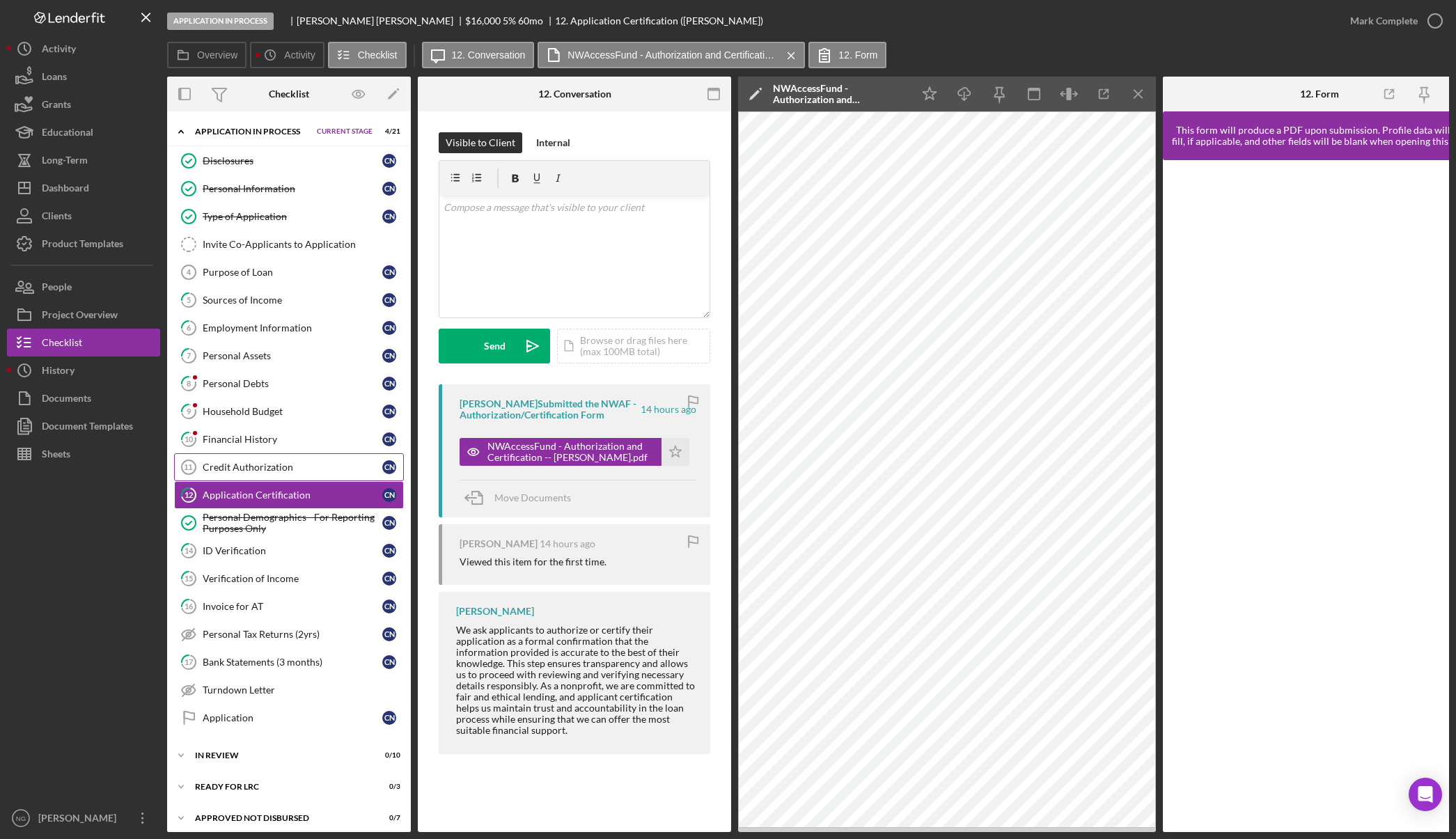
click at [251, 466] on div "Credit Authorization" at bounding box center [292, 467] width 180 height 11
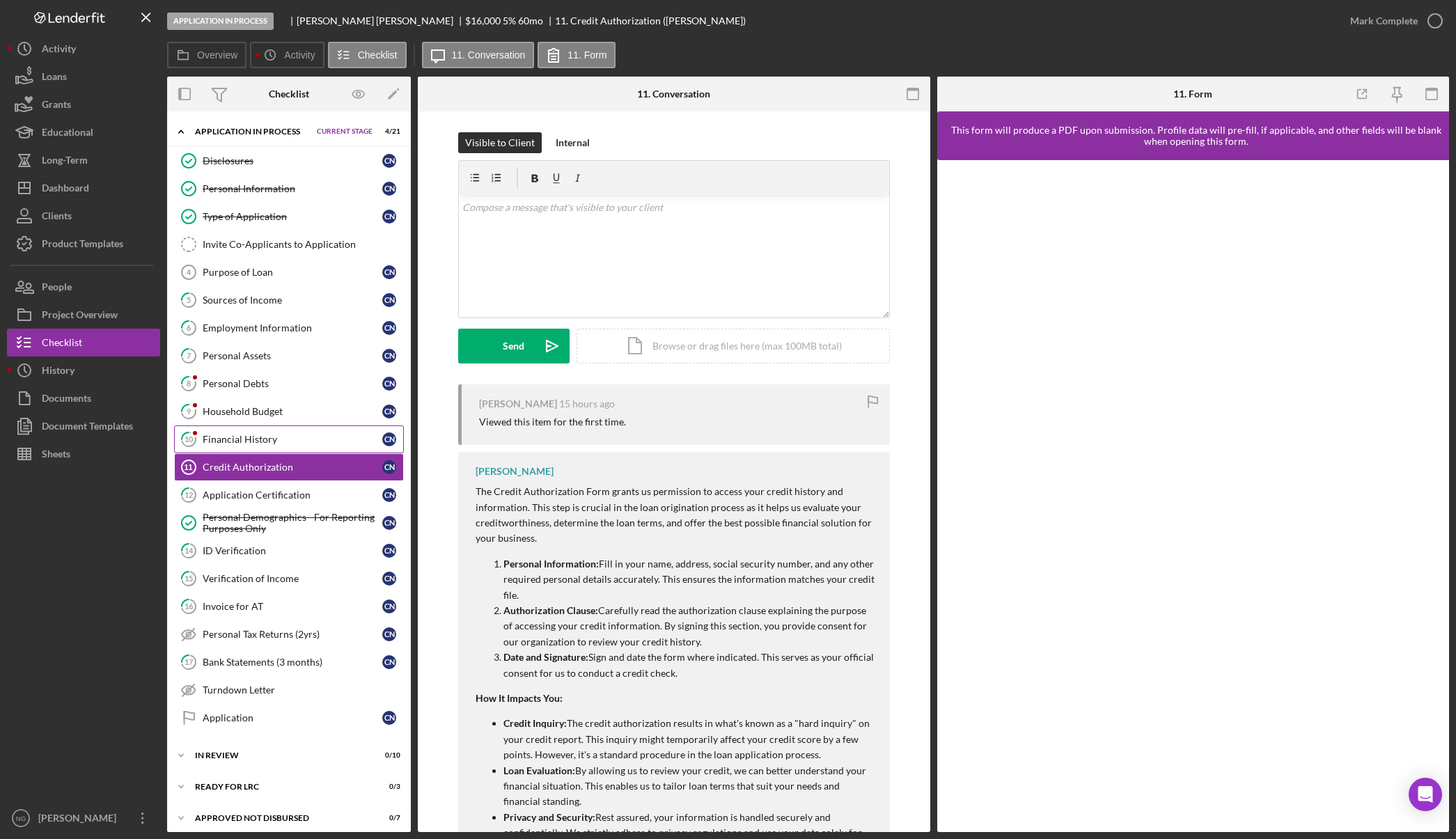
click at [265, 445] on div "Financial History" at bounding box center [292, 440] width 180 height 11
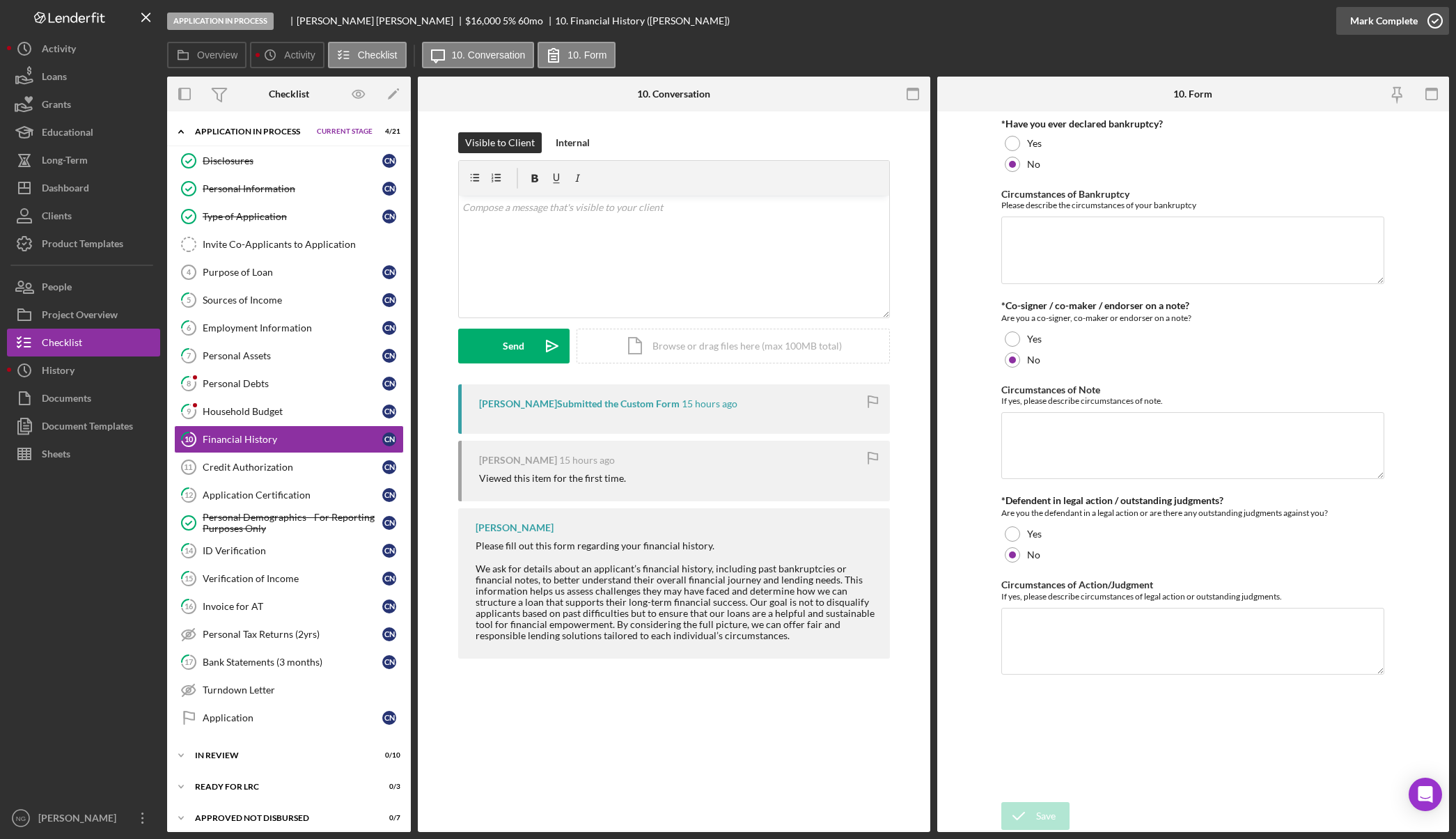
click at [1436, 28] on icon "button" at bounding box center [1435, 20] width 35 height 35
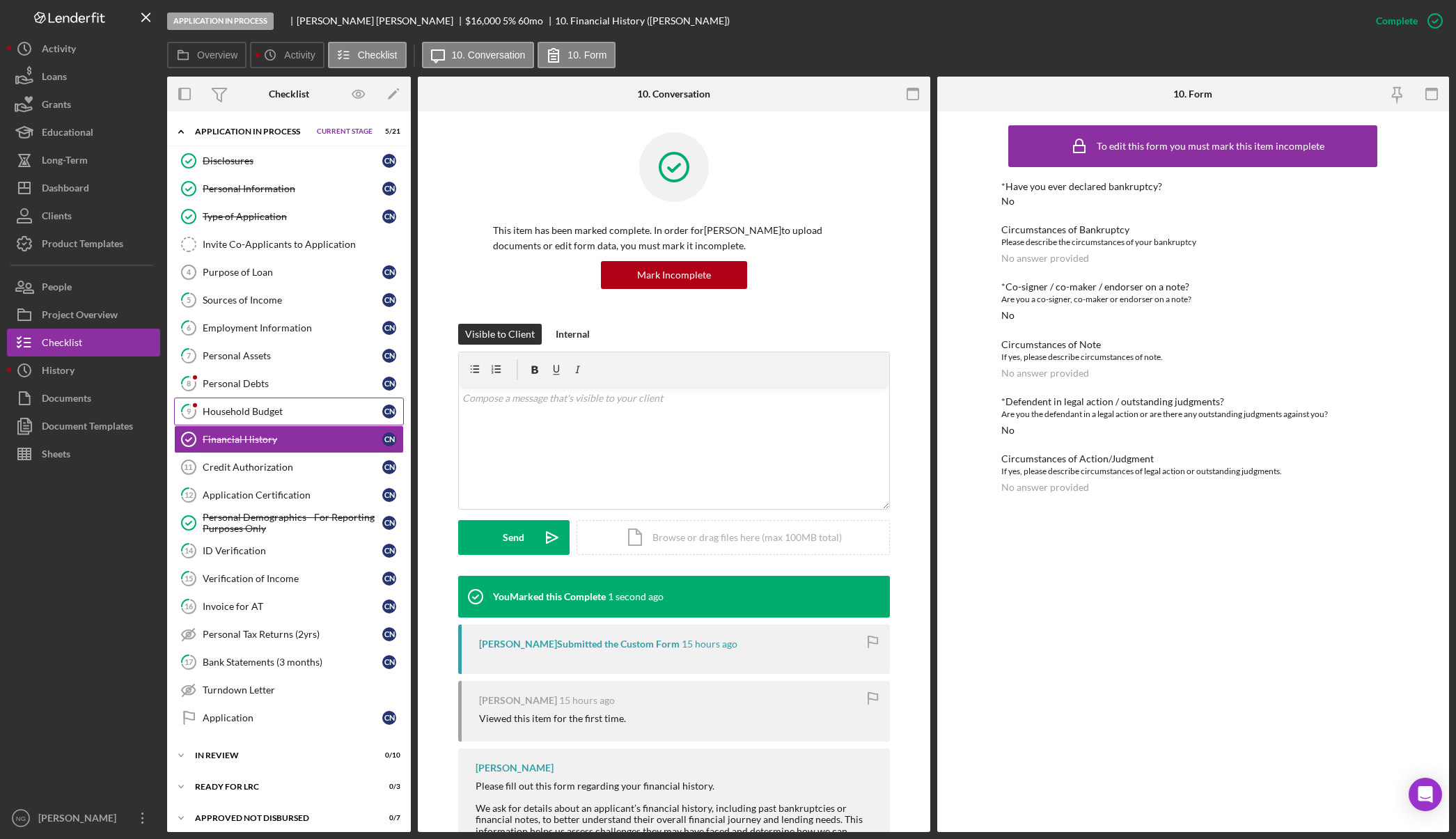
click at [226, 414] on div "Household Budget" at bounding box center [292, 411] width 180 height 11
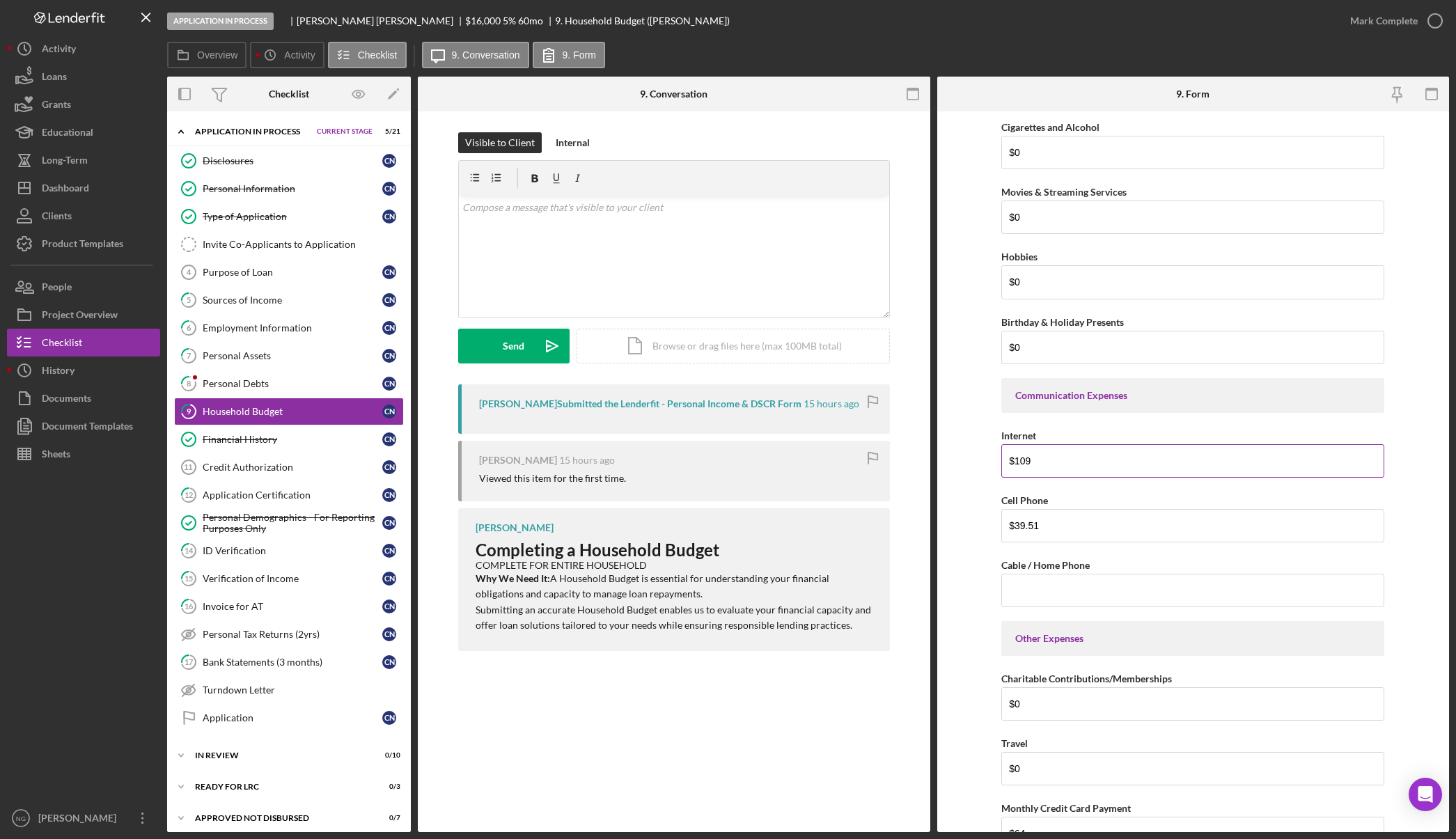
scroll to position [2576, 0]
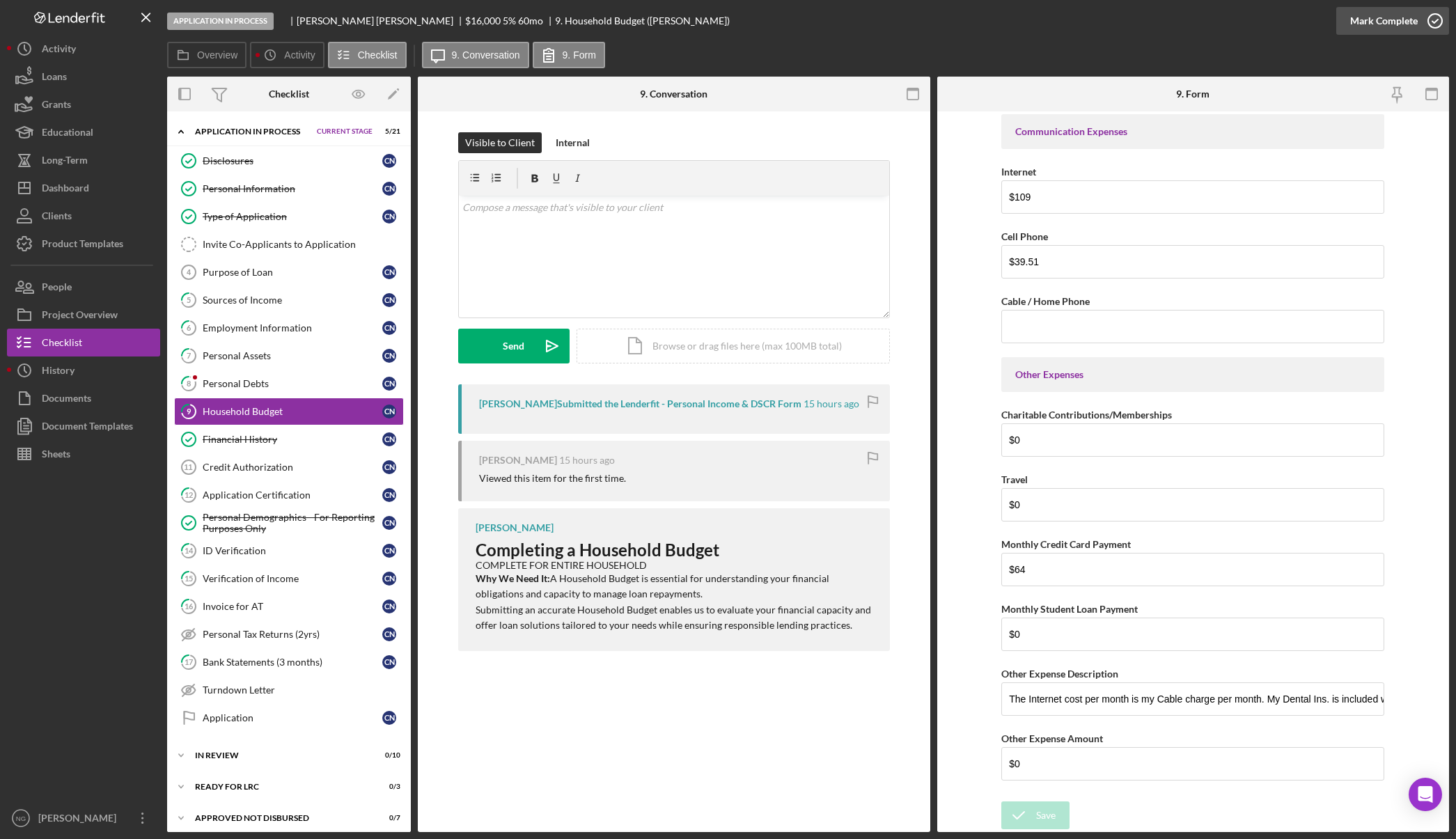
click at [1425, 29] on icon "button" at bounding box center [1435, 20] width 35 height 35
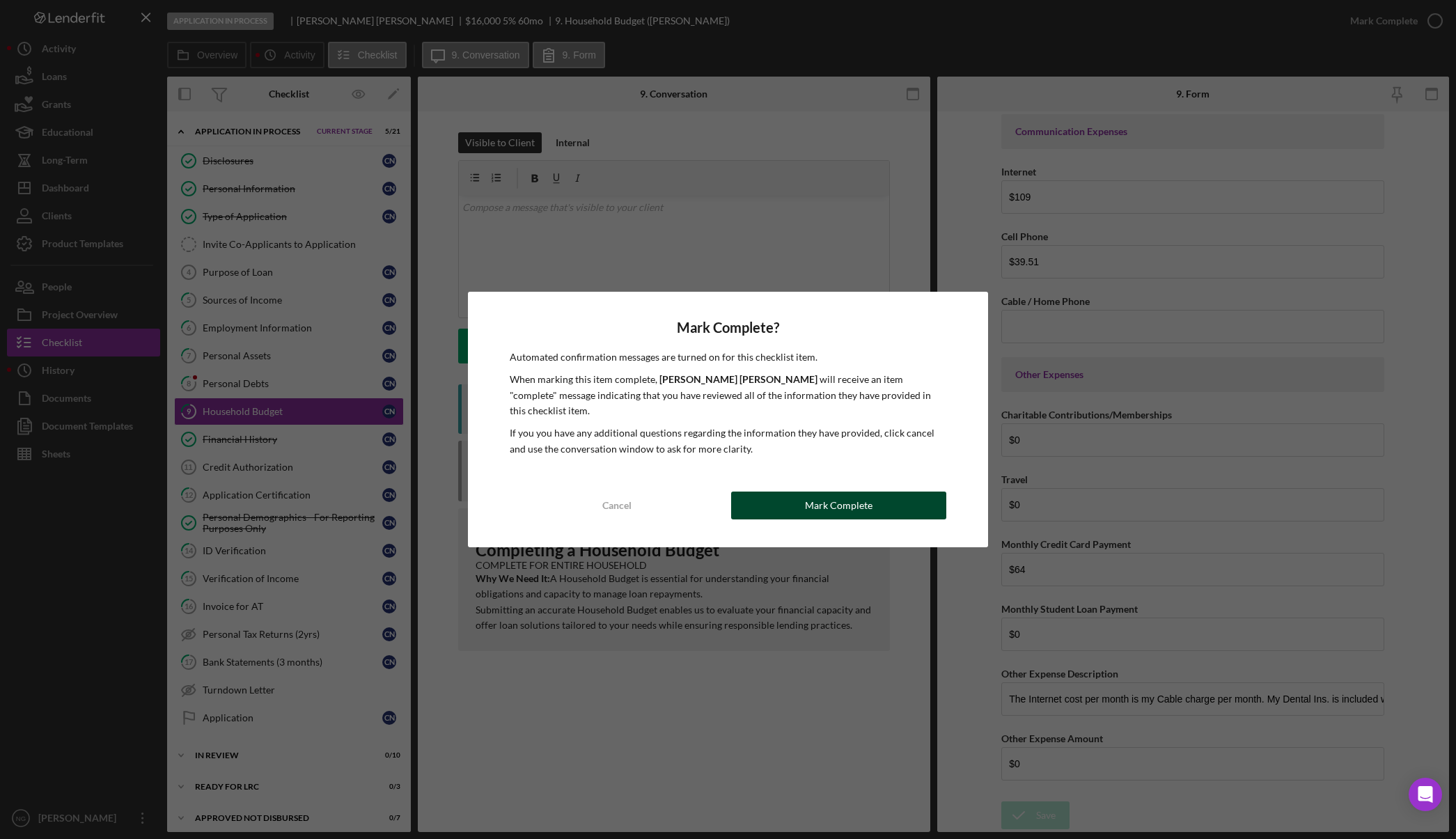
click at [827, 502] on div "Mark Complete" at bounding box center [839, 505] width 68 height 28
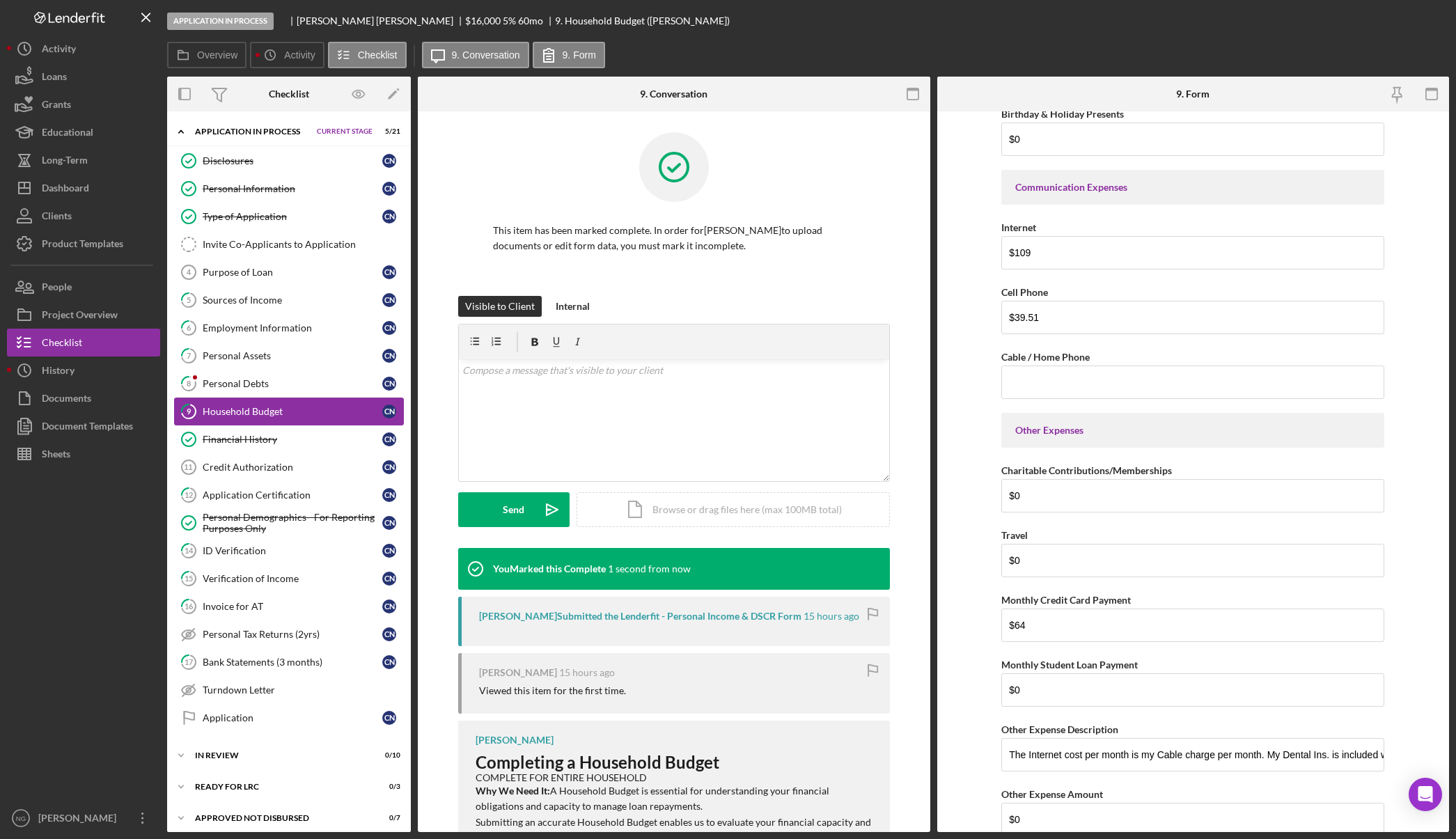
scroll to position [2632, 0]
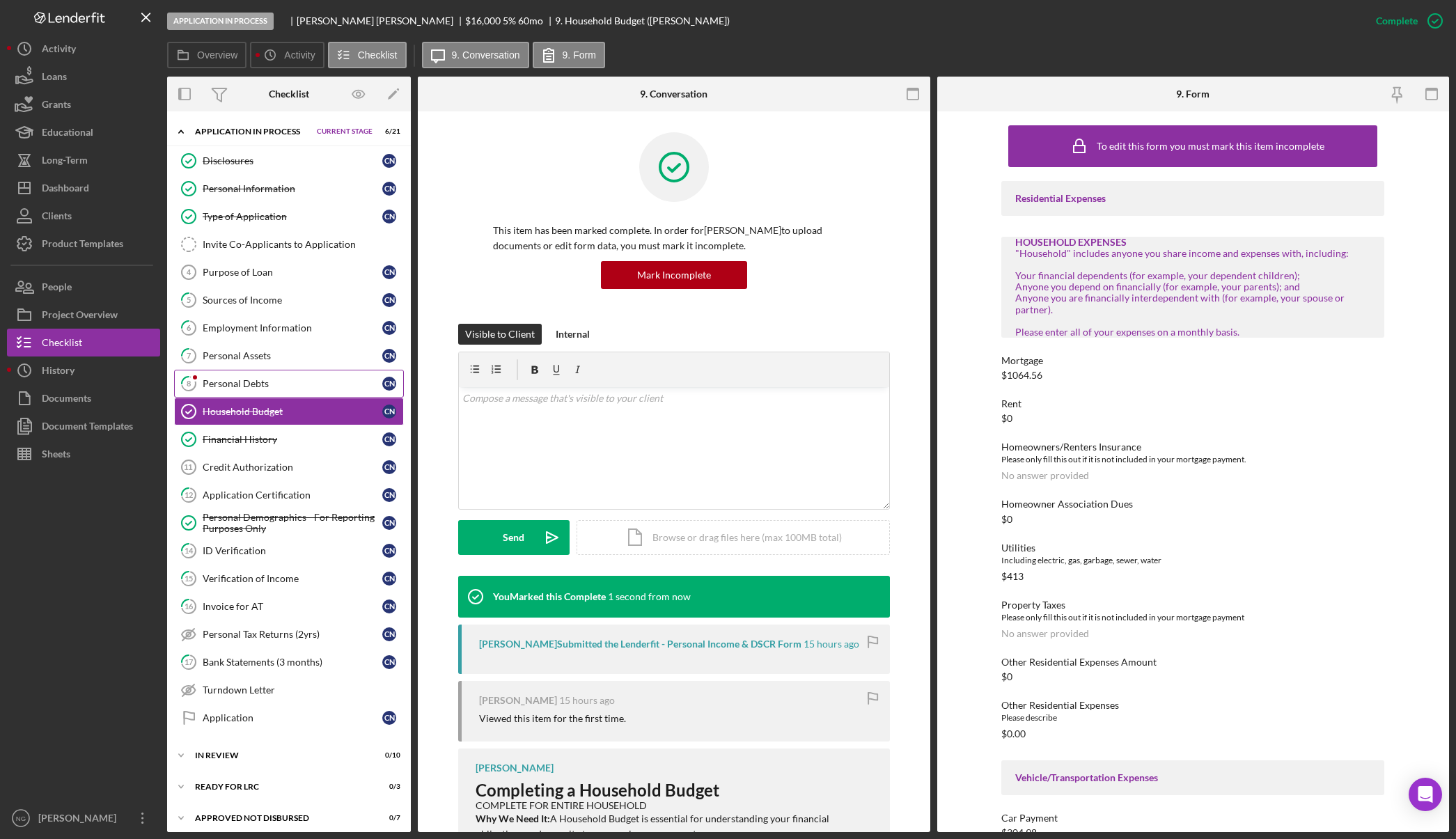
click at [253, 381] on div "Personal Debts" at bounding box center [292, 384] width 180 height 11
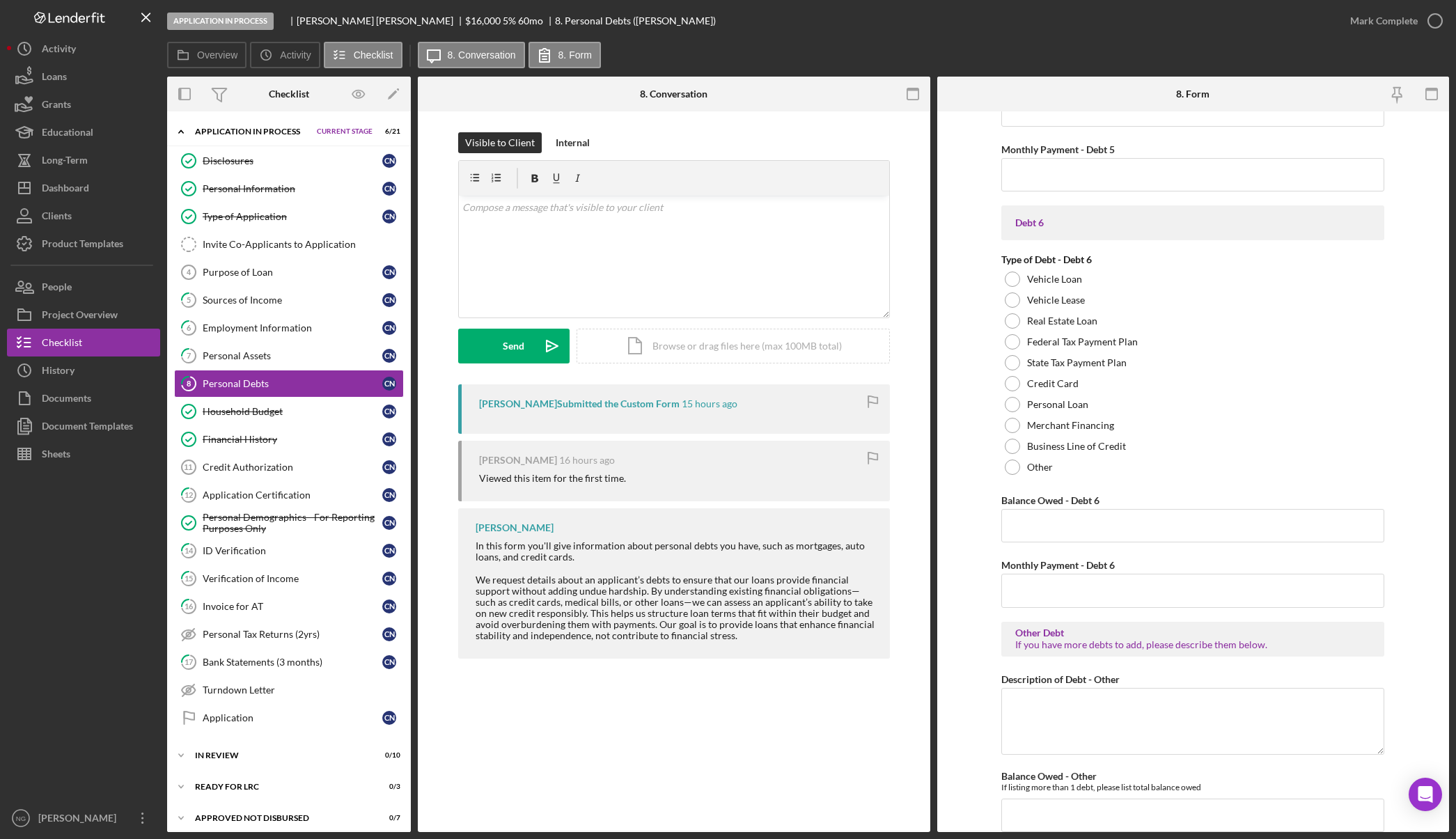
scroll to position [2798, 0]
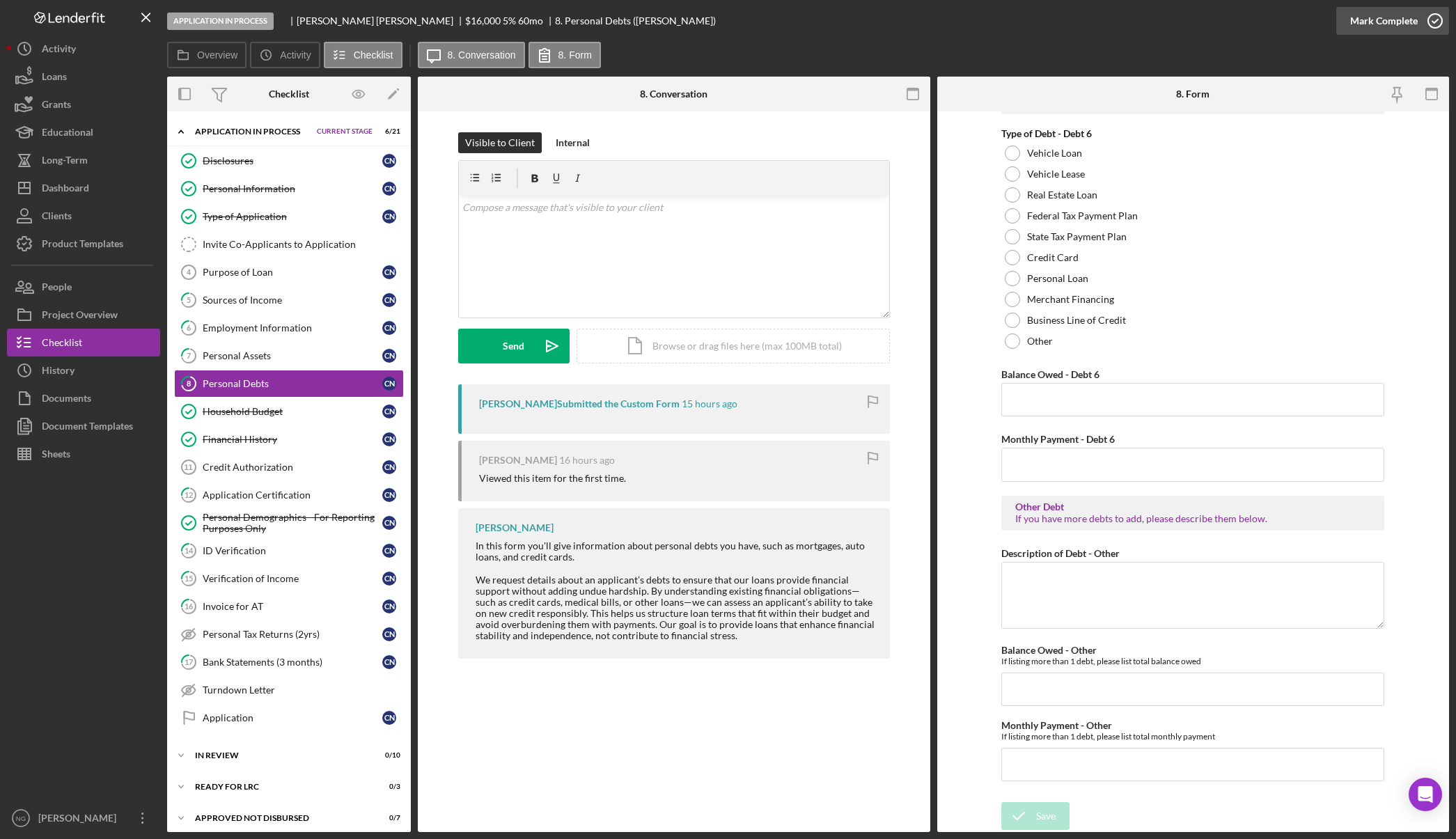
click at [1432, 28] on circle "button" at bounding box center [1435, 21] width 14 height 14
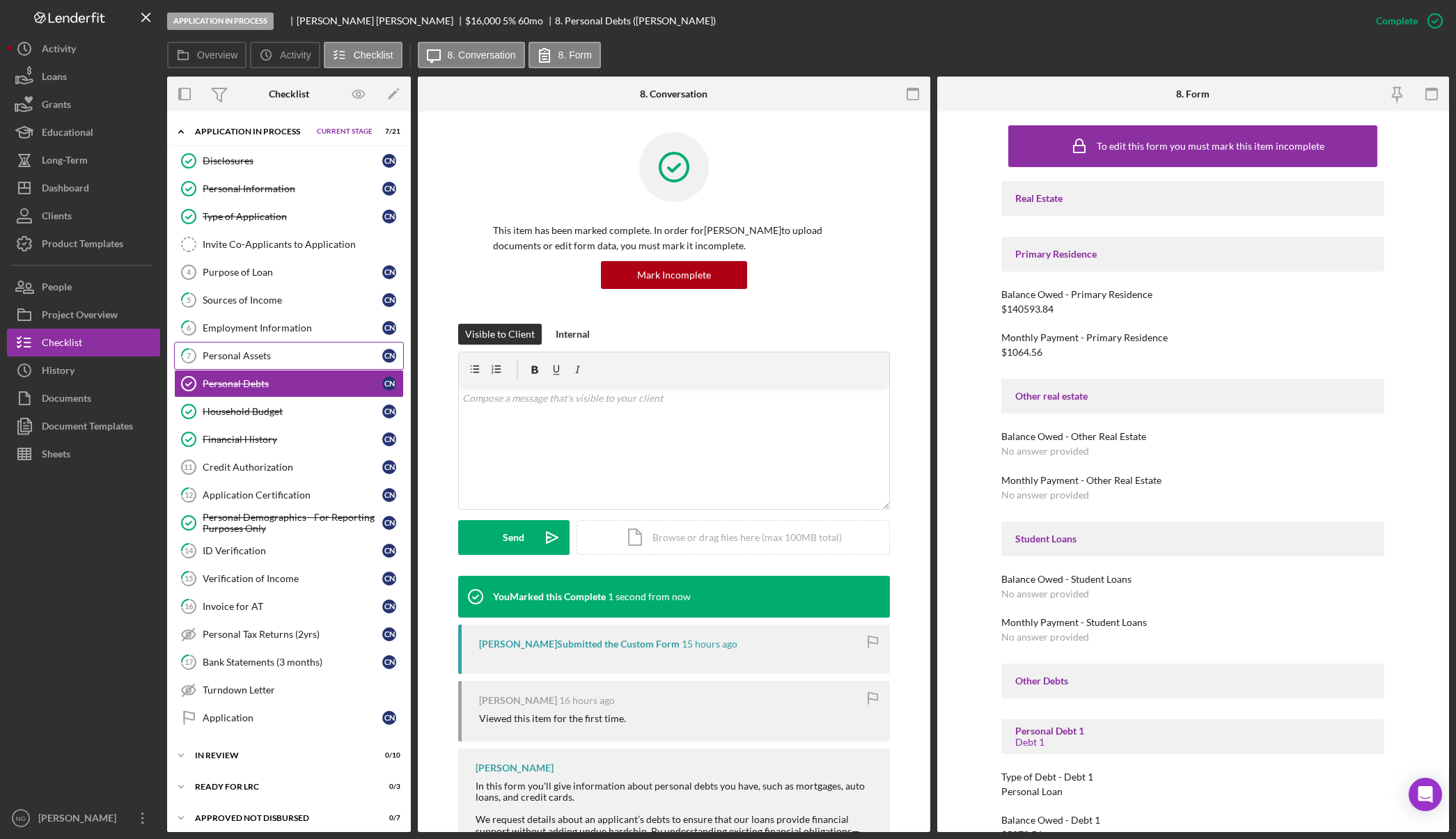
click at [280, 356] on div "Personal Assets" at bounding box center [292, 356] width 180 height 11
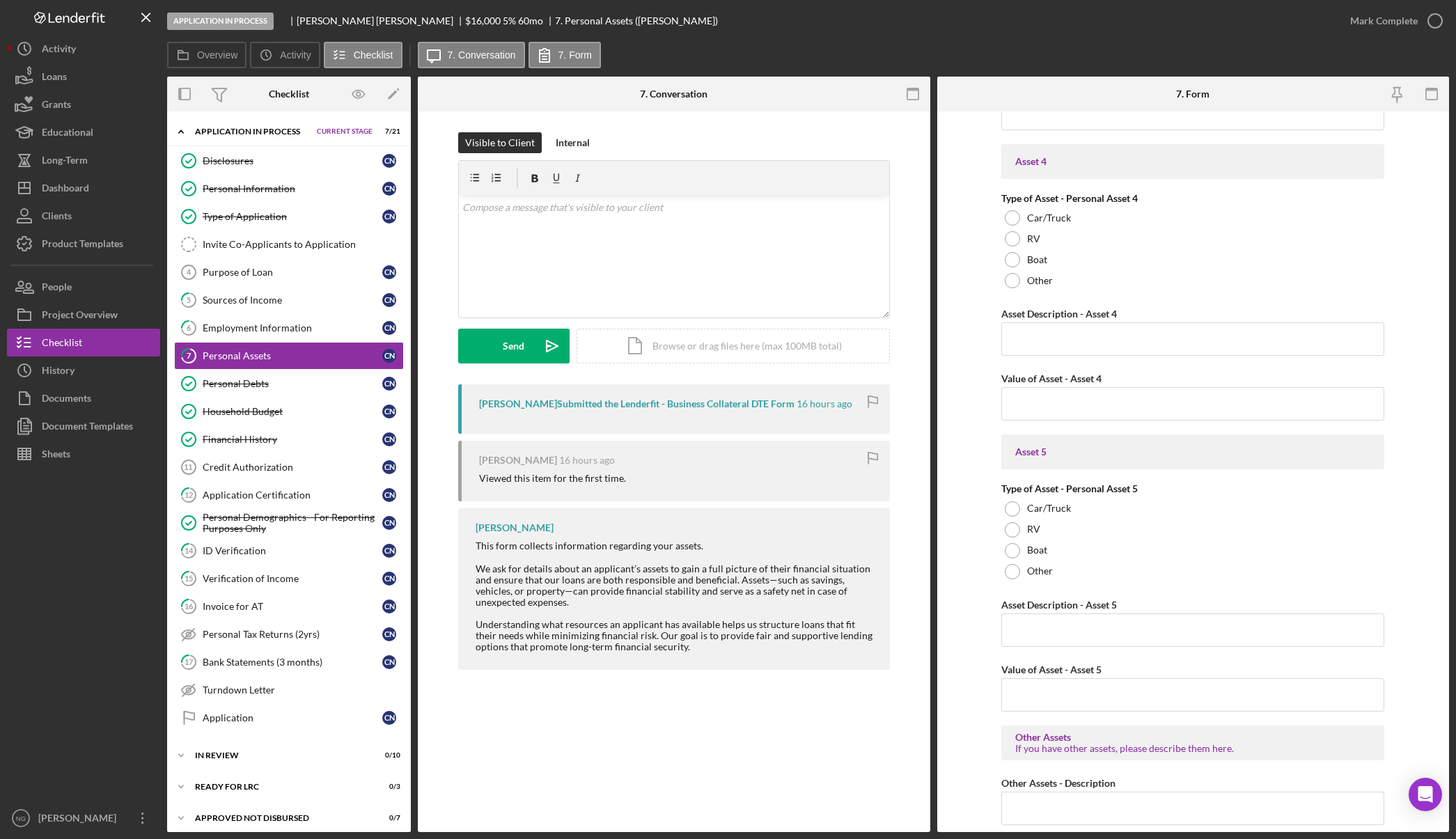
scroll to position [1844, 0]
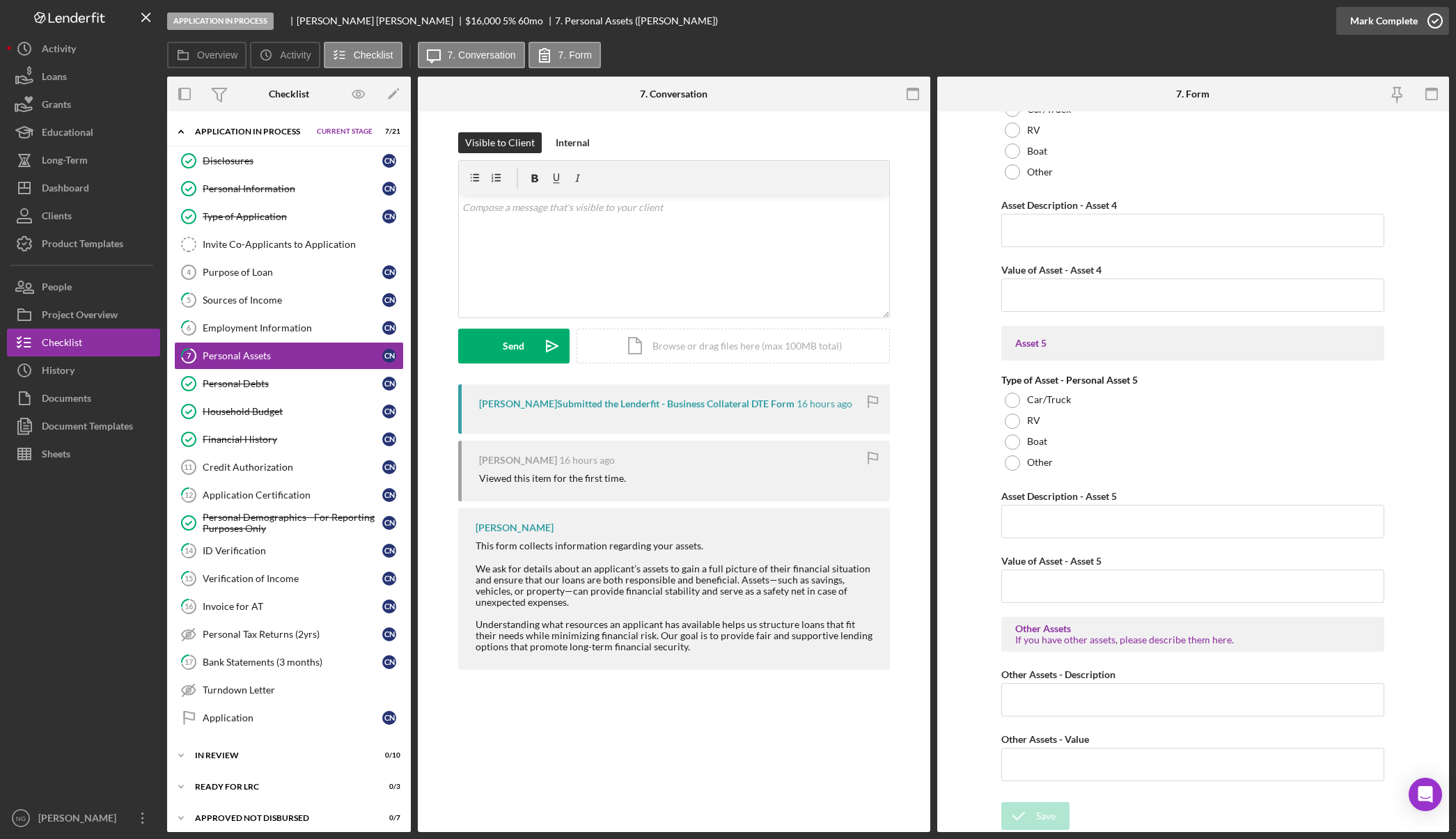
click at [1432, 26] on icon "button" at bounding box center [1435, 20] width 35 height 35
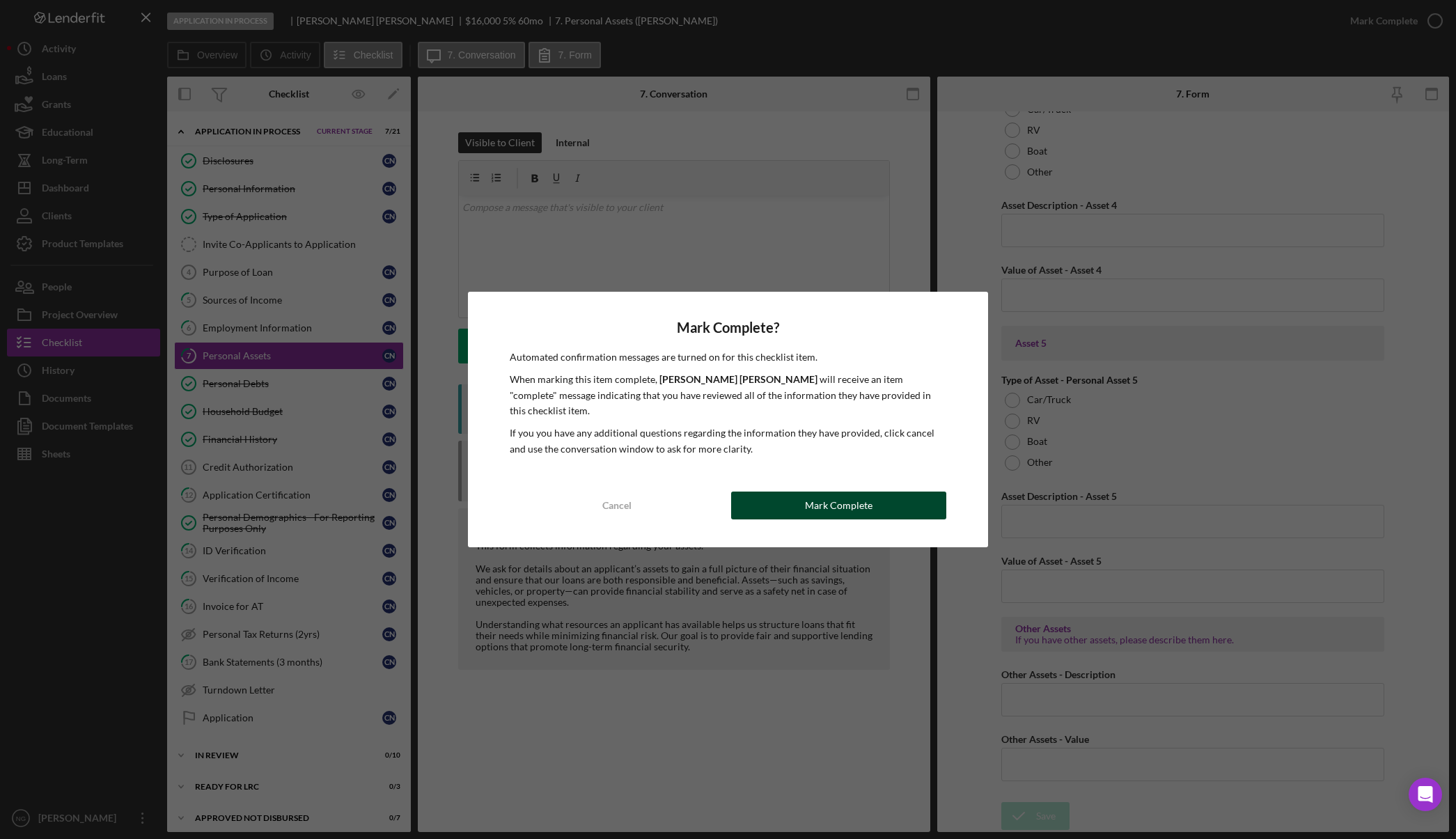
click at [862, 502] on div "Mark Complete" at bounding box center [839, 505] width 68 height 28
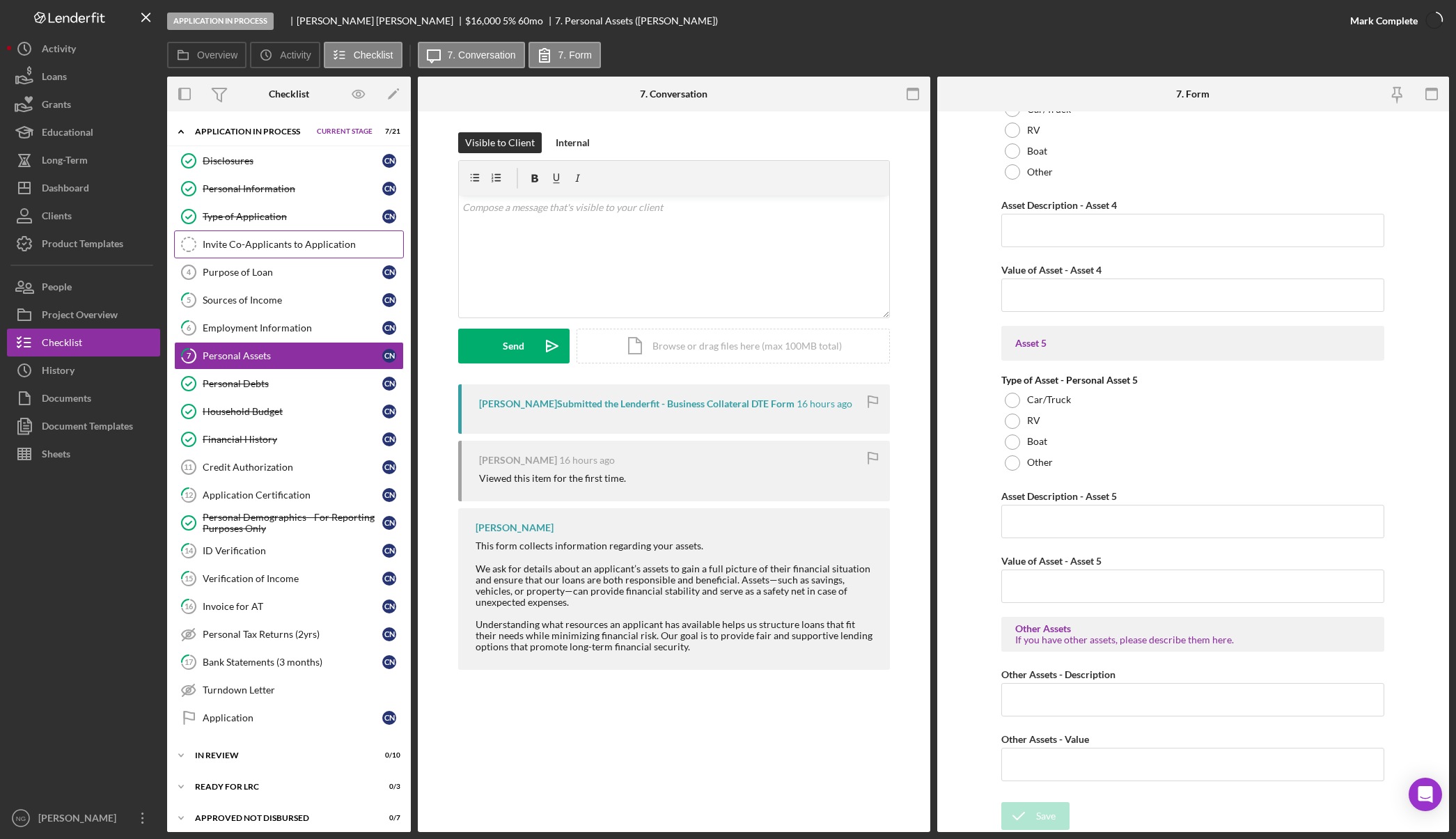
scroll to position [1900, 0]
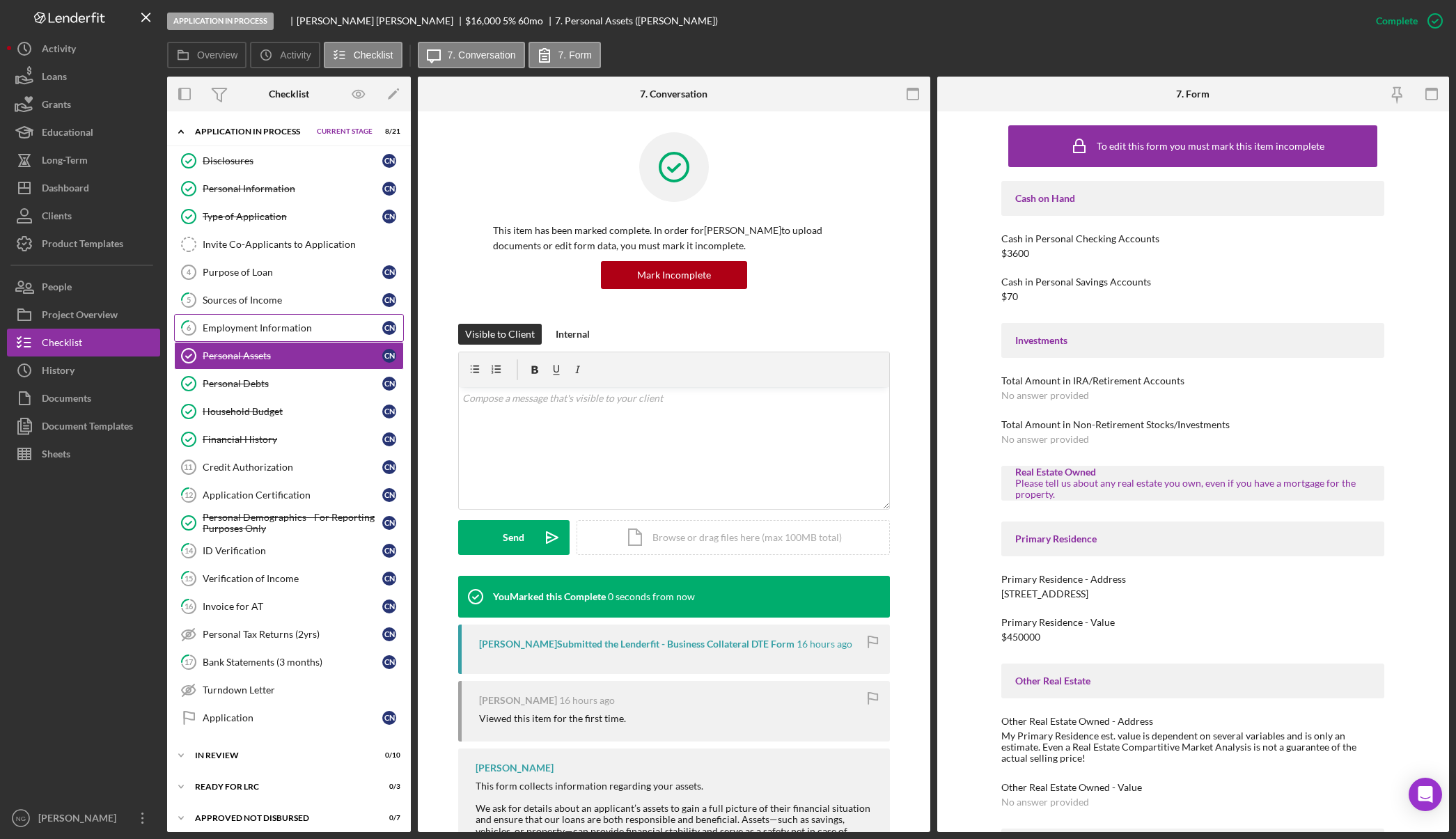
click at [279, 322] on div "Employment Information" at bounding box center [292, 328] width 180 height 11
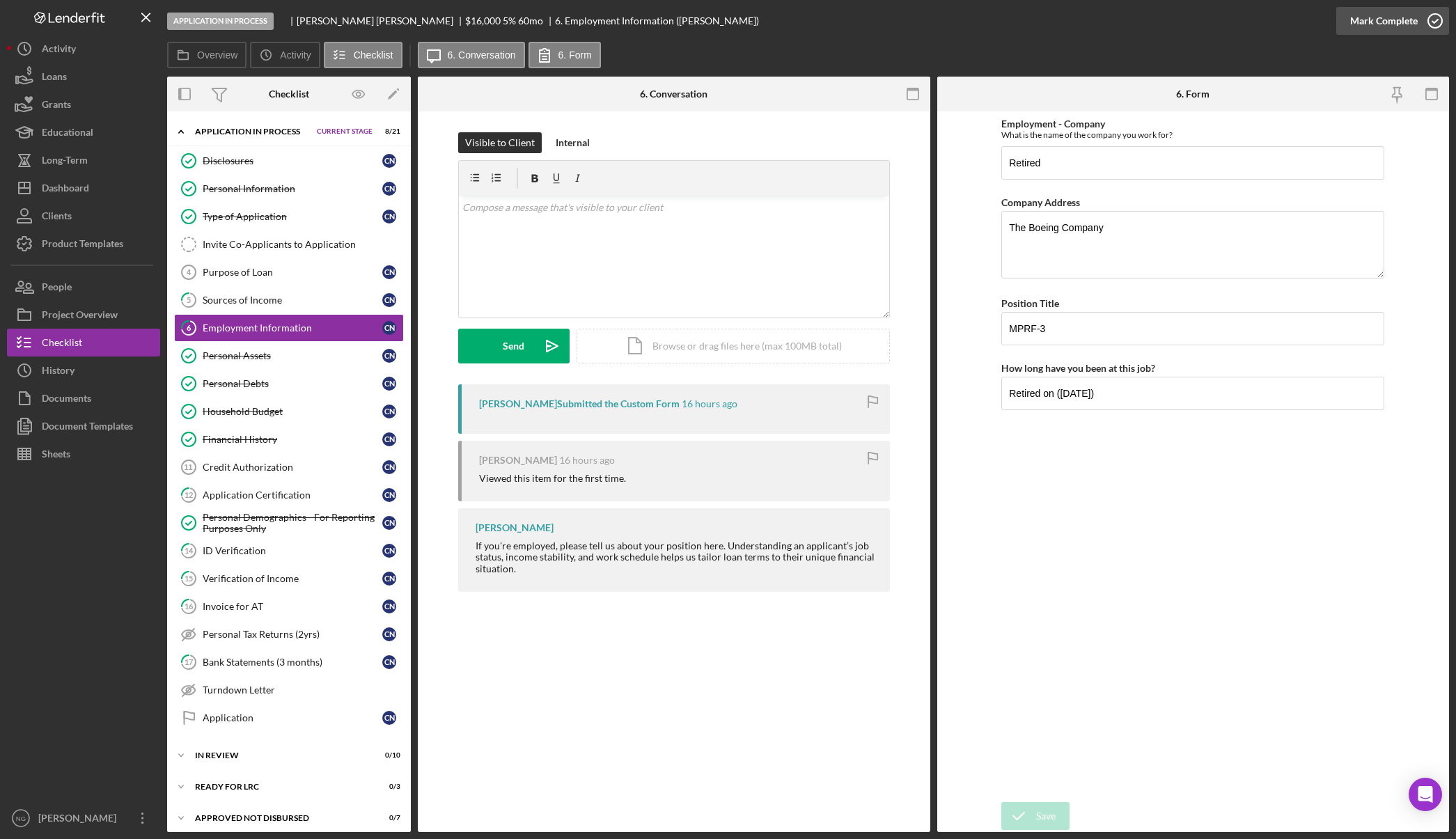
click at [1419, 20] on icon "button" at bounding box center [1435, 20] width 35 height 35
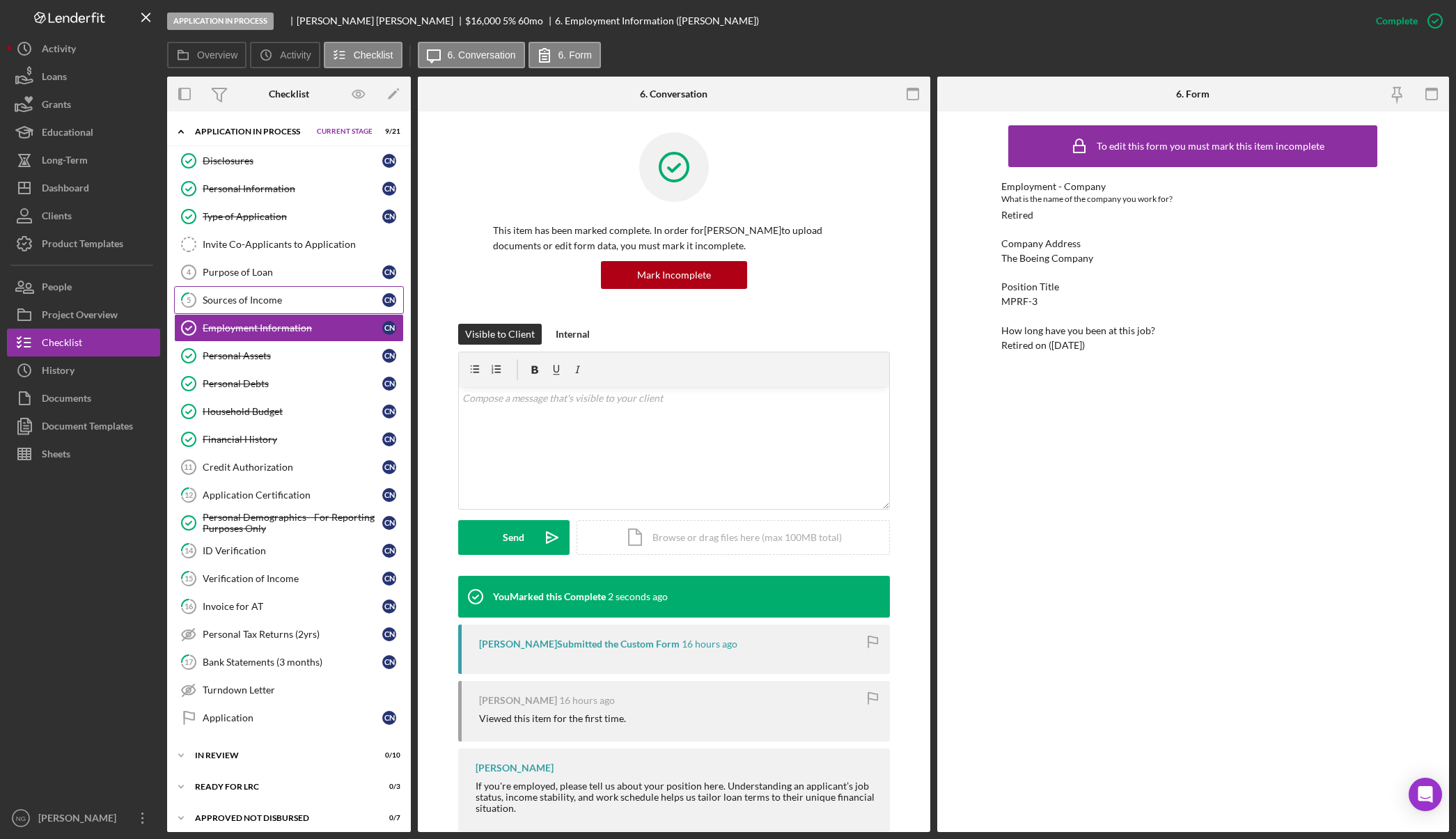
click at [279, 300] on div "Sources of Income" at bounding box center [292, 300] width 180 height 11
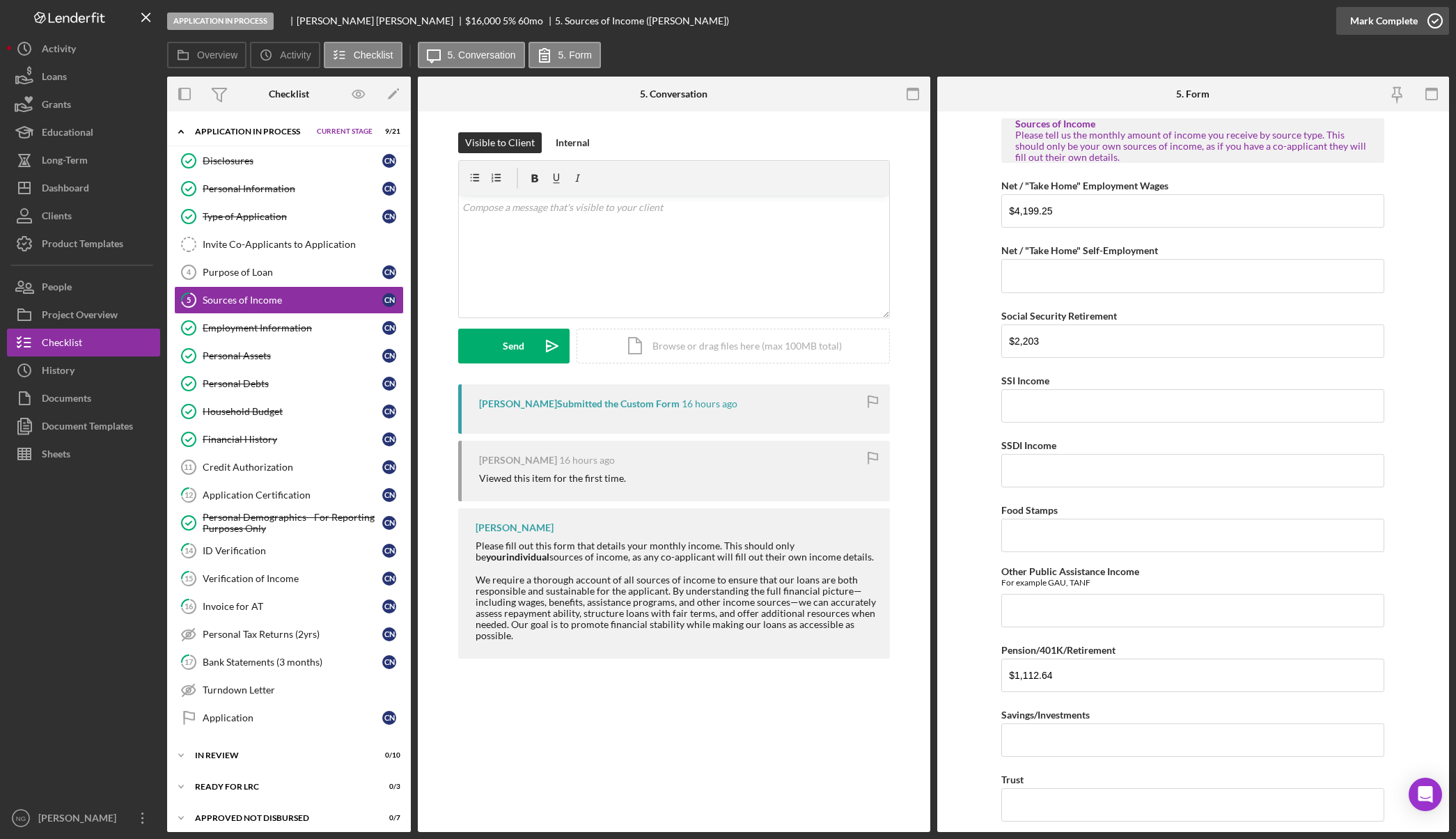
click at [1431, 27] on icon "button" at bounding box center [1435, 20] width 35 height 35
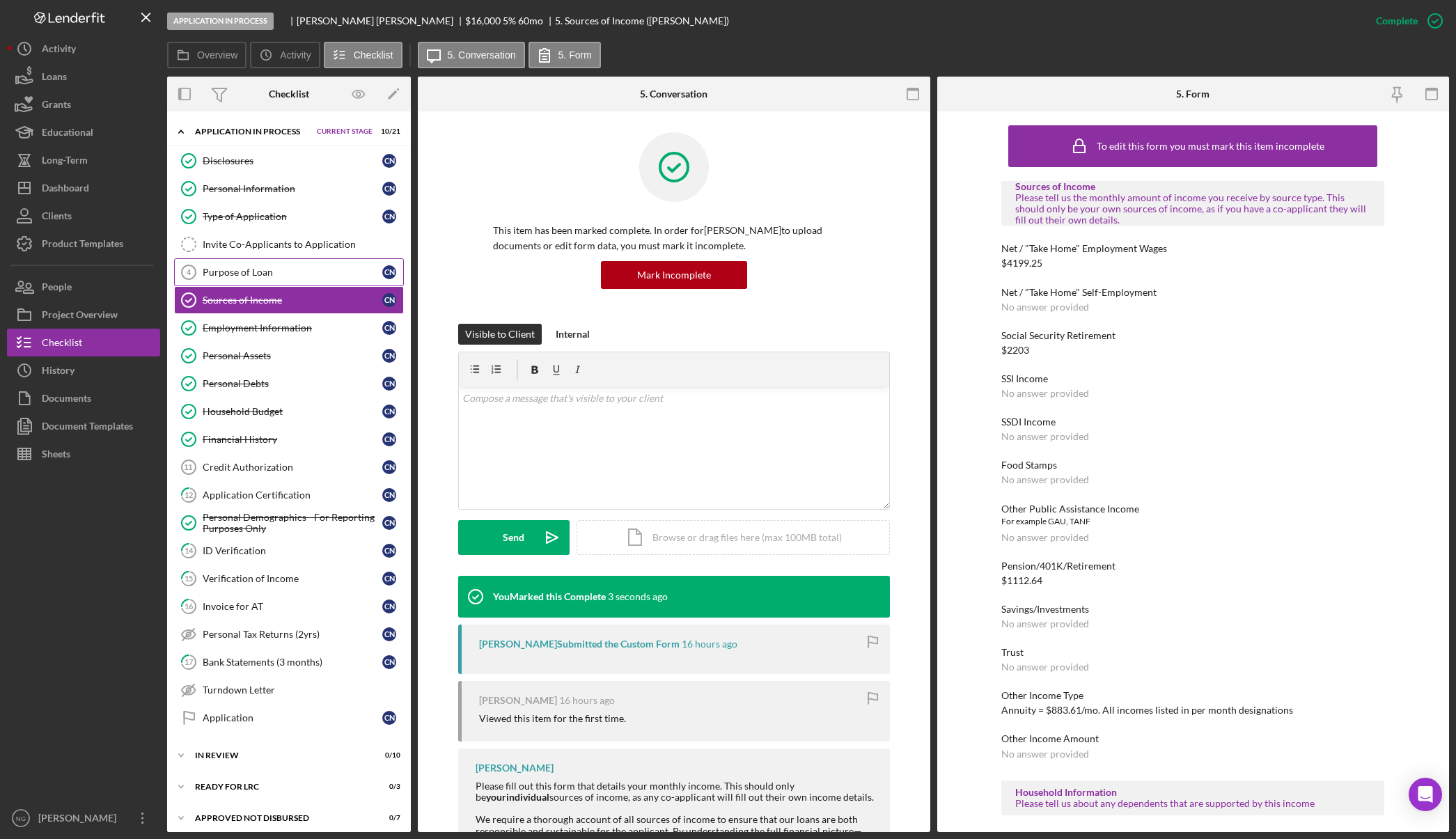
click at [257, 264] on link "Purpose of Loan 4 Purpose of Loan C N" at bounding box center [289, 272] width 230 height 28
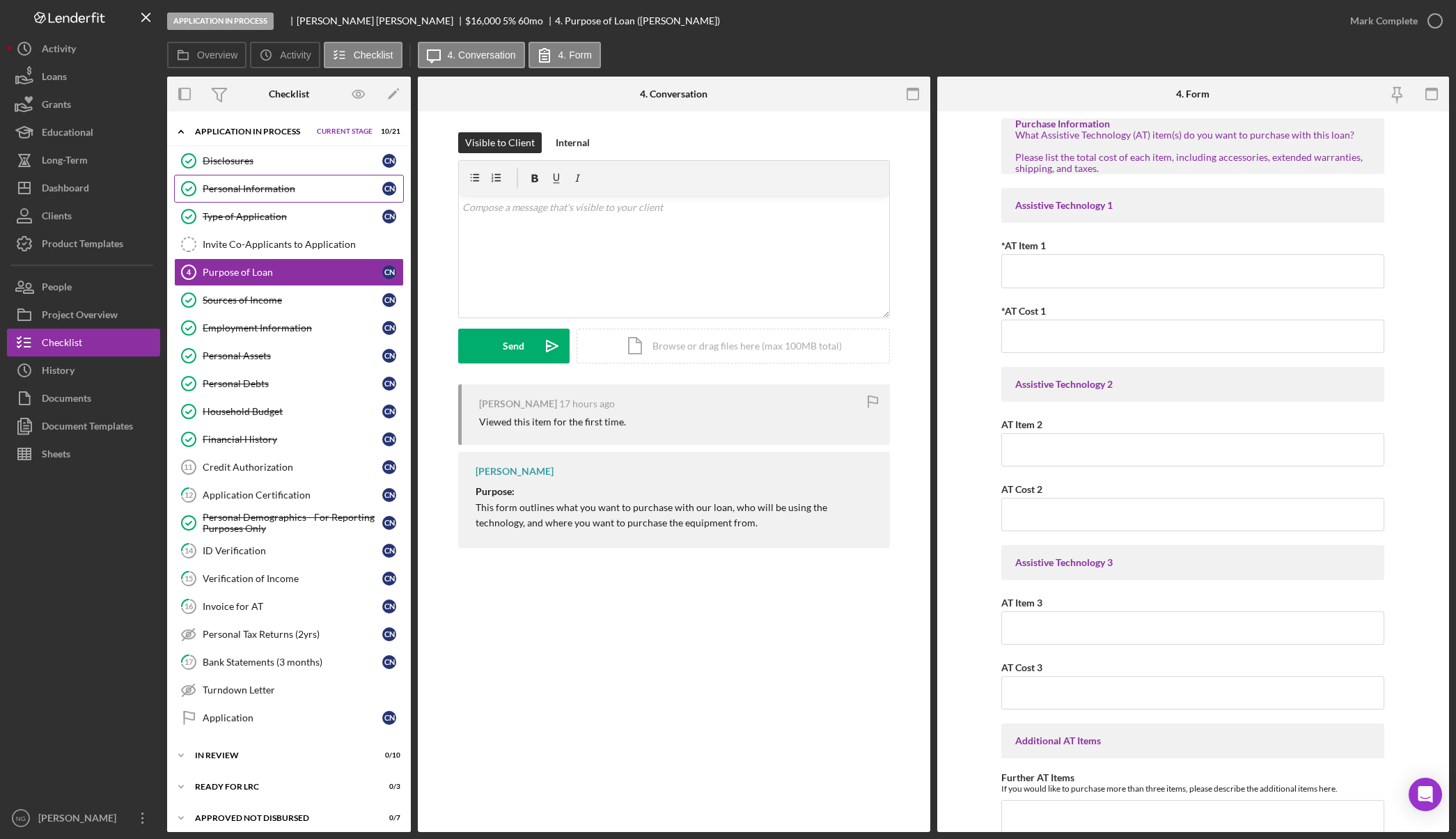
click at [230, 200] on link "Personal Information Personal Information C N" at bounding box center [289, 188] width 230 height 28
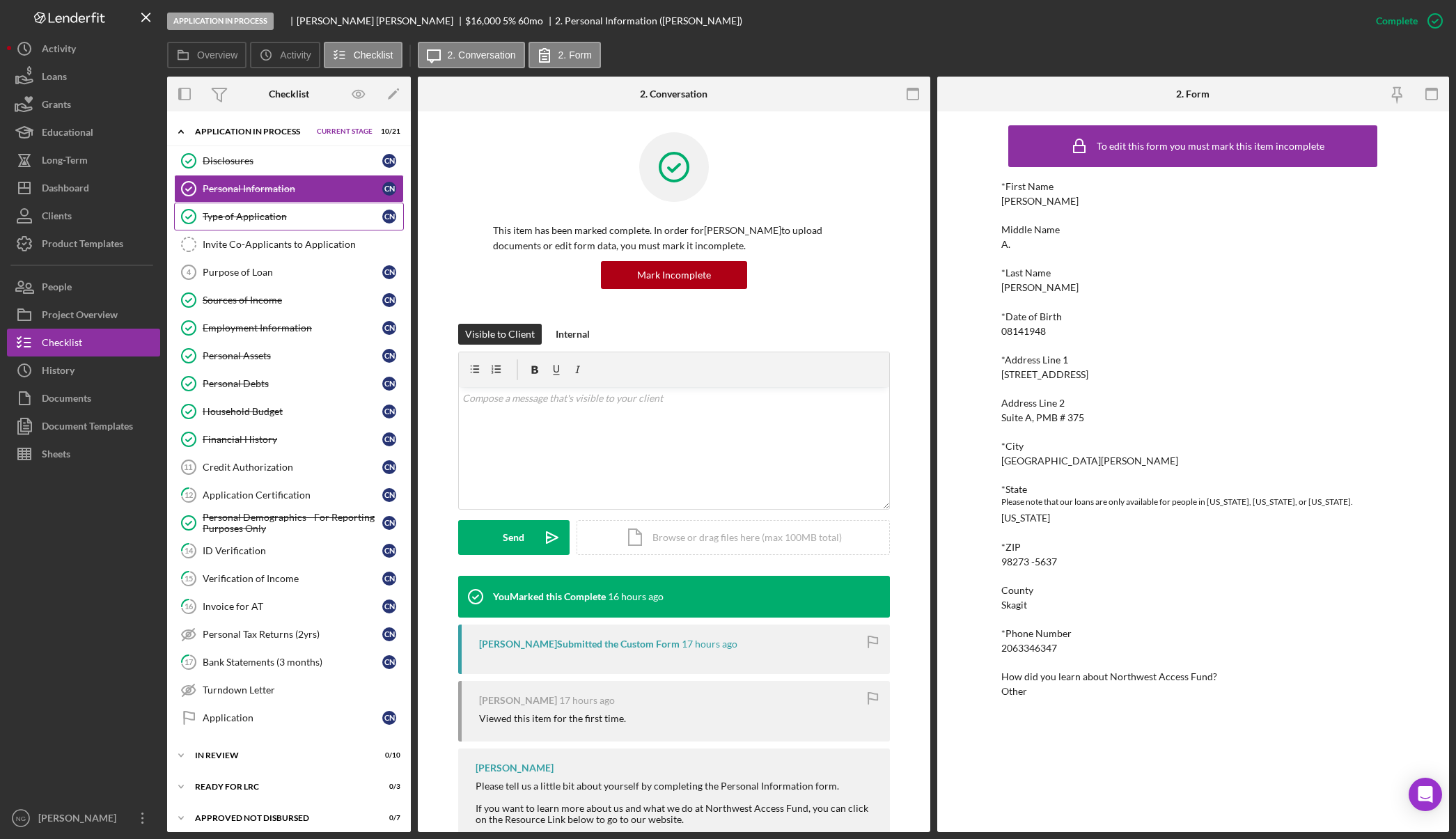
click at [232, 215] on div "Type of Application" at bounding box center [292, 217] width 180 height 11
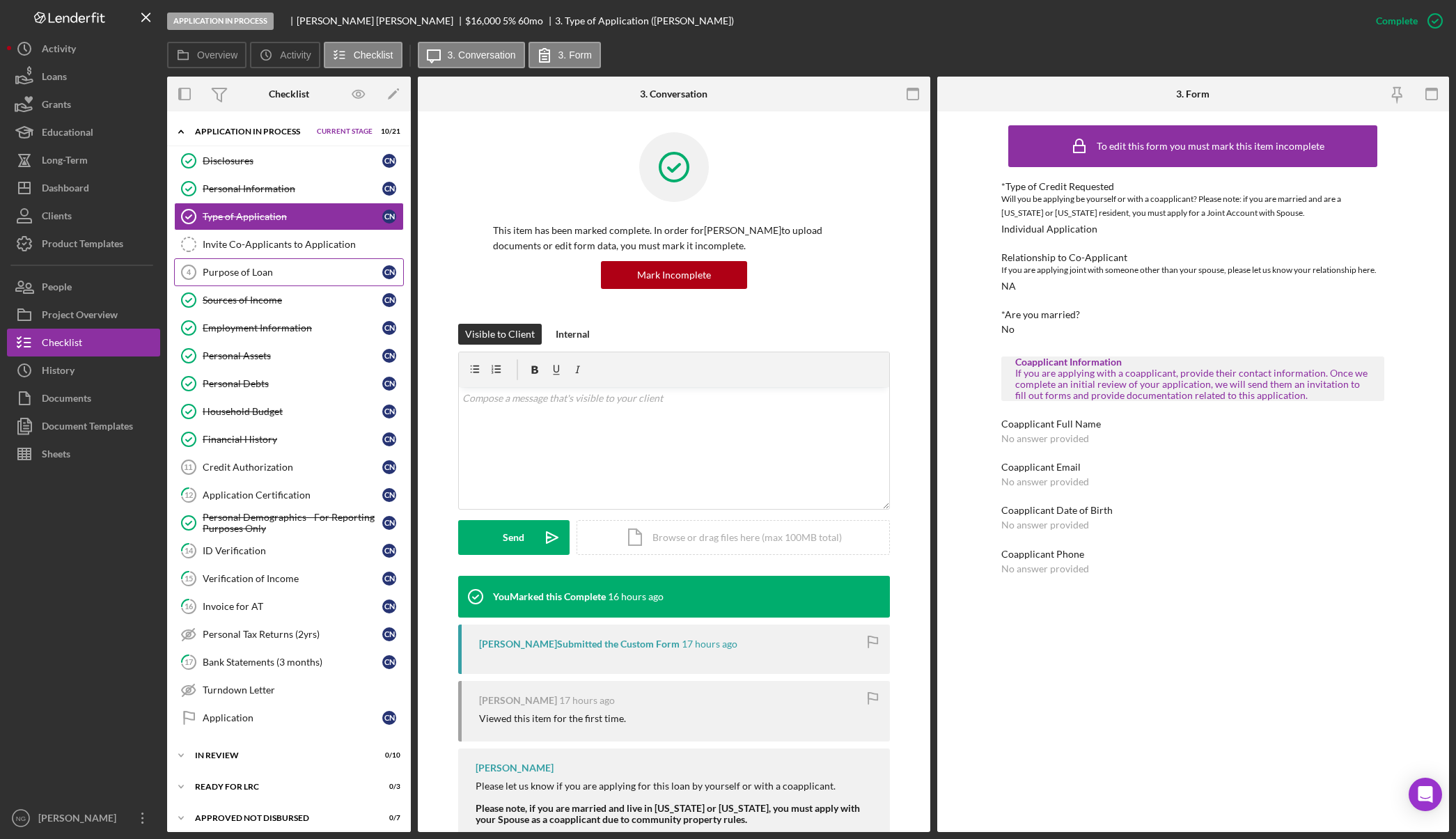
click at [240, 273] on div "Purpose of Loan" at bounding box center [292, 273] width 180 height 11
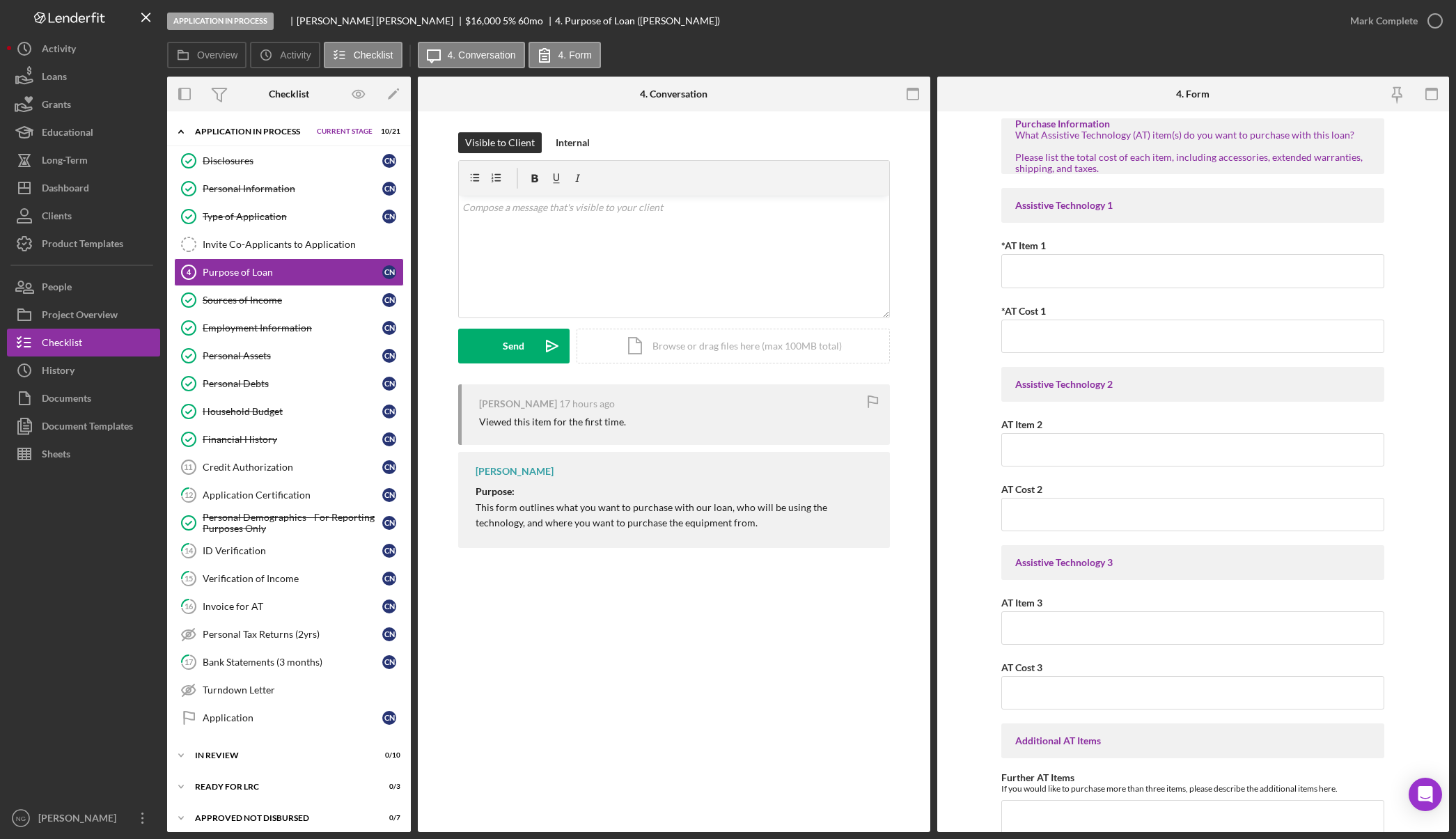
drag, startPoint x: 1392, startPoint y: 593, endPoint x: 598, endPoint y: 578, distance: 794.1
click at [598, 578] on div "Purpose of Loan 4 Purpose of Loan Visible to Client Internal v Color teal Color…" at bounding box center [673, 471] width 513 height 721
click at [848, 630] on div "Purpose of Loan 4 Purpose of Loan Visible to Client Internal v Color teal Color…" at bounding box center [673, 471] width 513 height 721
